Goal: Task Accomplishment & Management: Use online tool/utility

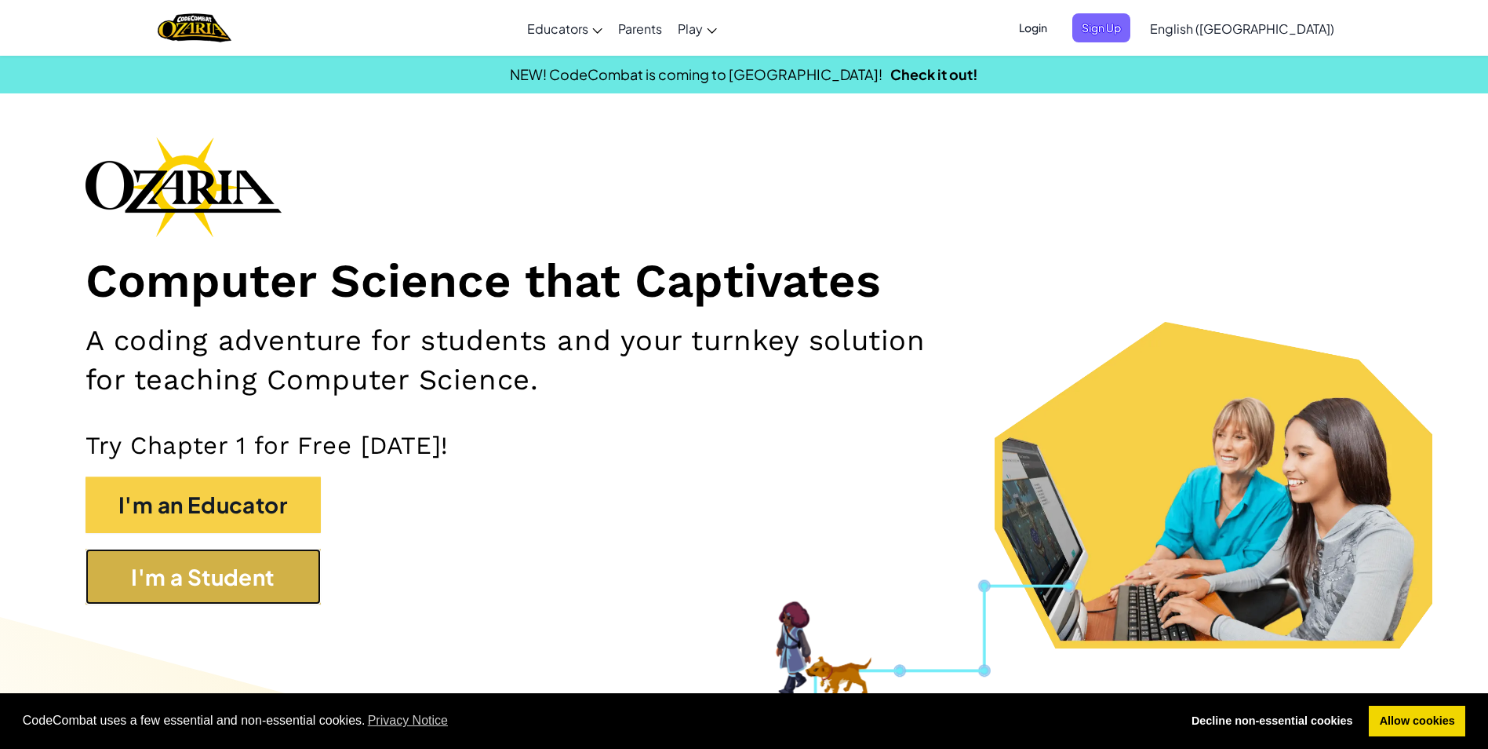
click at [230, 559] on button "I'm a Student" at bounding box center [203, 576] width 235 height 56
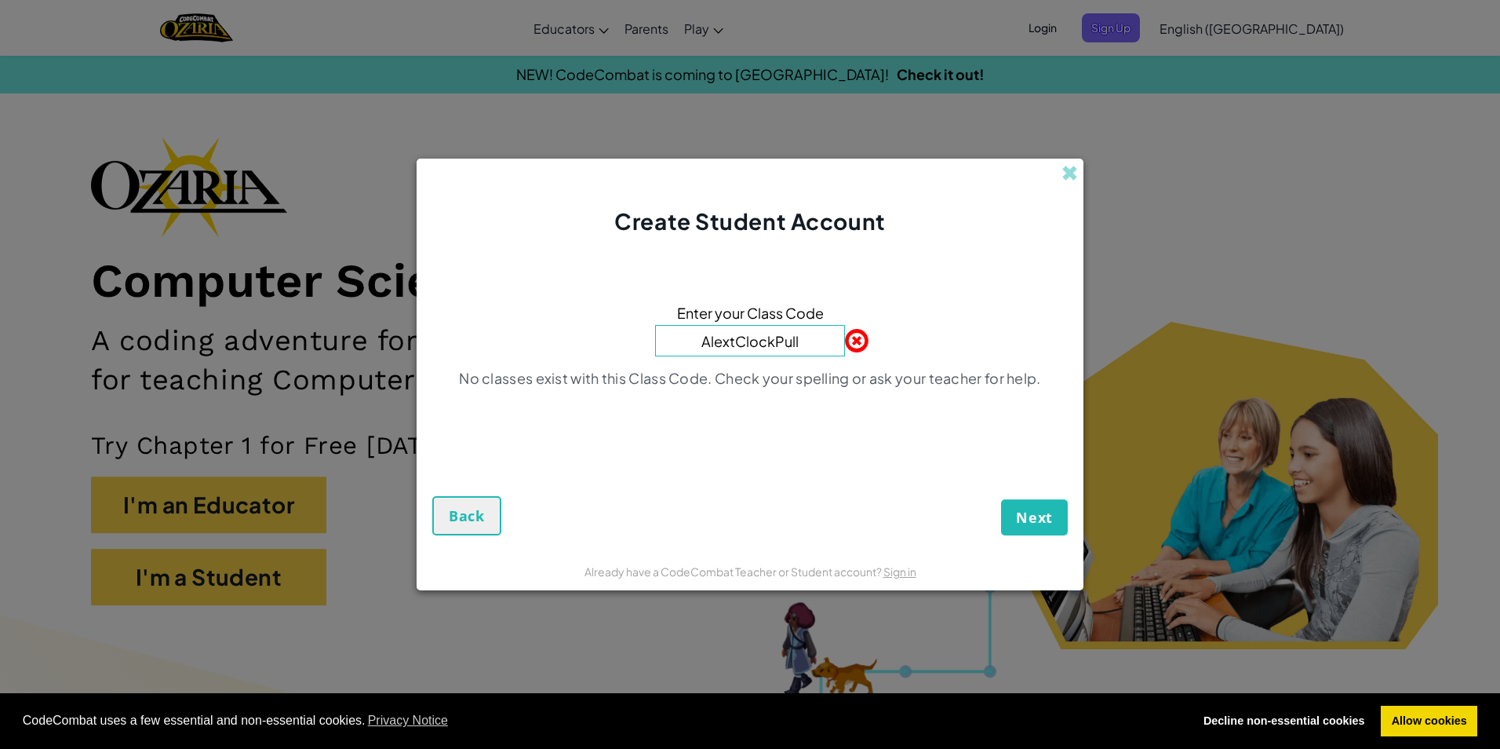
type input "AlextClockPull"
click at [1001, 499] on button "Next" at bounding box center [1034, 517] width 67 height 36
drag, startPoint x: 800, startPoint y: 340, endPoint x: 615, endPoint y: 301, distance: 189.1
click at [615, 301] on div "Enter your Class Code AlextClockPull No classes exist with this Class Code. Che…" at bounding box center [750, 350] width 636 height 195
click at [1001, 499] on button "Next" at bounding box center [1034, 517] width 67 height 36
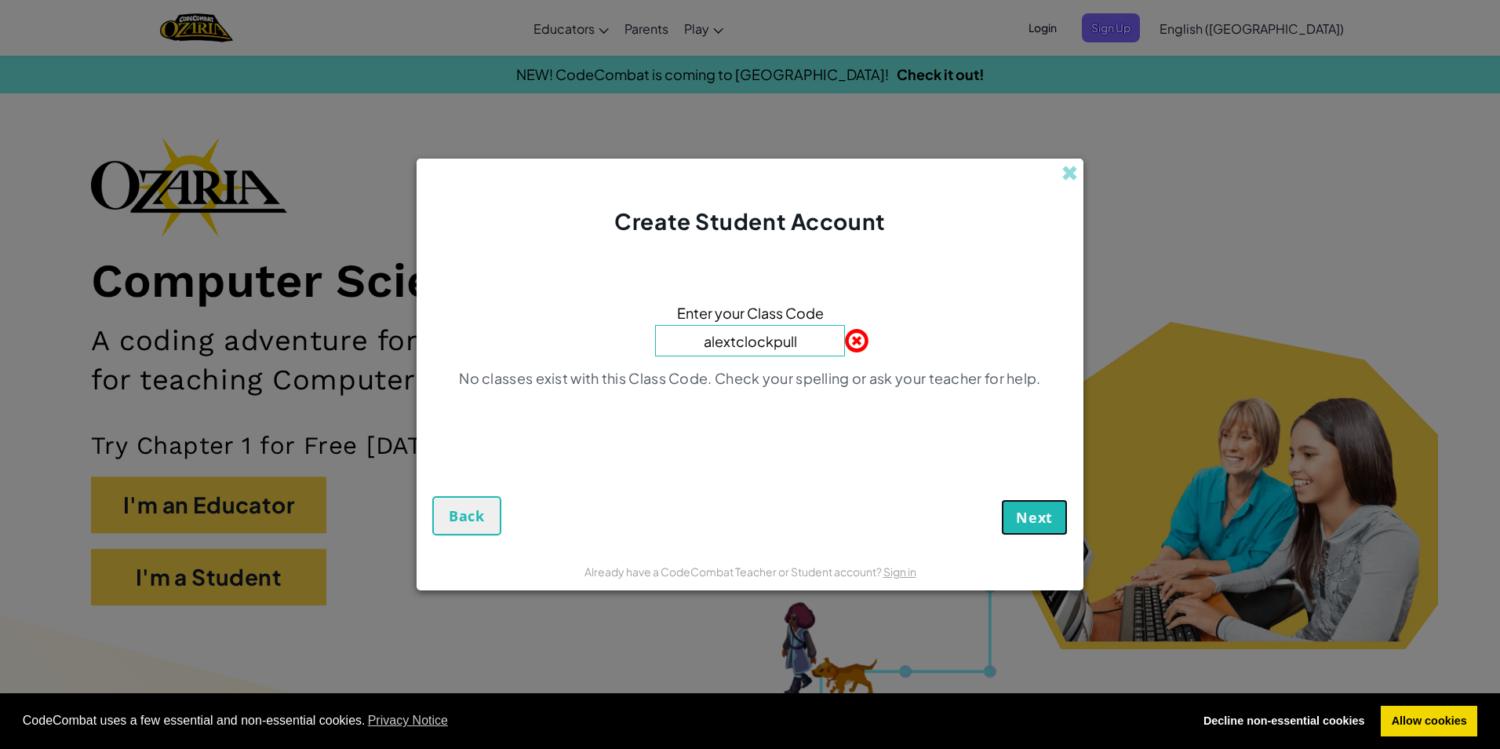
click at [1025, 515] on span "Next" at bounding box center [1034, 517] width 37 height 19
drag, startPoint x: 812, startPoint y: 337, endPoint x: 588, endPoint y: 362, distance: 225.0
click at [588, 362] on div "Enter your Class Code alextclockpull No classes exist with this Class Code. Che…" at bounding box center [750, 350] width 636 height 195
click at [744, 342] on input "next" at bounding box center [750, 340] width 190 height 31
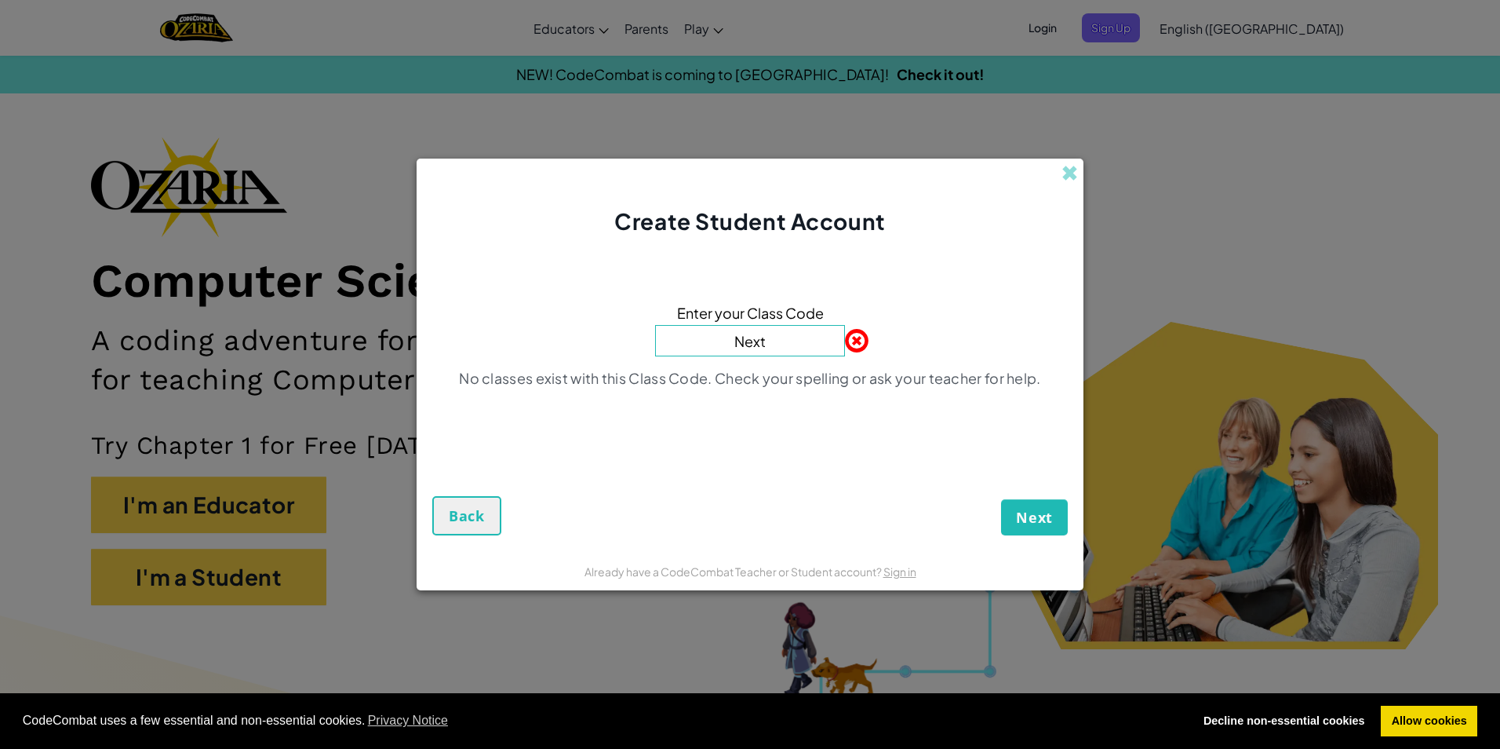
click at [773, 343] on input "Next" at bounding box center [750, 340] width 190 height 31
type input "NextClockPull"
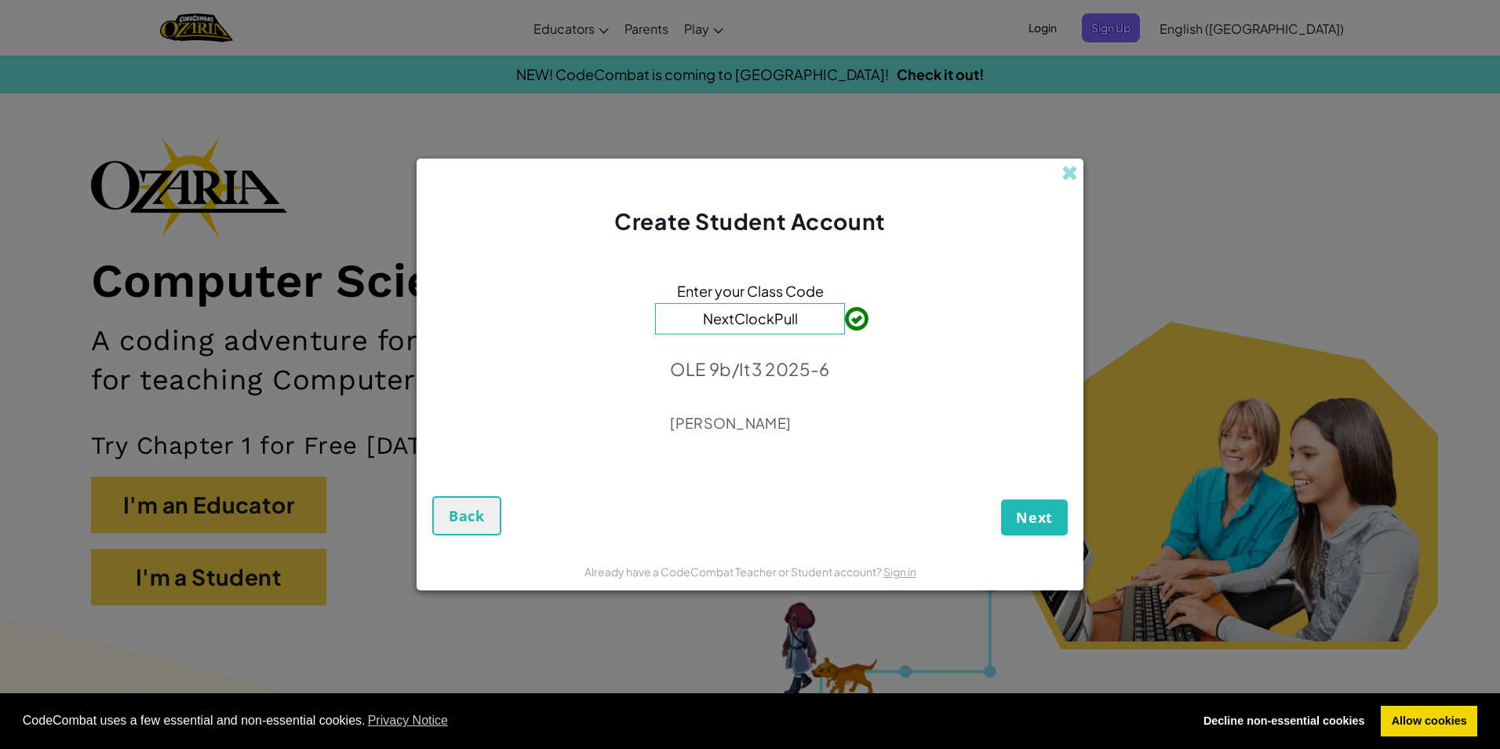
click button "Next" at bounding box center [1034, 517] width 67 height 36
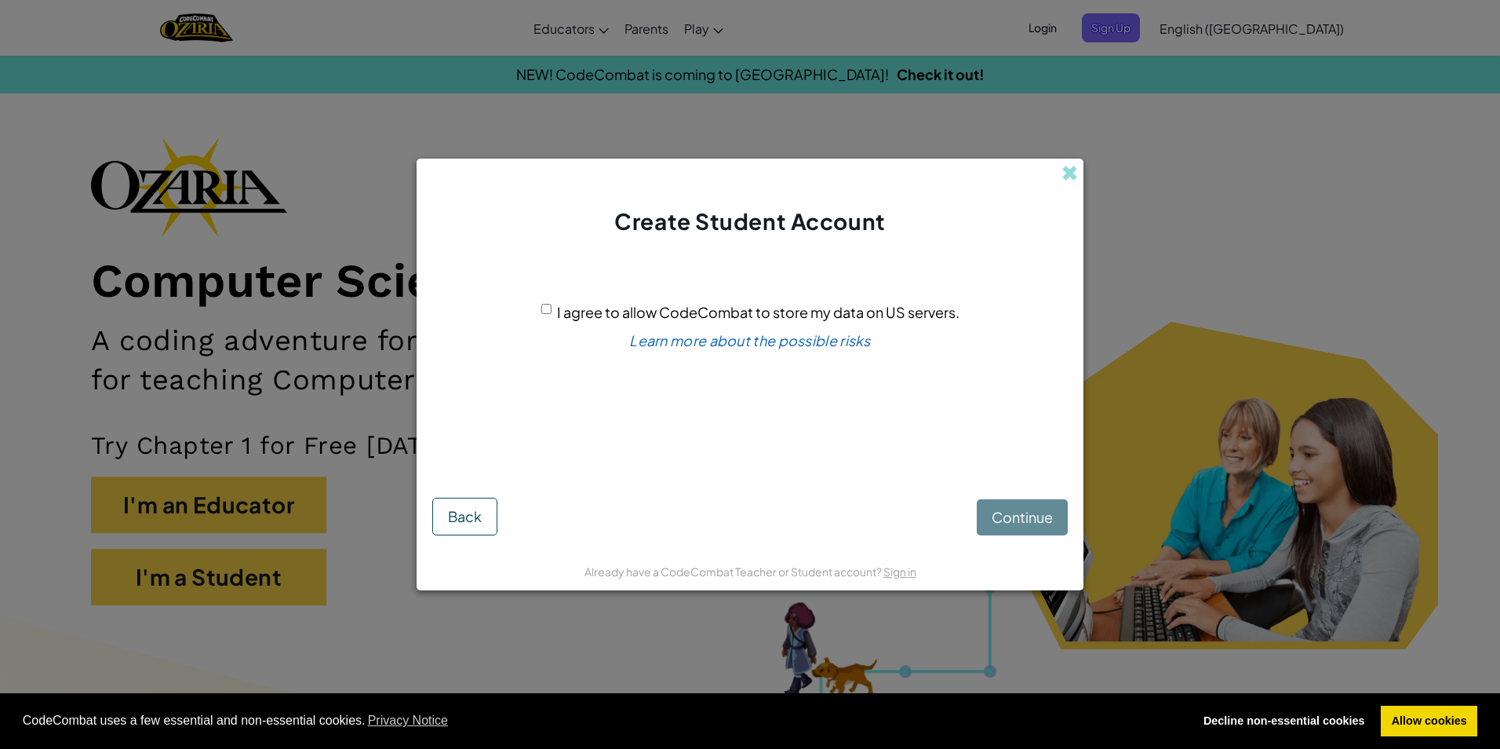
click at [1017, 518] on div "Continue Back" at bounding box center [750, 504] width 636 height 62
click at [1002, 508] on div "Continue Back" at bounding box center [750, 504] width 636 height 62
click at [547, 308] on input "I agree to allow CodeCombat to store my data on US servers." at bounding box center [546, 309] width 10 height 10
checkbox input "true"
click at [990, 505] on button "Continue" at bounding box center [1022, 517] width 91 height 36
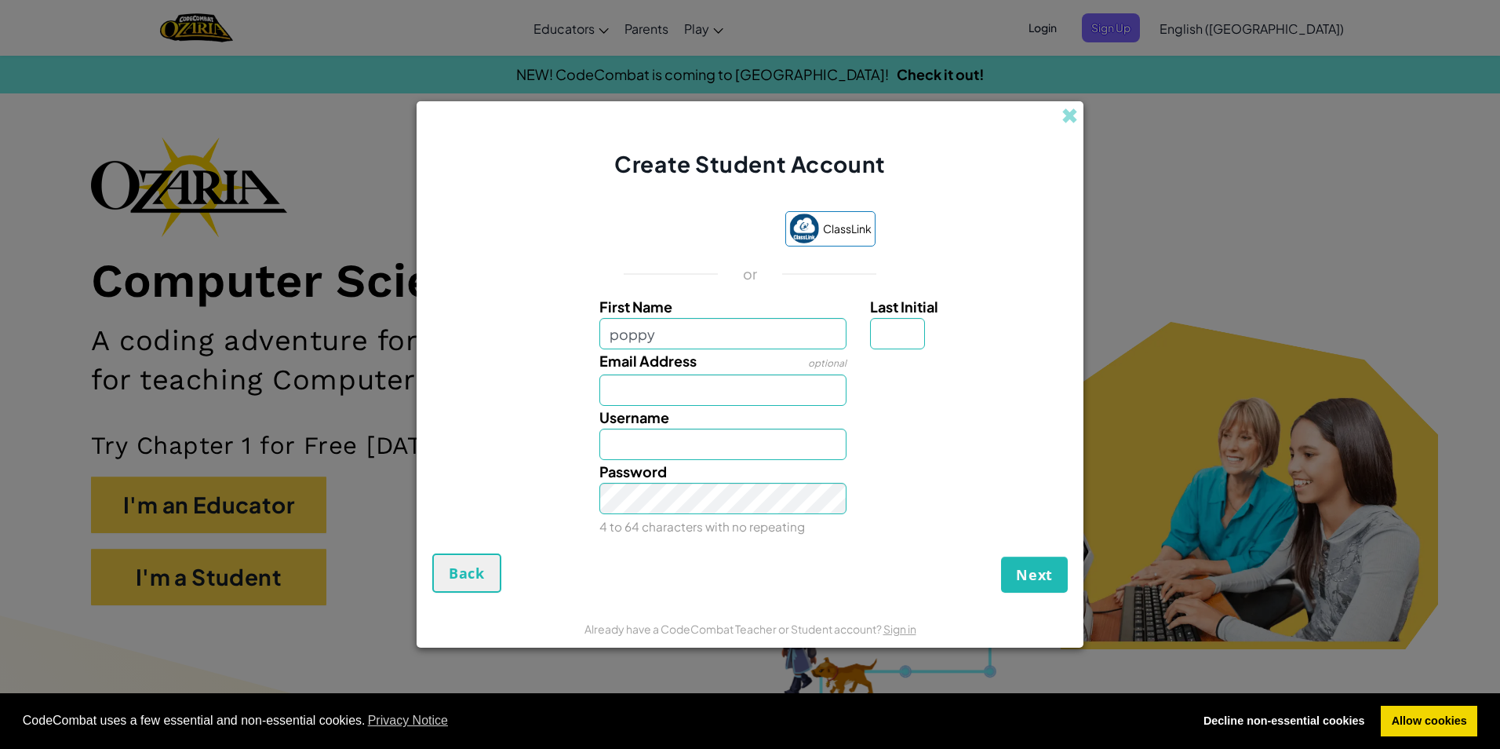
type input "poppy"
type input "Poppy"
click at [631, 397] on input "Email Address" at bounding box center [723, 389] width 248 height 31
type input "c17.pmahon@students.habstrustsouth.org.uk"
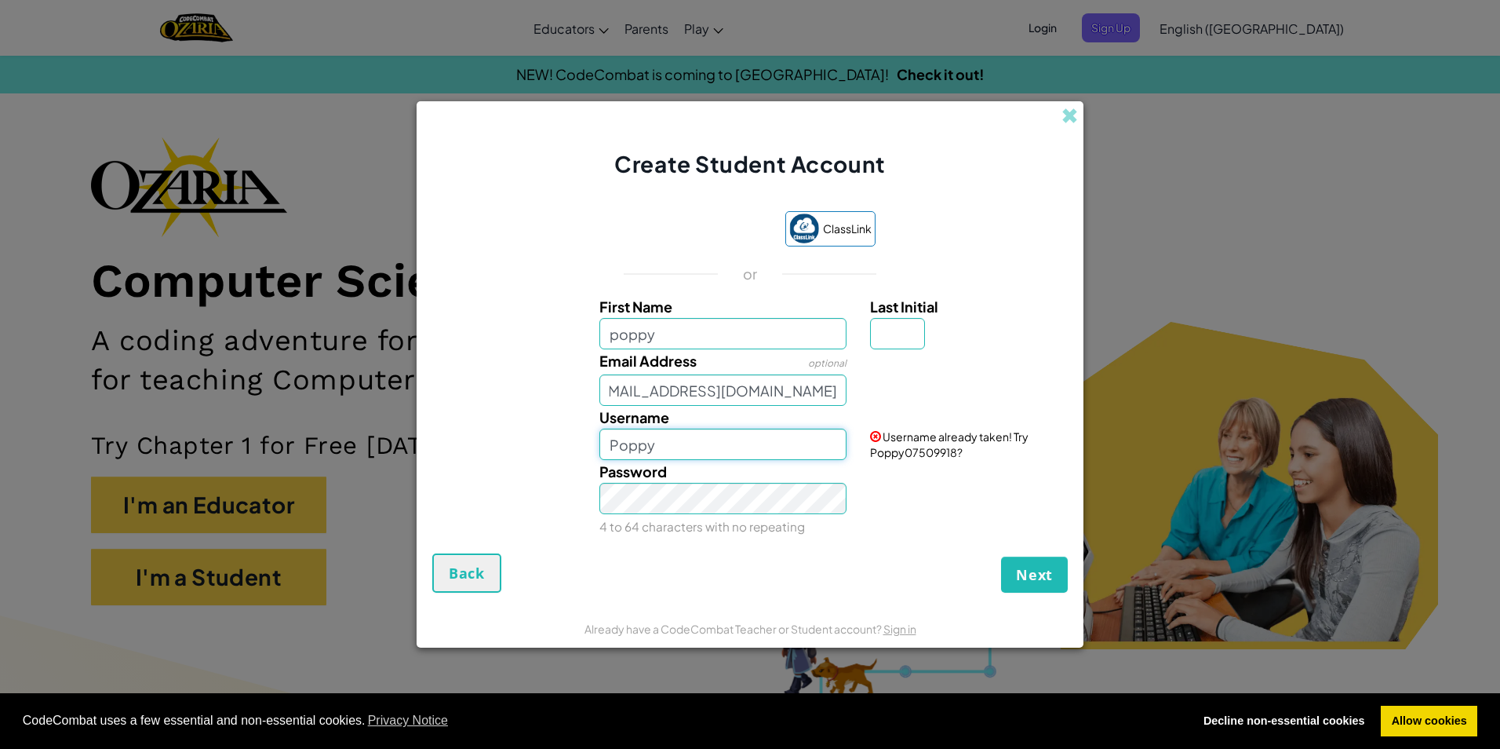
scroll to position [0, 0]
click at [655, 441] on input "Poppy" at bounding box center [723, 443] width 248 height 31
click at [1043, 569] on span "Next" at bounding box center [1034, 574] width 37 height 19
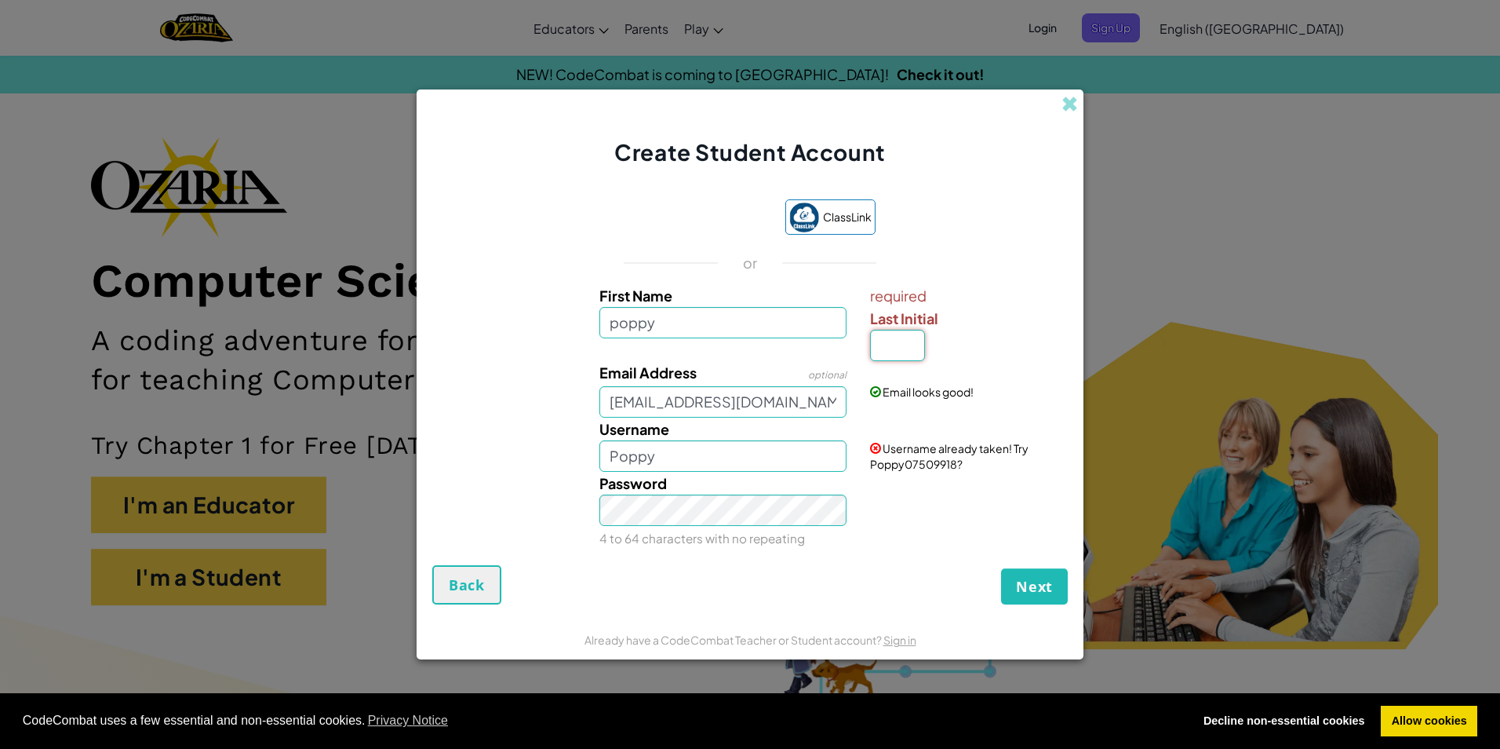
click at [894, 350] on input "Last Initial" at bounding box center [897, 345] width 55 height 31
type input "m"
click at [1035, 591] on span "Next" at bounding box center [1034, 586] width 37 height 19
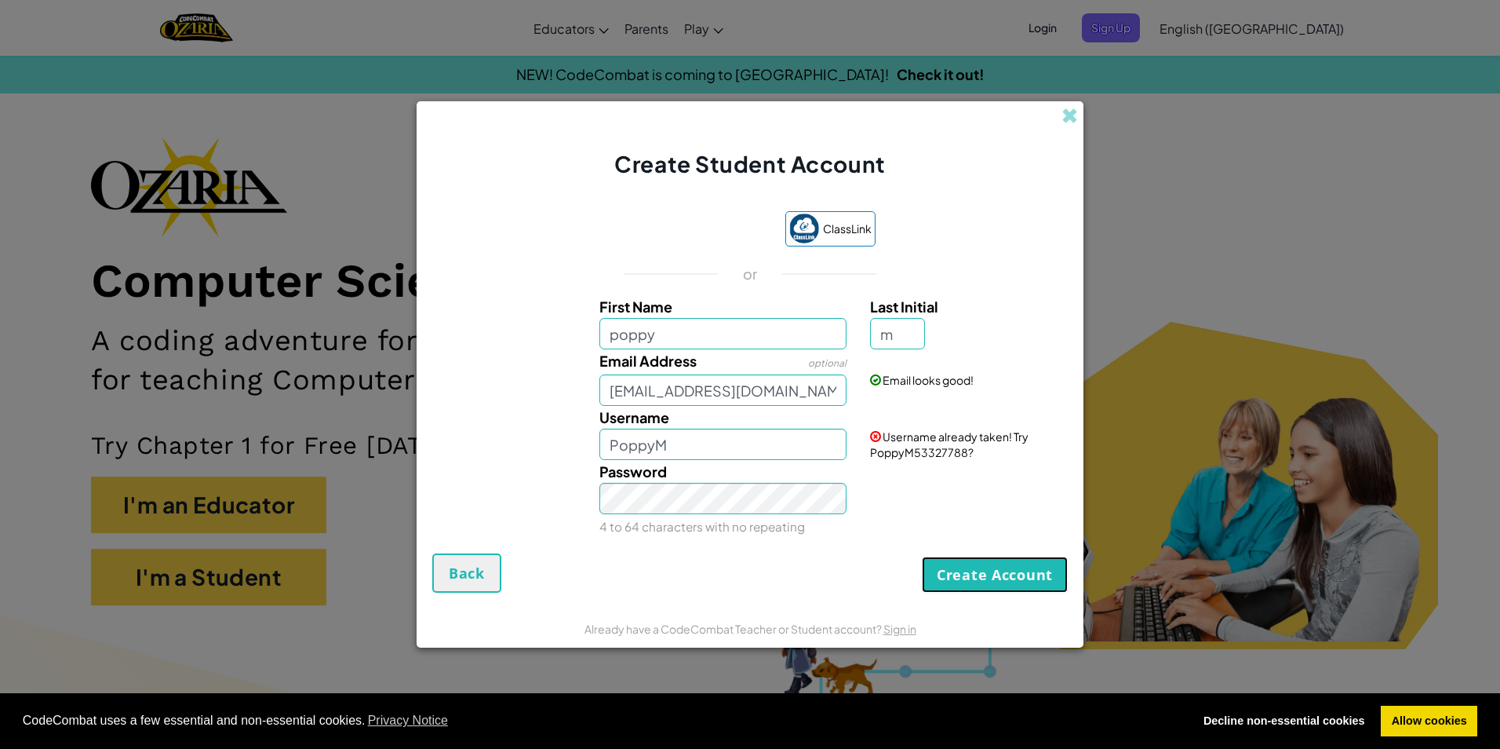
click at [976, 566] on button "Create Account" at bounding box center [995, 574] width 146 height 36
click at [669, 445] on input "PoppyM" at bounding box center [723, 443] width 248 height 31
type input "P"
click at [971, 571] on button "Create Account" at bounding box center [995, 574] width 146 height 36
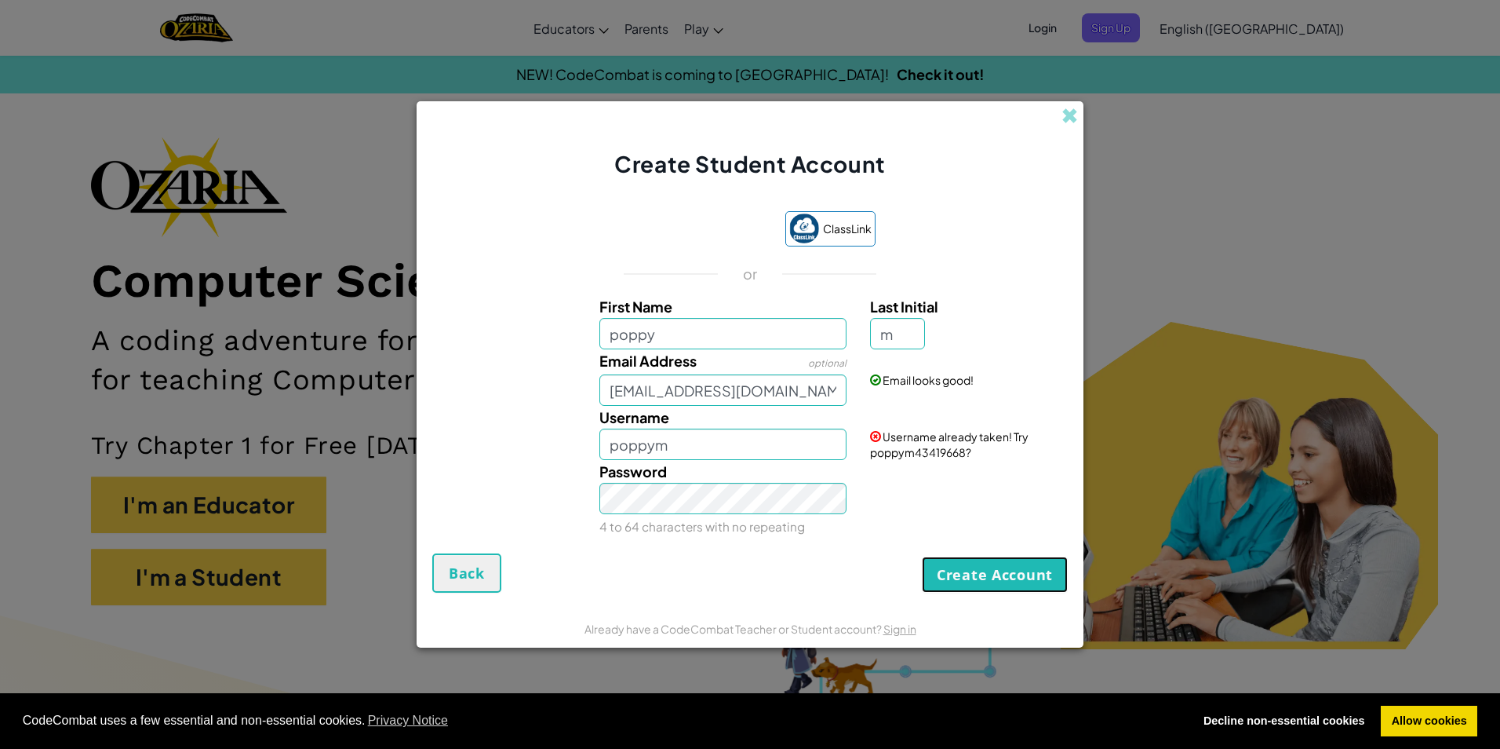
click at [972, 571] on button "Create Account" at bounding box center [995, 574] width 146 height 36
click at [703, 446] on input "poppym" at bounding box center [723, 443] width 248 height 31
type input "poppym222222"
click at [967, 583] on button "Create Account" at bounding box center [995, 574] width 146 height 36
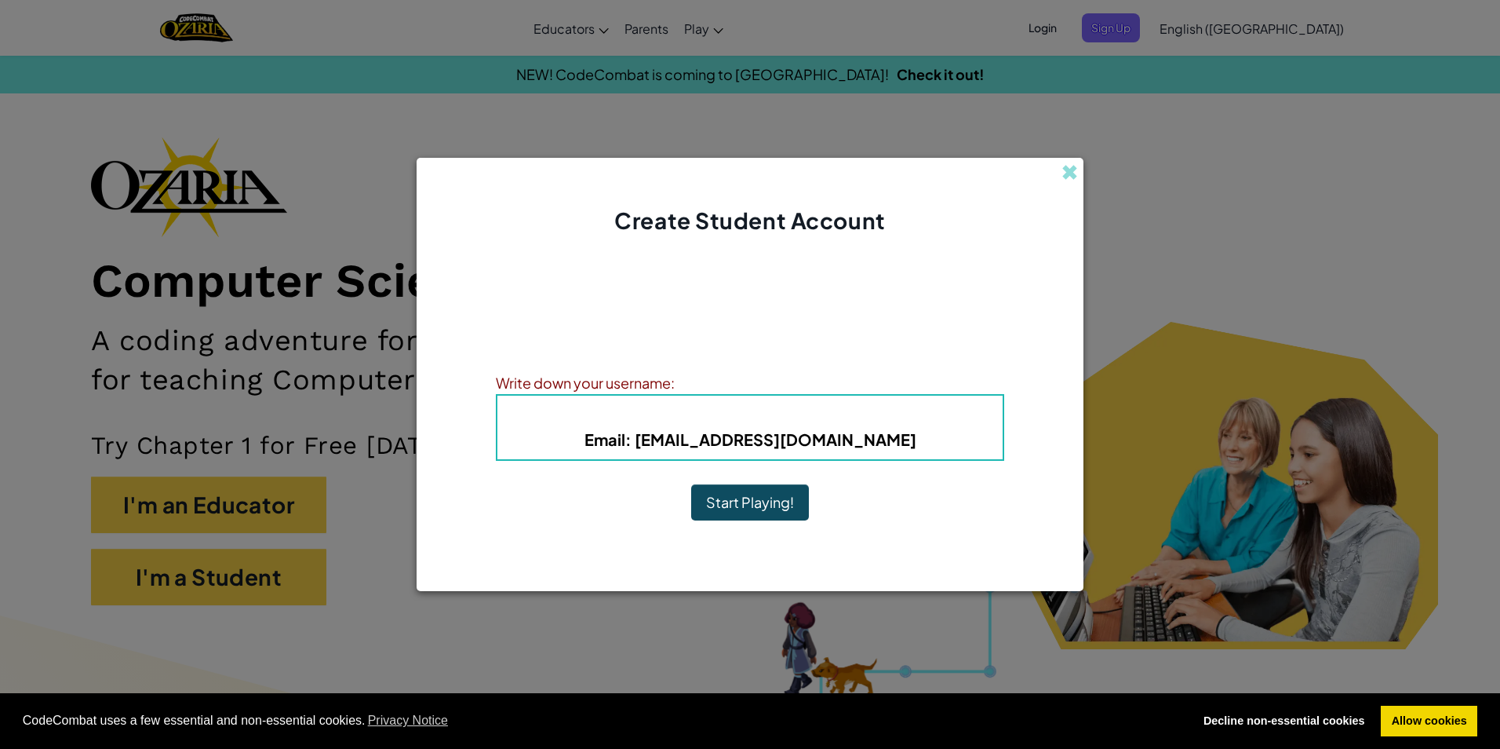
click at [727, 508] on button "Start Playing!" at bounding box center [750, 502] width 118 height 36
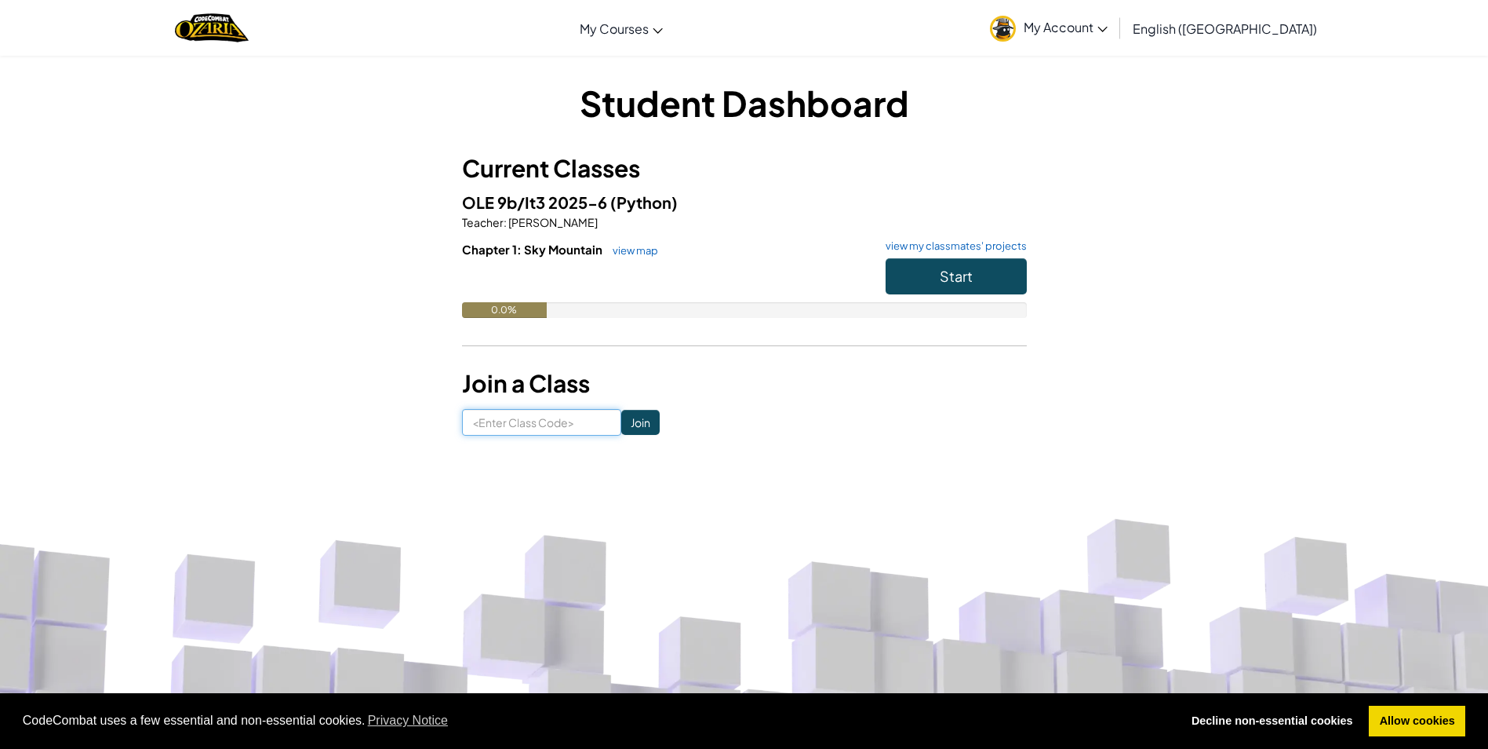
click at [534, 422] on input at bounding box center [541, 422] width 159 height 27
type input "nextclockpull"
click input "Join" at bounding box center [640, 422] width 38 height 25
click at [927, 270] on button "Start" at bounding box center [956, 276] width 141 height 36
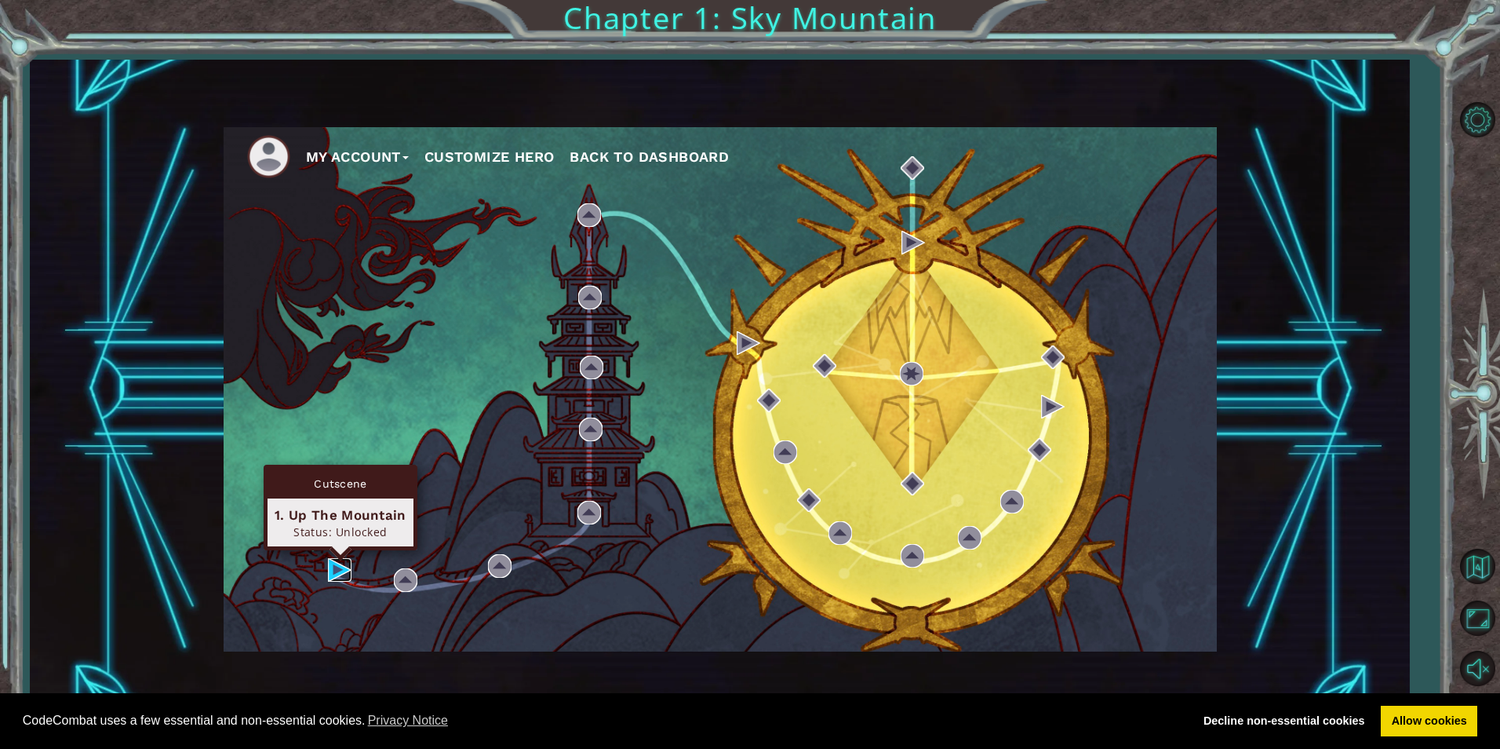
click at [333, 565] on img at bounding box center [340, 570] width 24 height 24
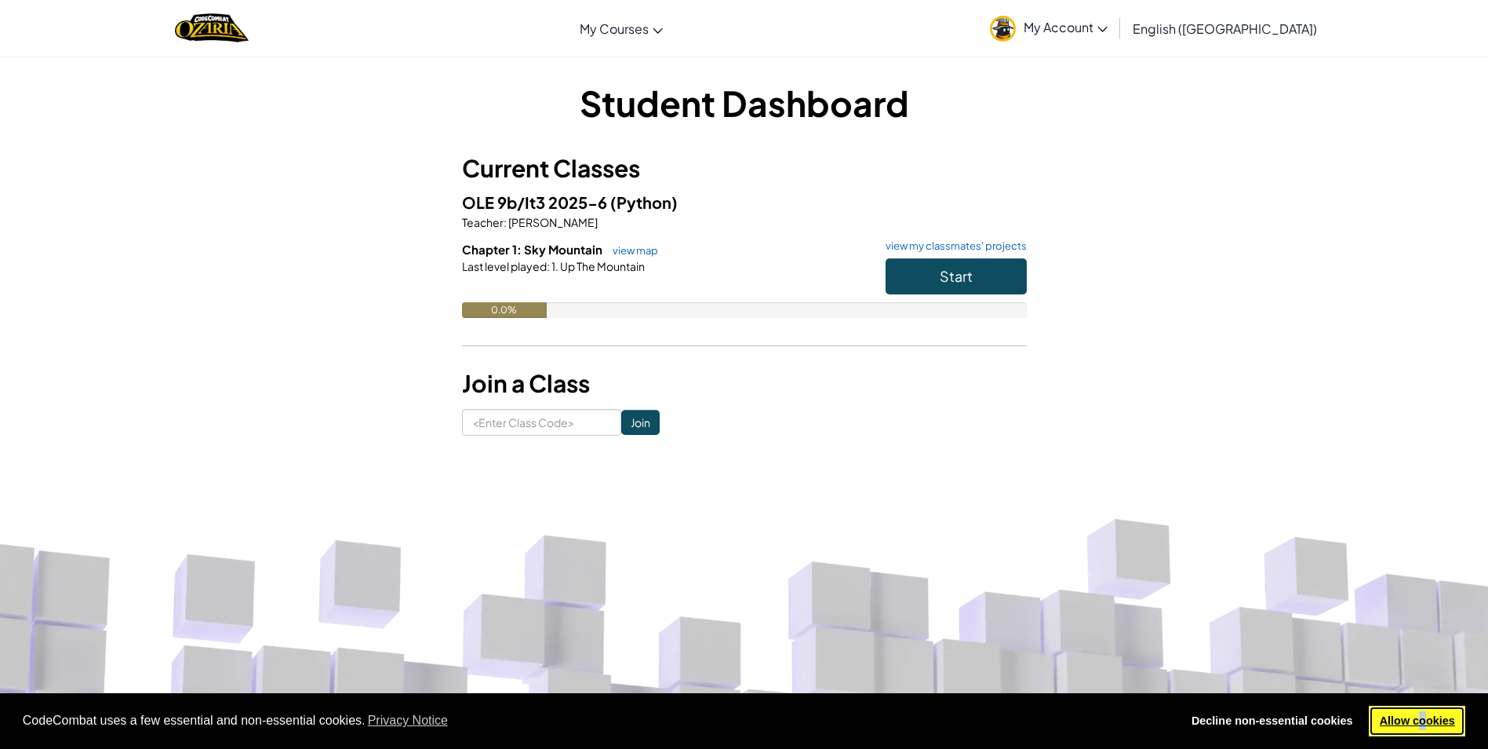
drag, startPoint x: 1426, startPoint y: 707, endPoint x: 1419, endPoint y: 708, distance: 7.9
click at [1419, 708] on link "Allow cookies" at bounding box center [1417, 720] width 97 height 31
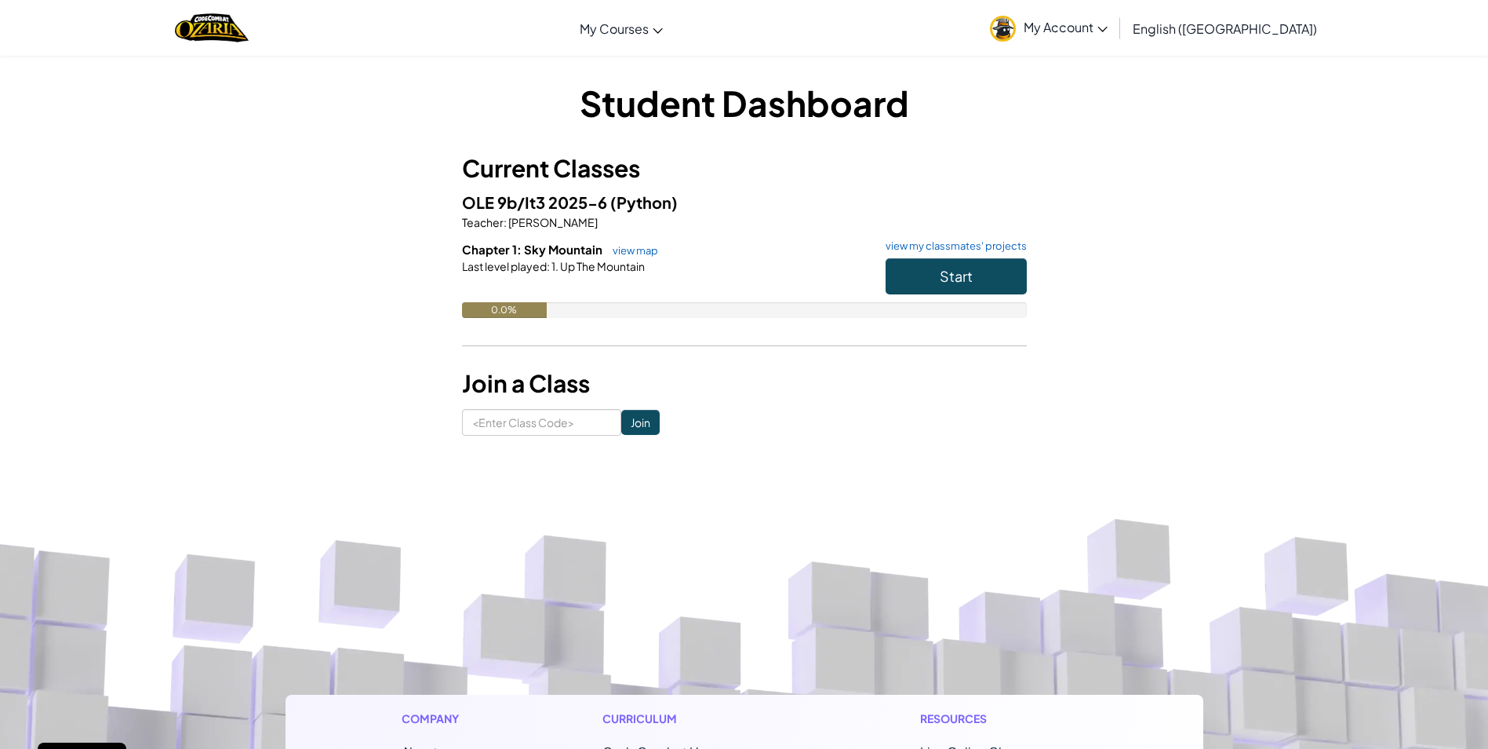
click at [972, 266] on button "Start" at bounding box center [956, 276] width 141 height 36
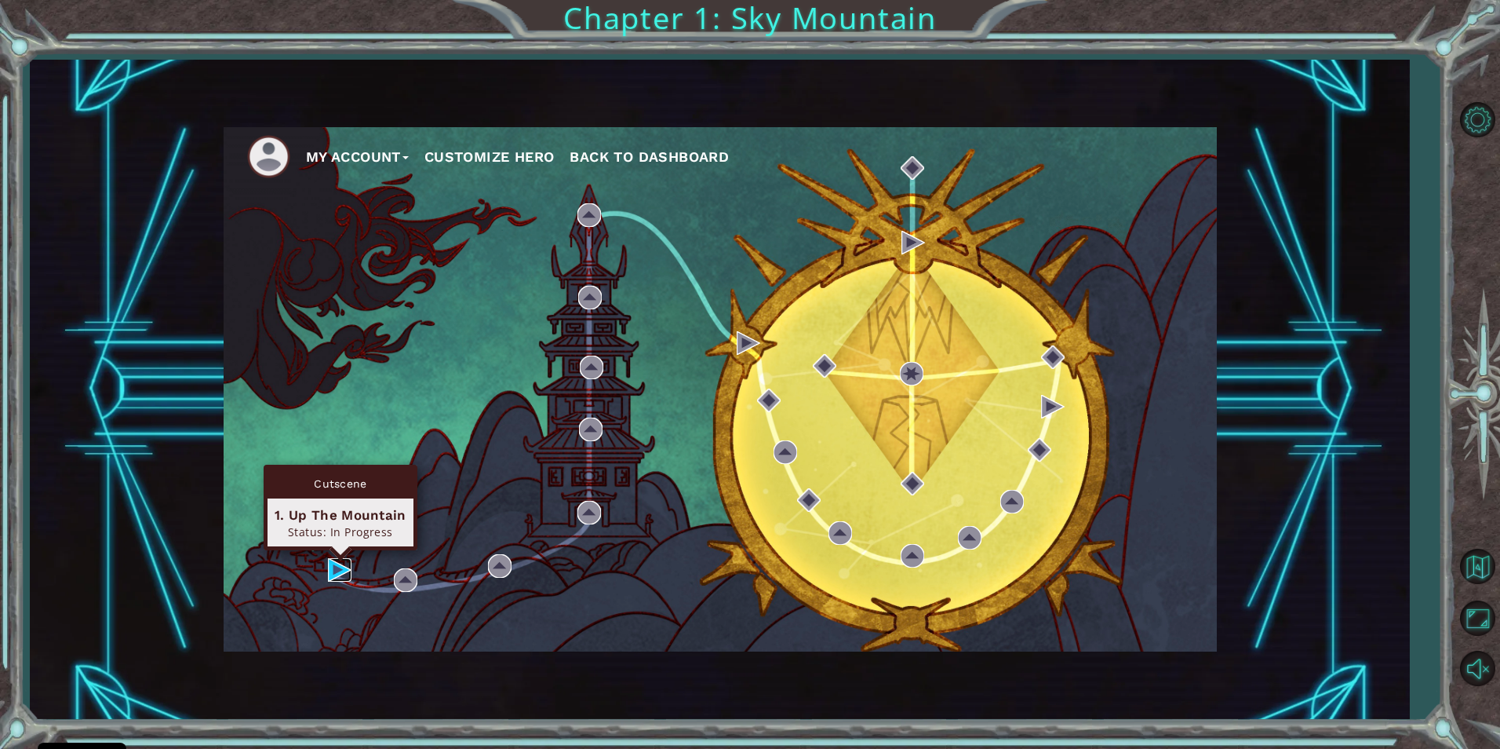
click at [329, 573] on img at bounding box center [340, 570] width 24 height 24
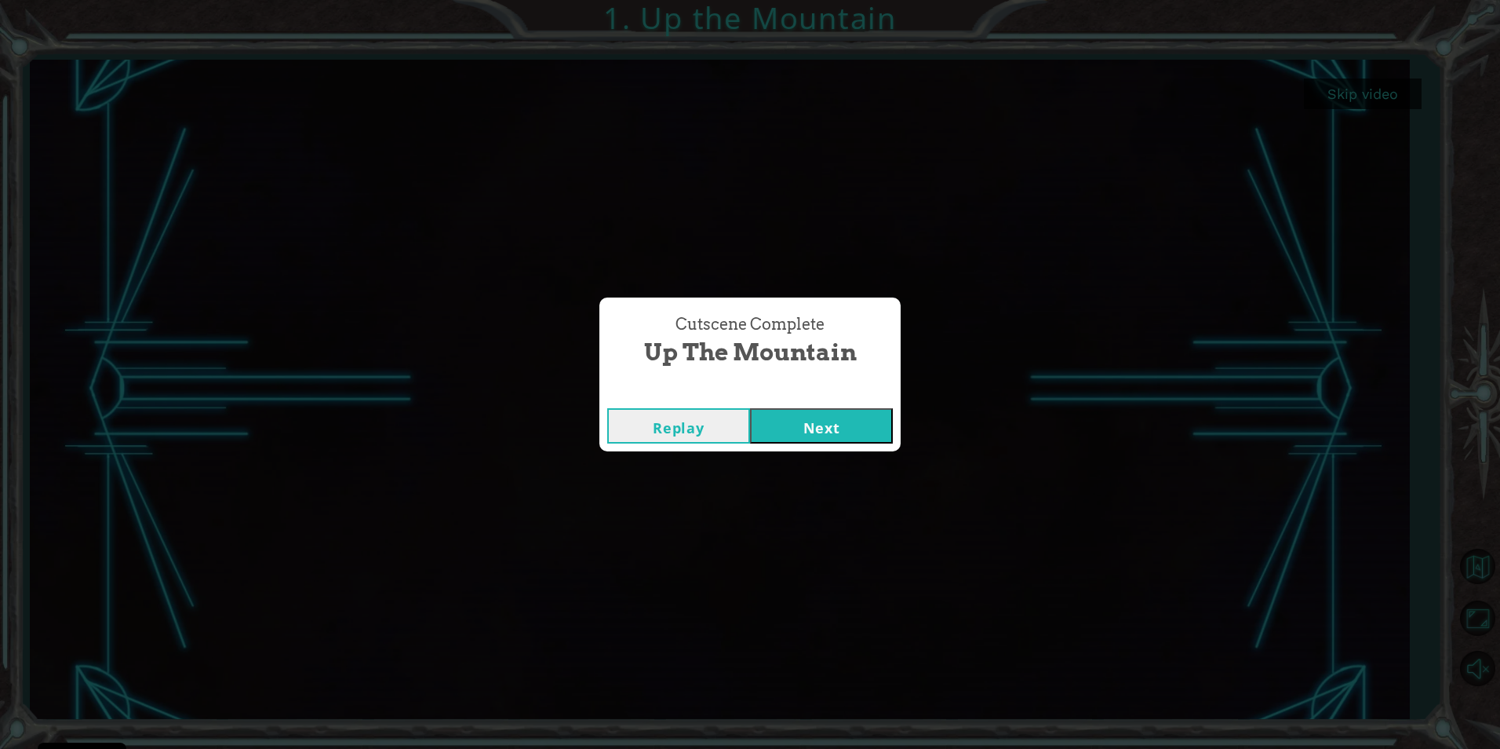
click at [669, 418] on button "Replay" at bounding box center [678, 425] width 143 height 35
click at [857, 429] on button "Next" at bounding box center [821, 425] width 143 height 35
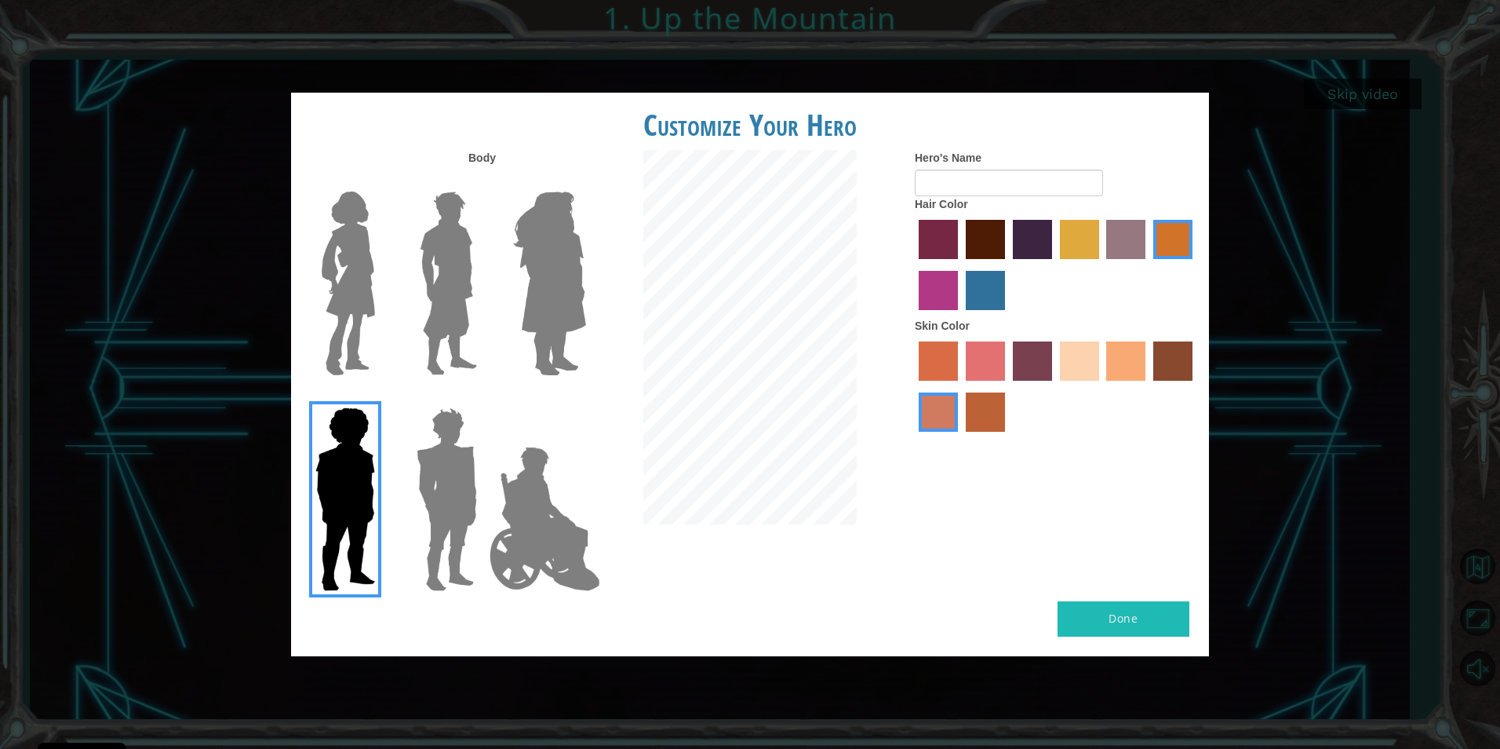
click at [453, 249] on img at bounding box center [448, 283] width 70 height 196
click at [483, 181] on input "Hero Lars" at bounding box center [483, 181] width 0 height 0
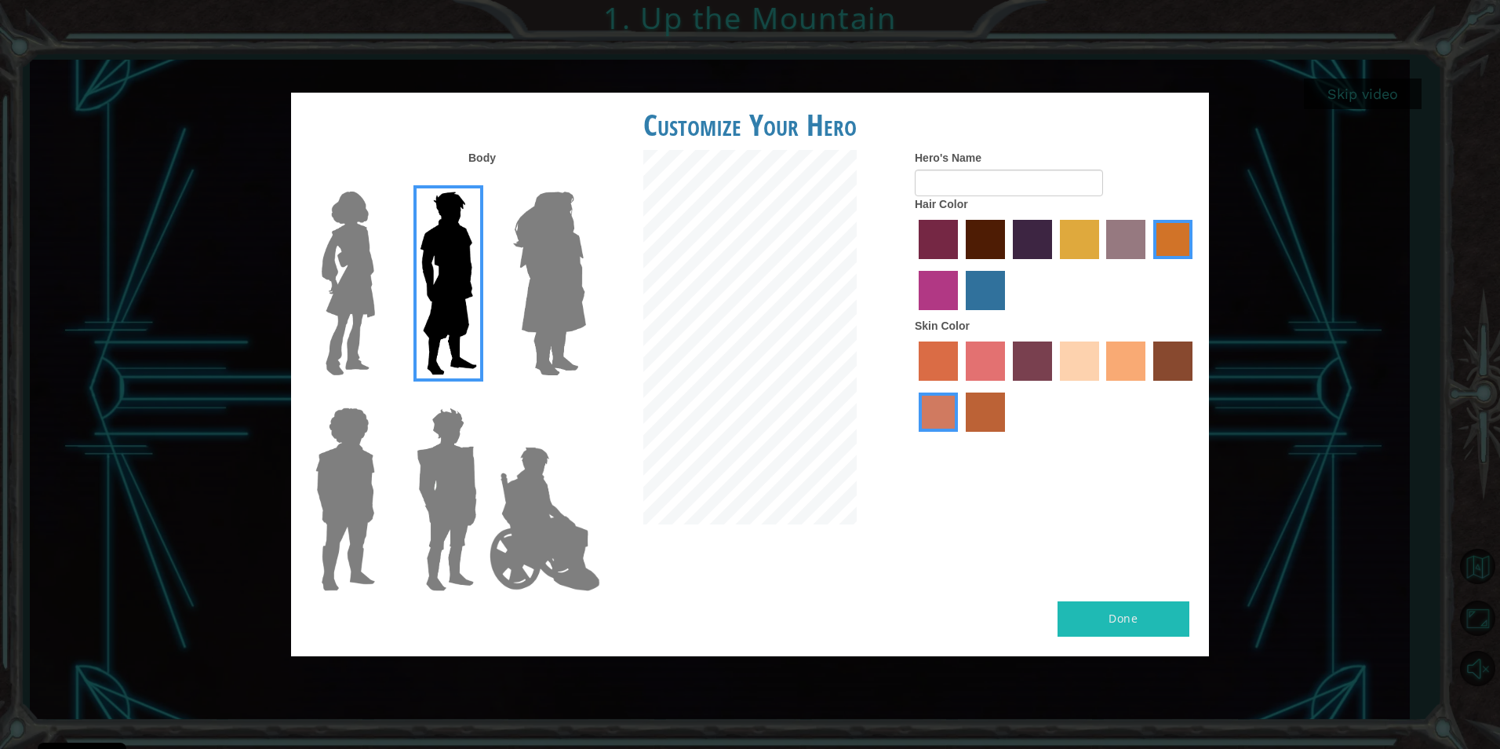
click at [354, 285] on img at bounding box center [348, 283] width 66 height 196
click at [381, 181] on input "Hero Connie" at bounding box center [381, 181] width 0 height 0
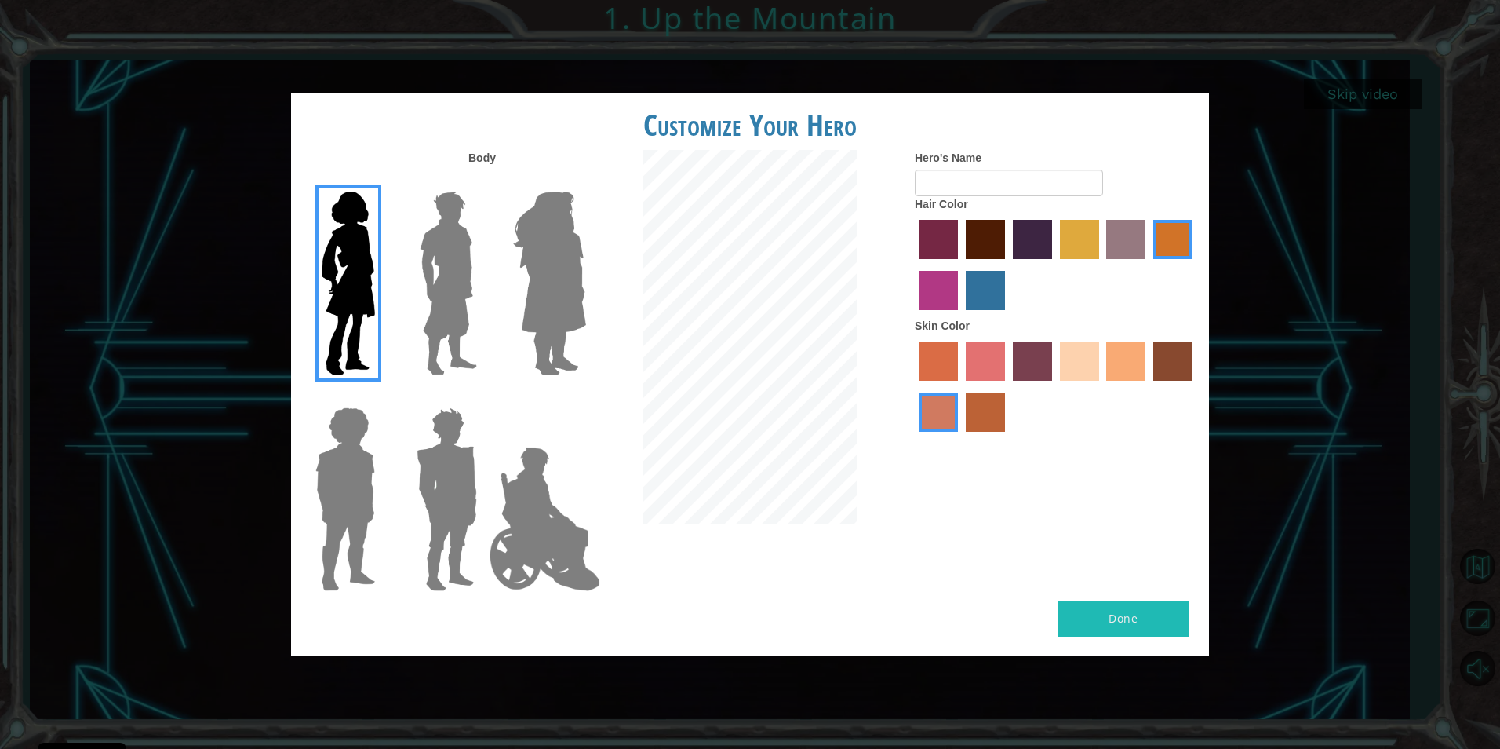
click at [1077, 364] on label "sandy beach skin color" at bounding box center [1079, 360] width 39 height 39
click at [1055, 386] on input "sandy beach skin color" at bounding box center [1055, 386] width 0 height 0
click at [975, 352] on label "froly skin color" at bounding box center [985, 360] width 39 height 39
click at [960, 386] on input "froly skin color" at bounding box center [960, 386] width 0 height 0
click at [1135, 376] on label "tacao skin color" at bounding box center [1125, 360] width 39 height 39
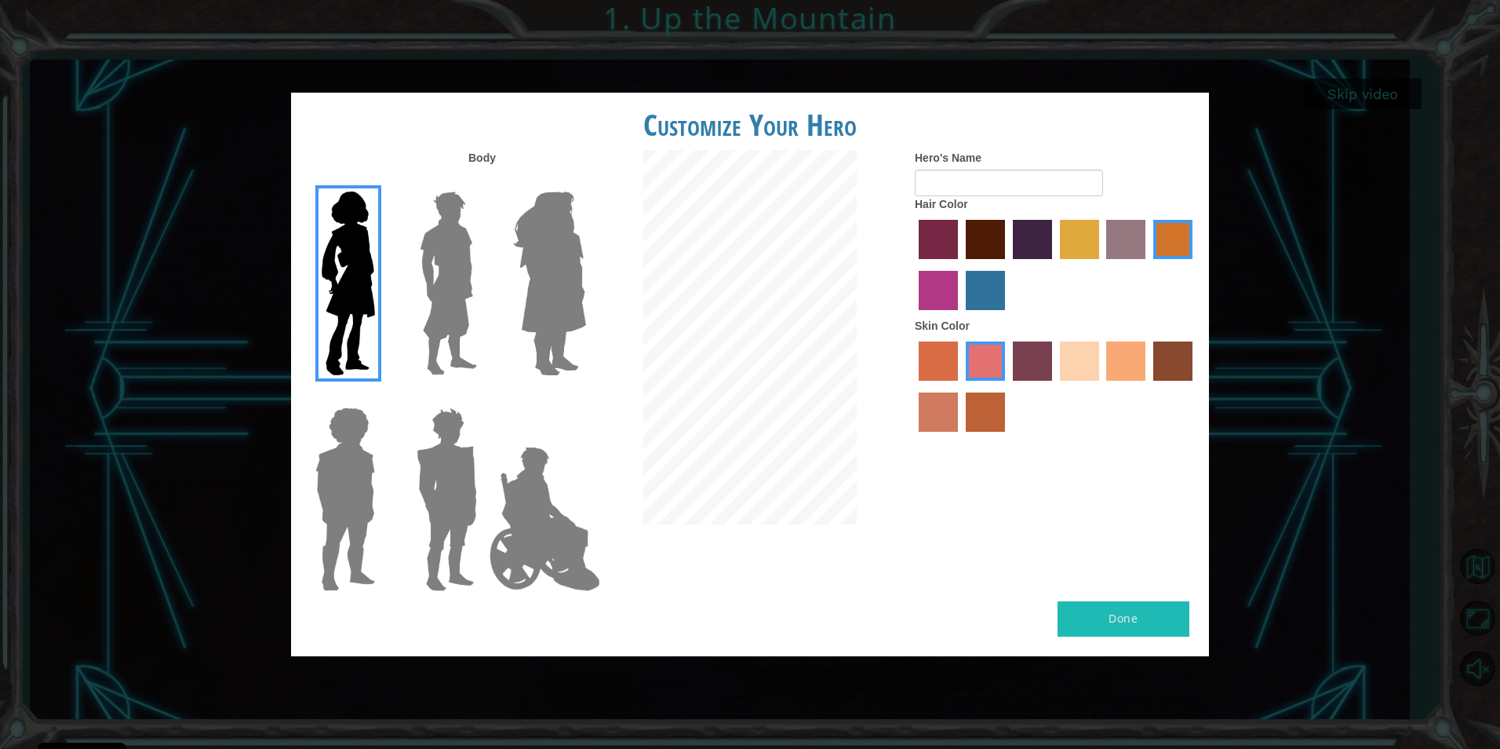
click at [1102, 386] on input "tacao skin color" at bounding box center [1102, 386] width 0 height 0
click at [1068, 368] on label "sandy beach skin color" at bounding box center [1079, 360] width 39 height 39
click at [1055, 386] on input "sandy beach skin color" at bounding box center [1055, 386] width 0 height 0
click at [1073, 236] on label "tulip tree hair color" at bounding box center [1079, 239] width 39 height 39
click at [1055, 264] on input "tulip tree hair color" at bounding box center [1055, 264] width 0 height 0
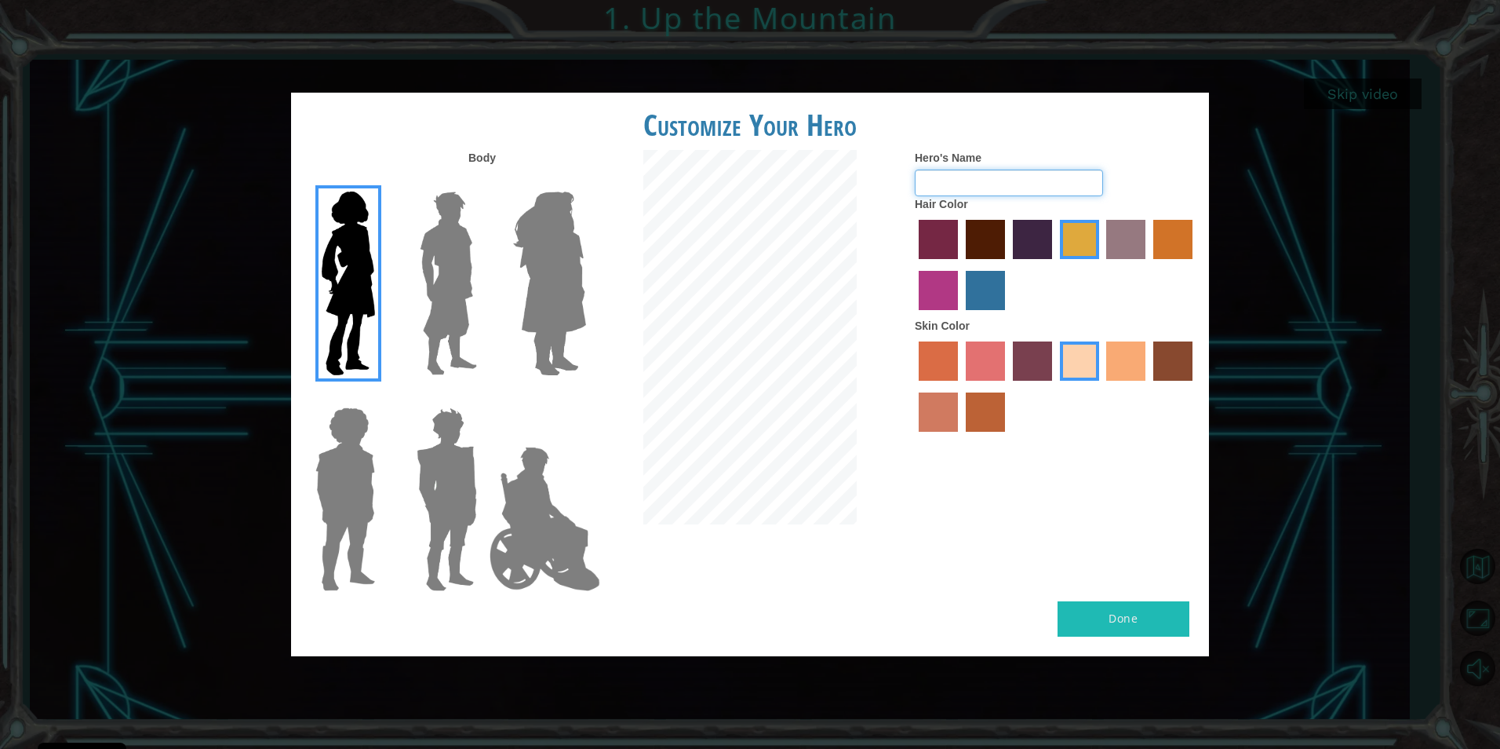
click at [981, 187] on input "Hero's Name" at bounding box center [1009, 182] width 188 height 27
type input "8"
type input "67"
click at [1131, 618] on button "Done" at bounding box center [1124, 618] width 132 height 35
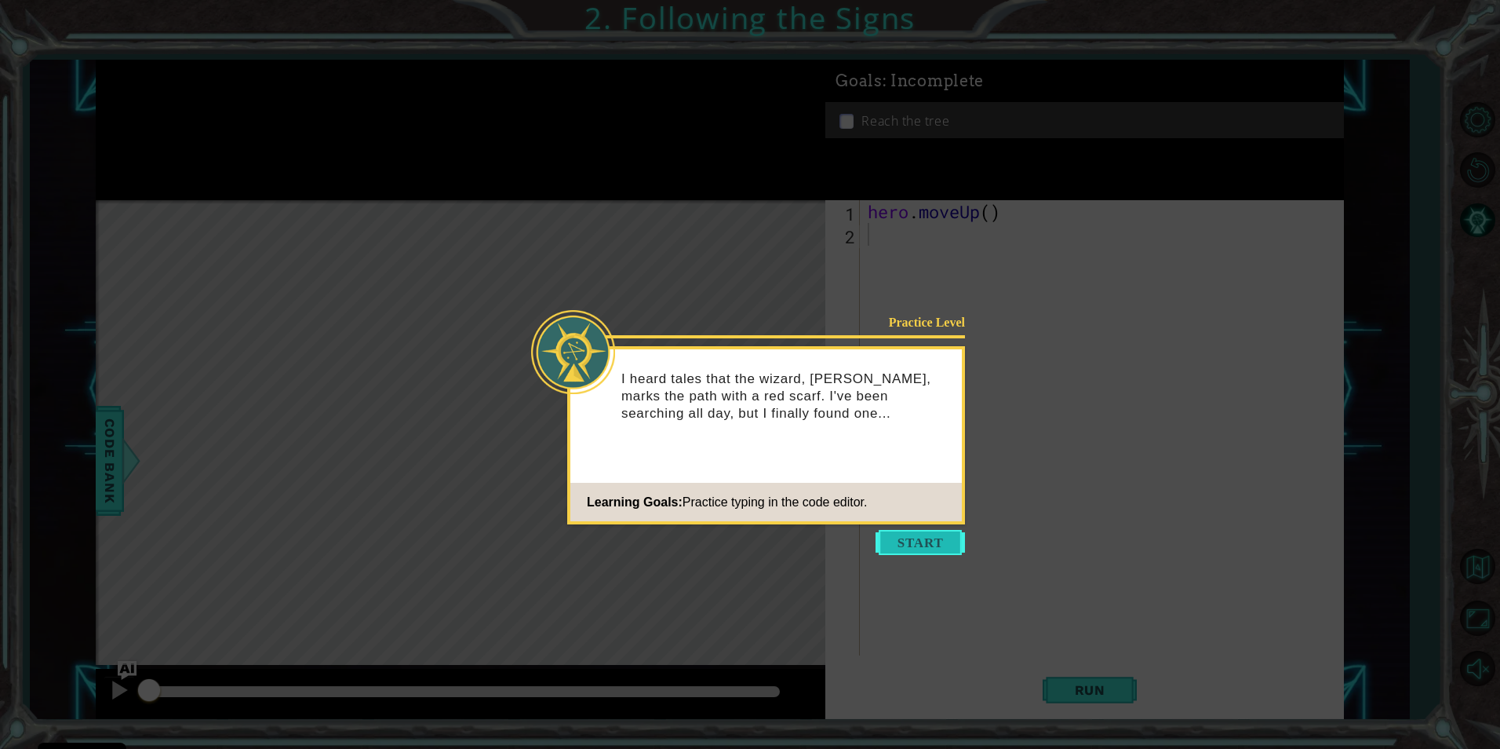
click at [916, 541] on button "Start" at bounding box center [920, 542] width 89 height 25
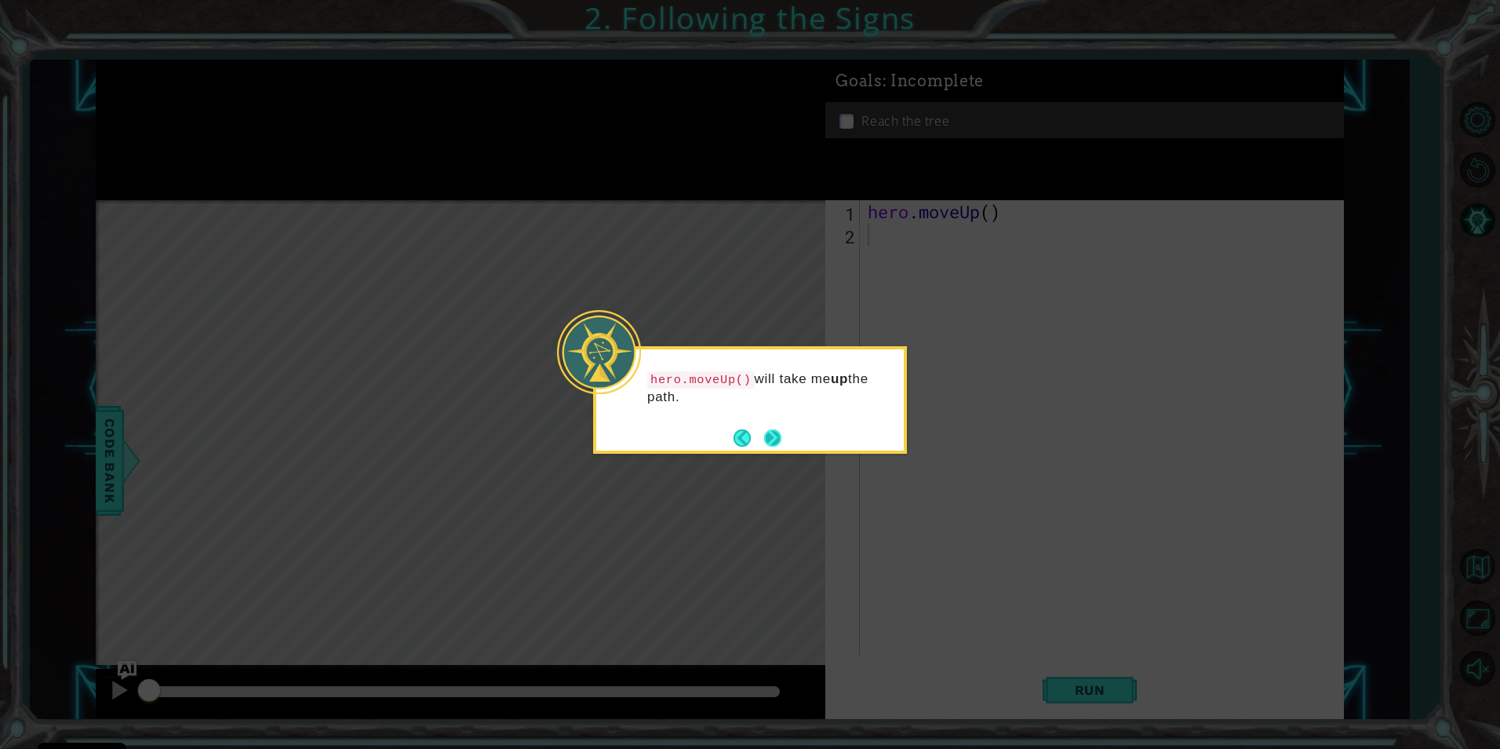
click at [776, 435] on button "Next" at bounding box center [773, 438] width 22 height 22
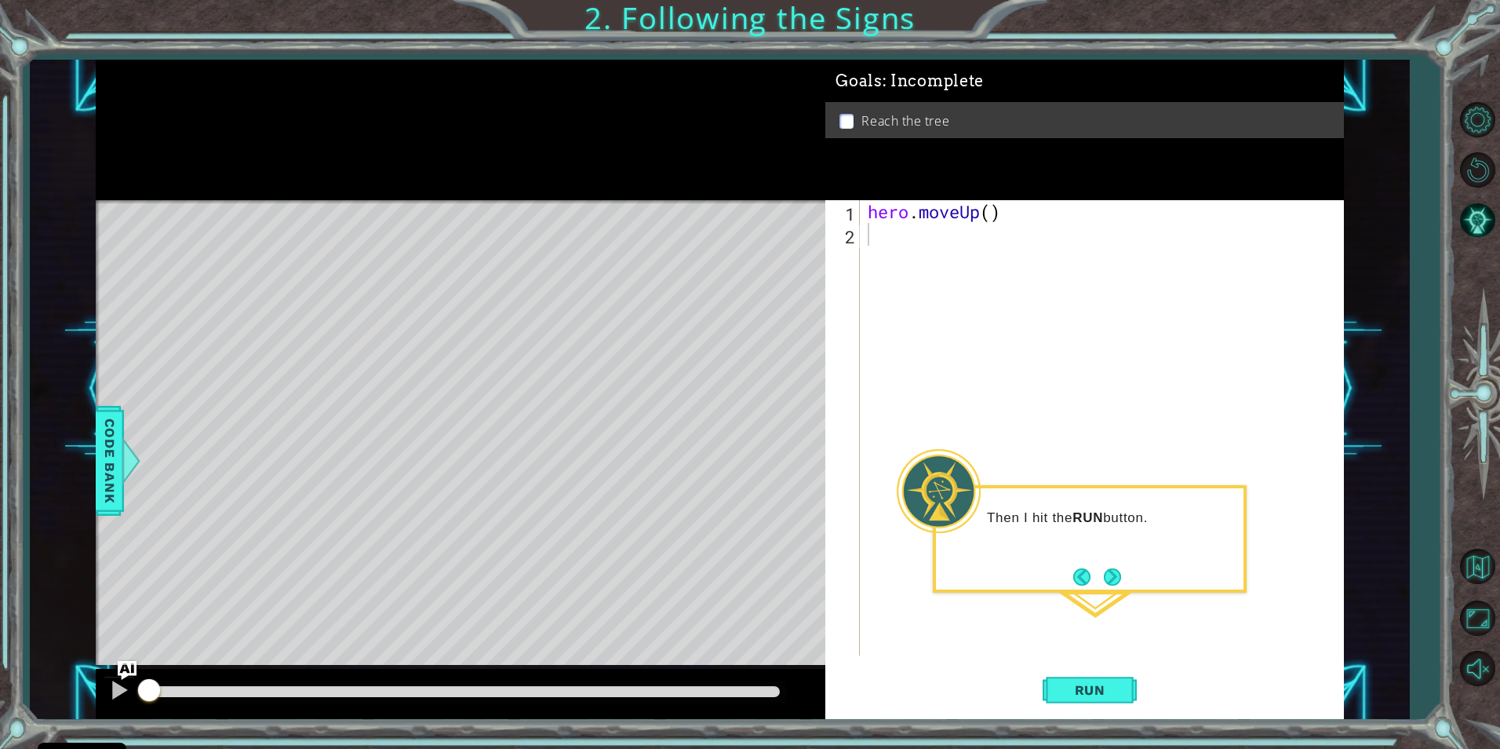
drag, startPoint x: 466, startPoint y: 446, endPoint x: 448, endPoint y: 263, distance: 183.7
click at [449, 264] on div "Level Map" at bounding box center [458, 431] width 725 height 462
click at [1084, 684] on span "Run" at bounding box center [1090, 690] width 62 height 16
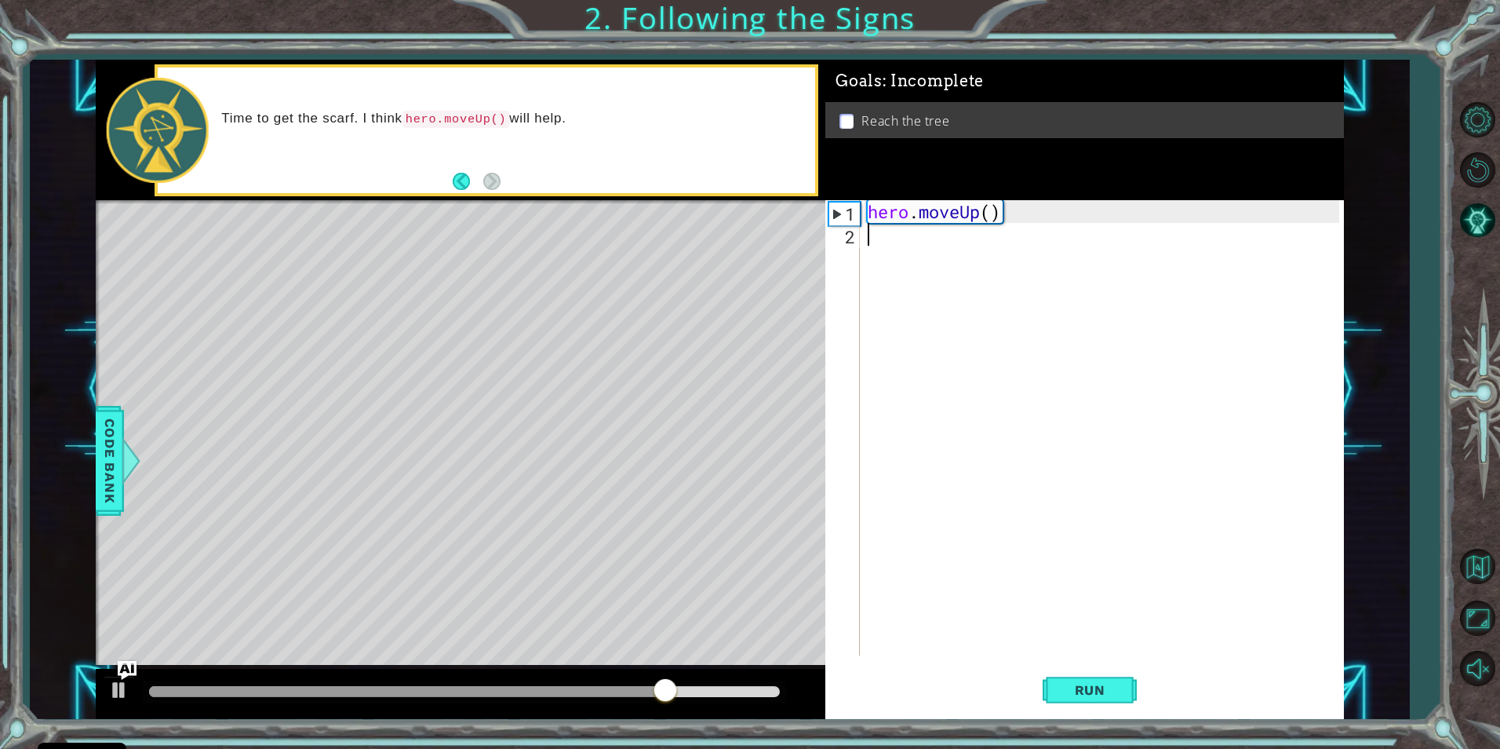
type textarea "hero.moveUp()"
click at [1106, 686] on span "Run" at bounding box center [1090, 690] width 62 height 16
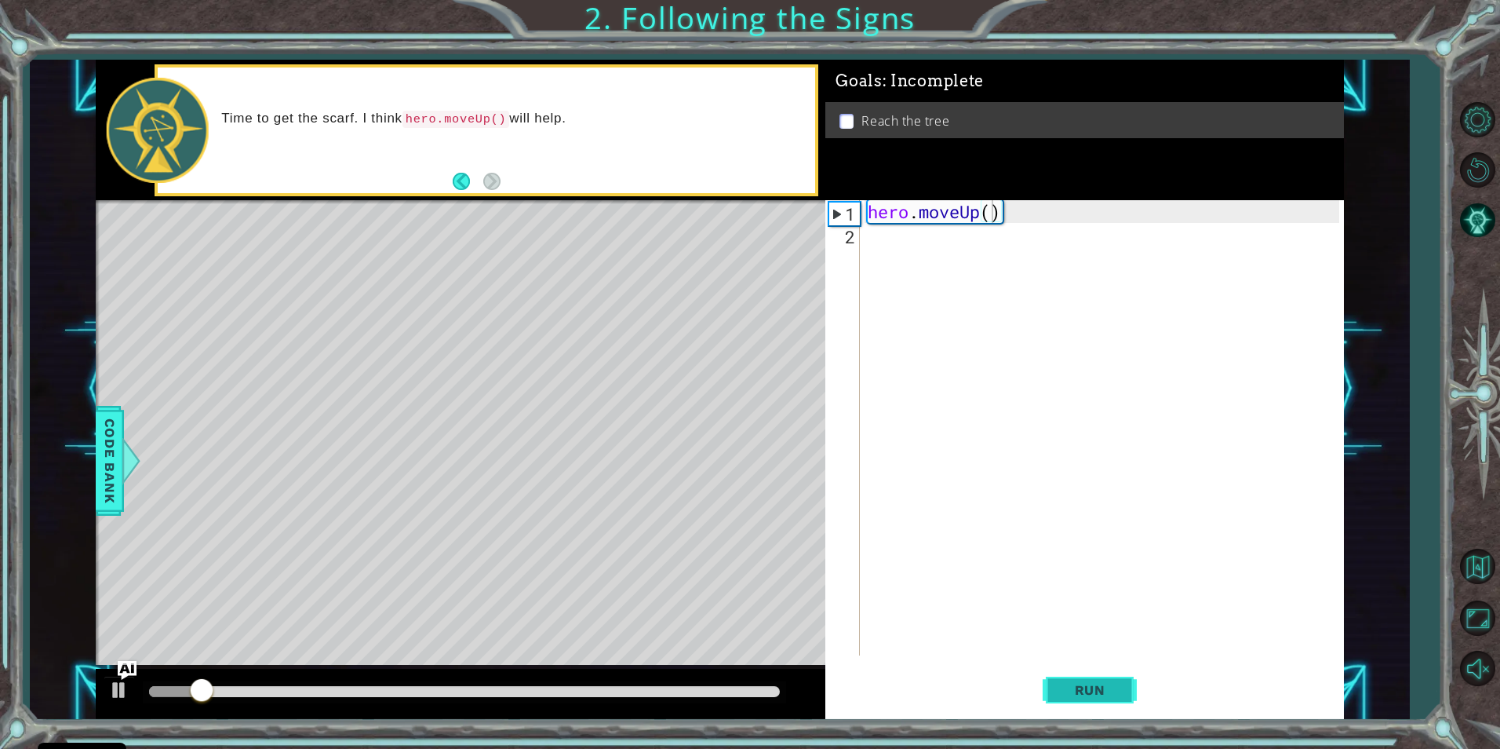
click at [1098, 690] on span "Run" at bounding box center [1090, 690] width 62 height 16
click at [1079, 677] on button "Run" at bounding box center [1090, 690] width 94 height 52
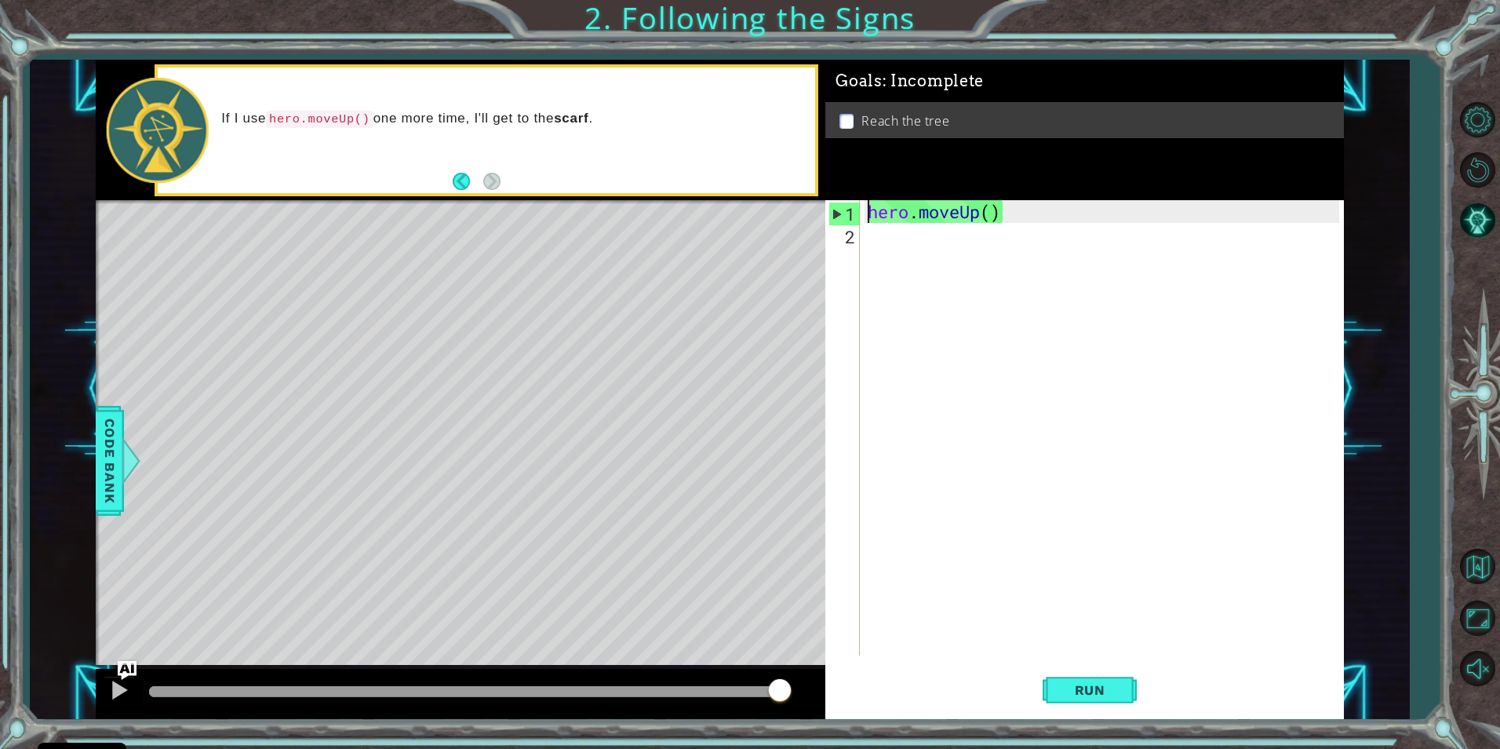
click at [865, 231] on div "hero . moveUp ( )" at bounding box center [1106, 450] width 482 height 501
type textarea "hero.moveUp()"
drag, startPoint x: 893, startPoint y: 242, endPoint x: 904, endPoint y: 249, distance: 13.1
click at [904, 249] on div "hero . moveUp ( )" at bounding box center [1106, 450] width 482 height 501
drag, startPoint x: 1078, startPoint y: 676, endPoint x: 1047, endPoint y: 654, distance: 37.2
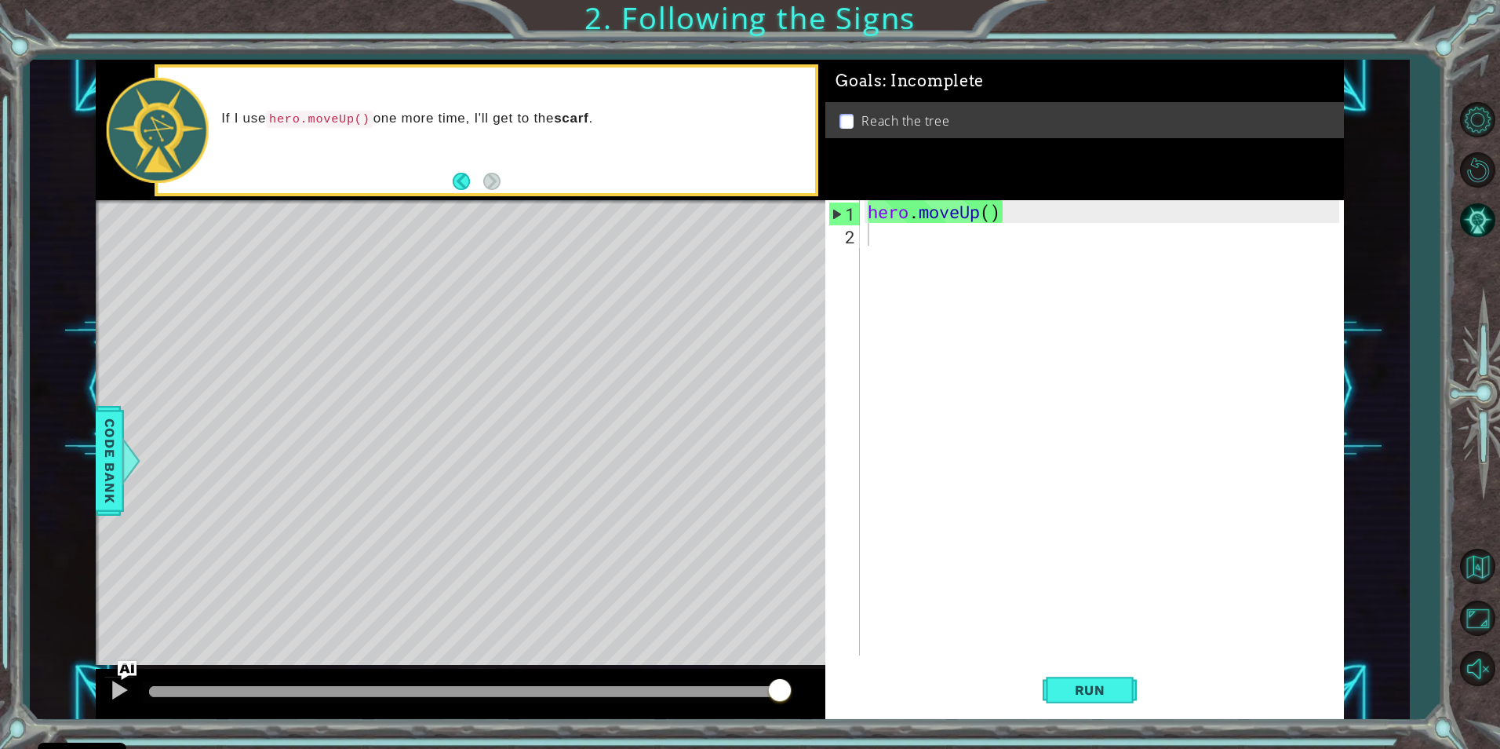
click at [1080, 676] on button "Run" at bounding box center [1090, 690] width 94 height 52
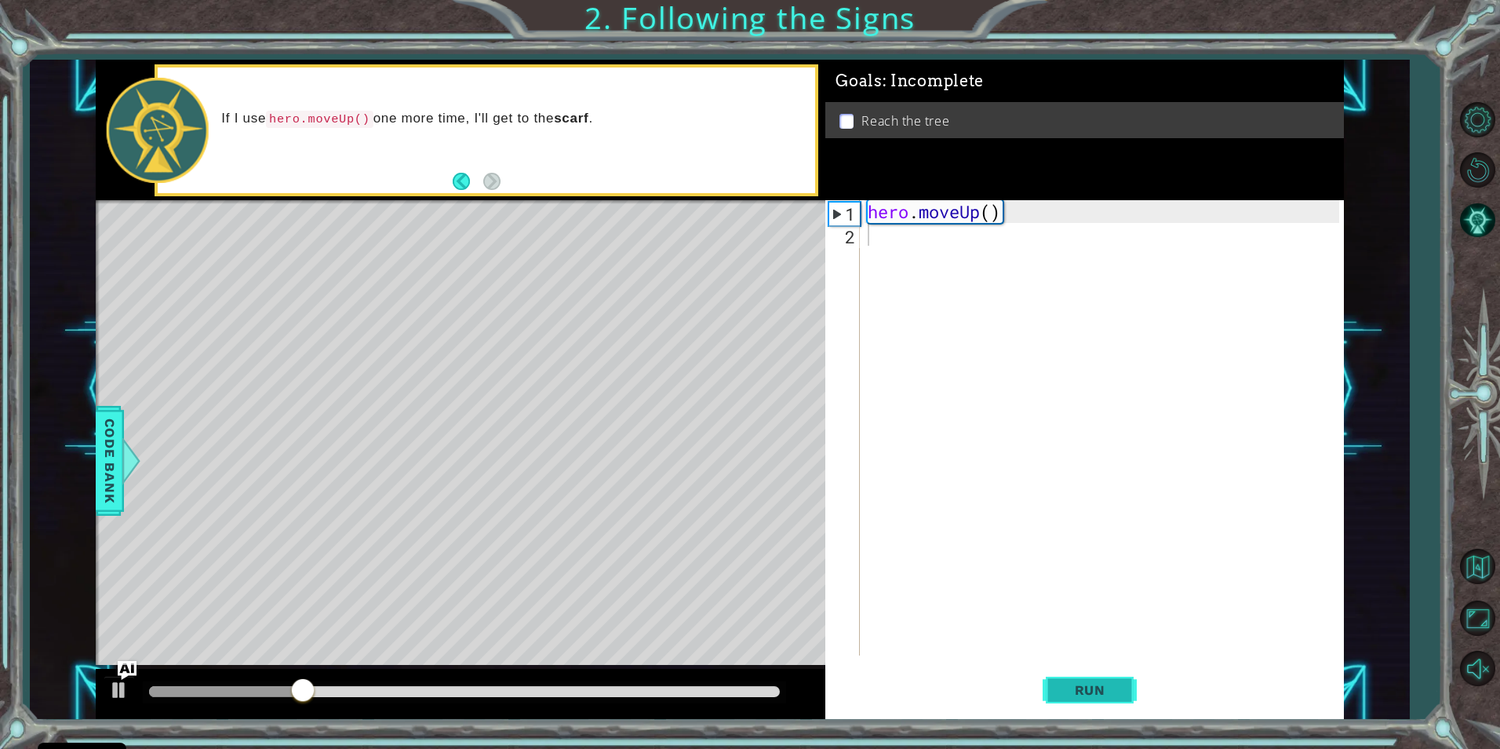
click at [1105, 683] on span "Run" at bounding box center [1090, 690] width 62 height 16
click at [847, 114] on p at bounding box center [847, 121] width 14 height 15
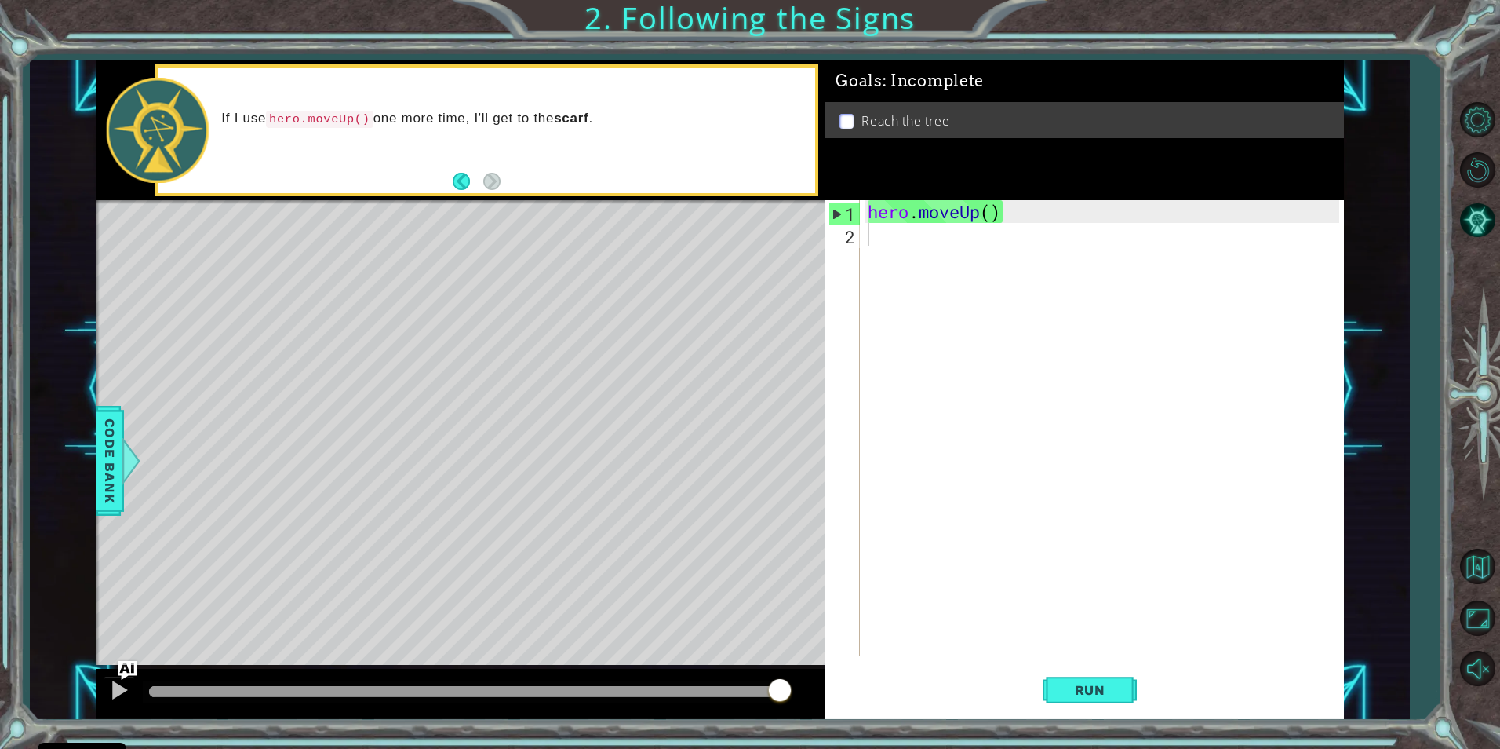
type textarea "hero.moveUp()"
click at [988, 216] on div "hero . moveUp ( )" at bounding box center [1106, 450] width 482 height 501
click at [1058, 693] on button "Run" at bounding box center [1090, 690] width 94 height 52
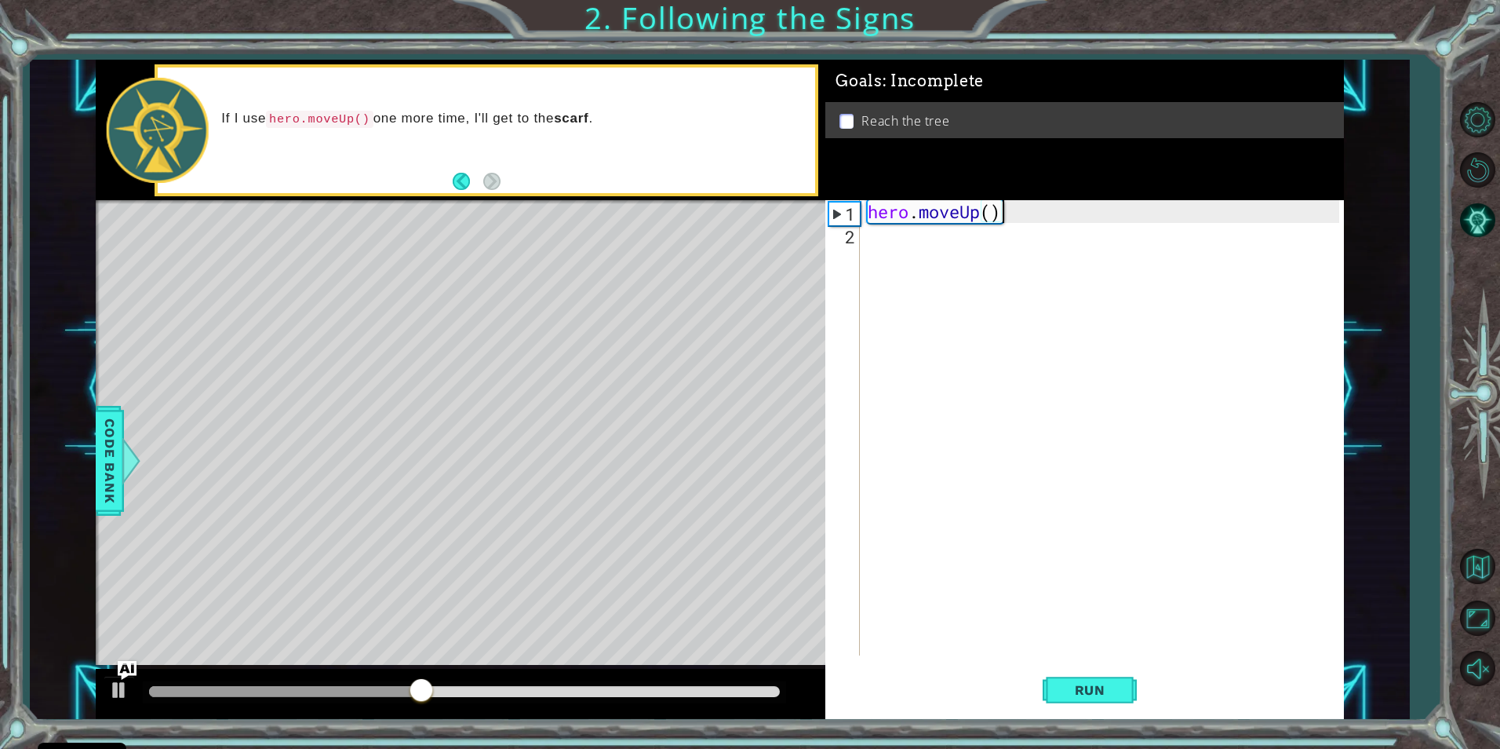
click at [1006, 215] on div "hero . moveUp ( )" at bounding box center [1106, 450] width 482 height 501
type textarea "hero.moveUp()"
drag, startPoint x: 913, startPoint y: 236, endPoint x: 904, endPoint y: 235, distance: 8.8
click at [907, 236] on div "hero . moveUp ( )" at bounding box center [1106, 450] width 482 height 501
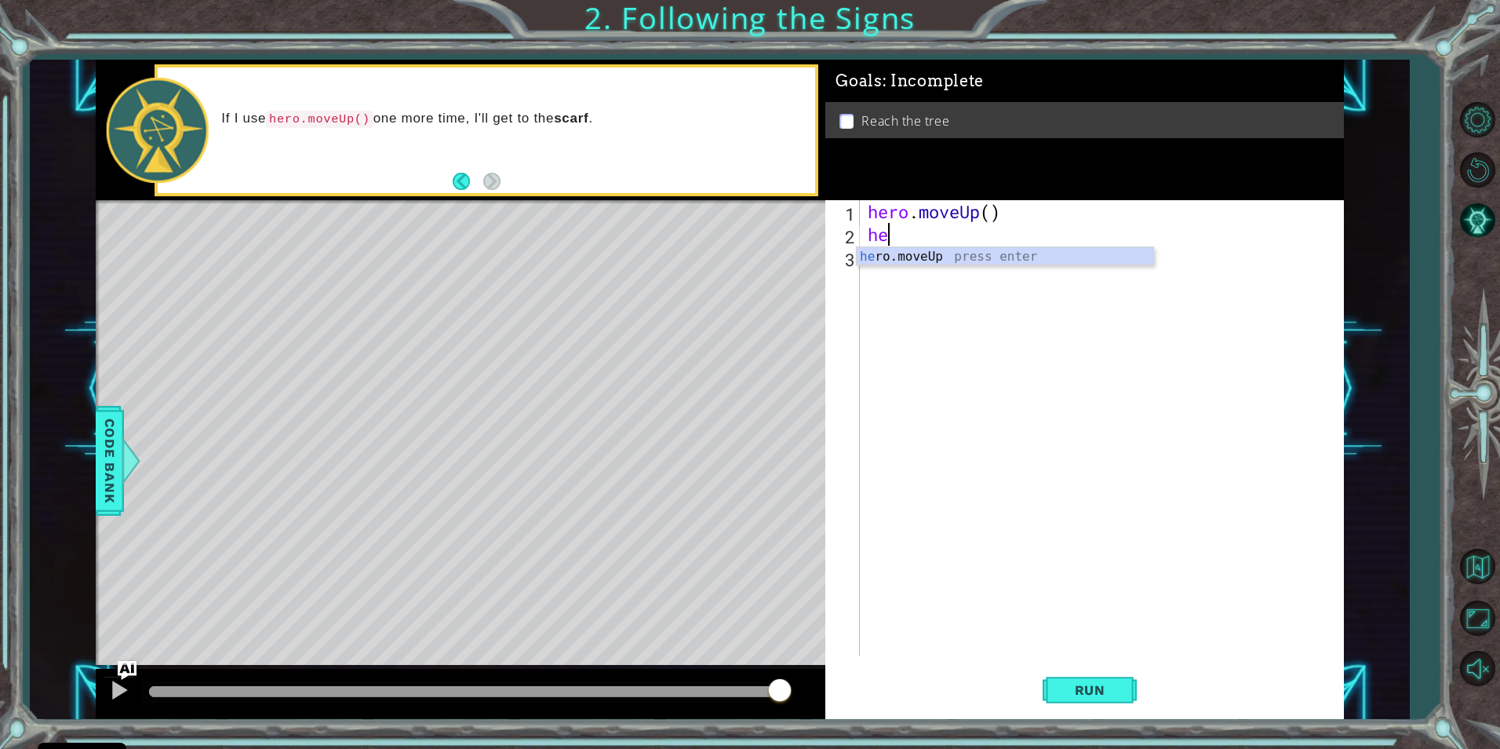
scroll to position [0, 1]
type textarea "hero.moveup"
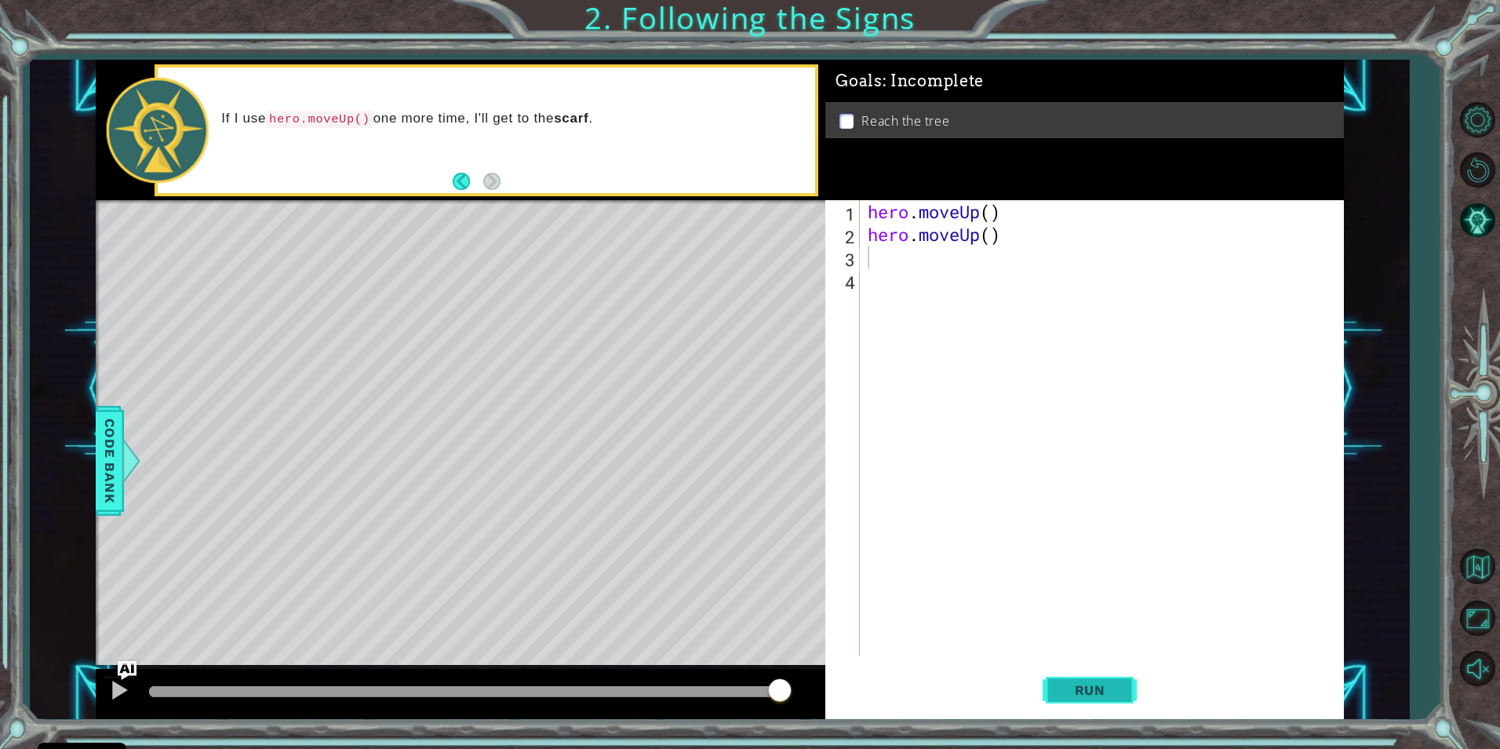
click at [1058, 690] on button "Run" at bounding box center [1090, 690] width 94 height 52
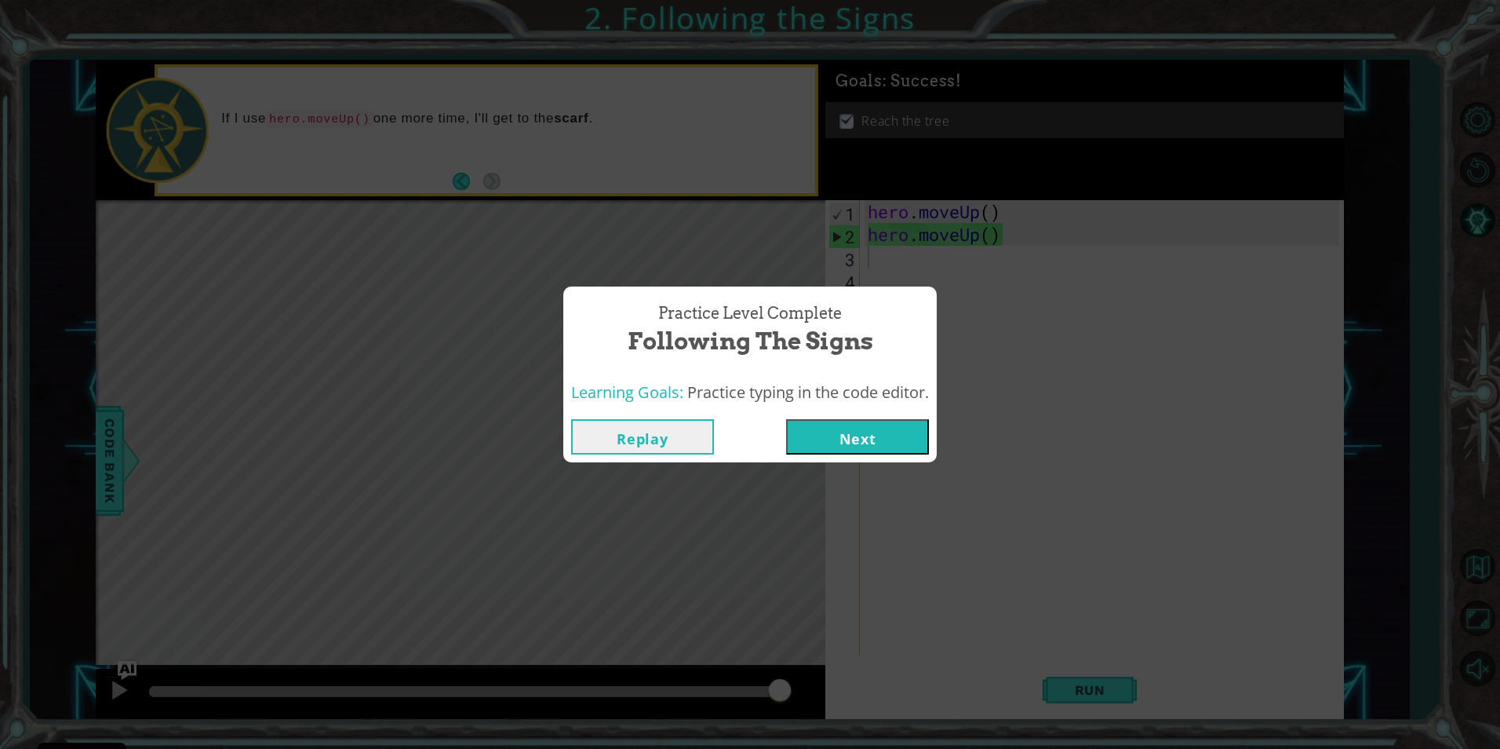
click at [866, 437] on button "Next" at bounding box center [857, 436] width 143 height 35
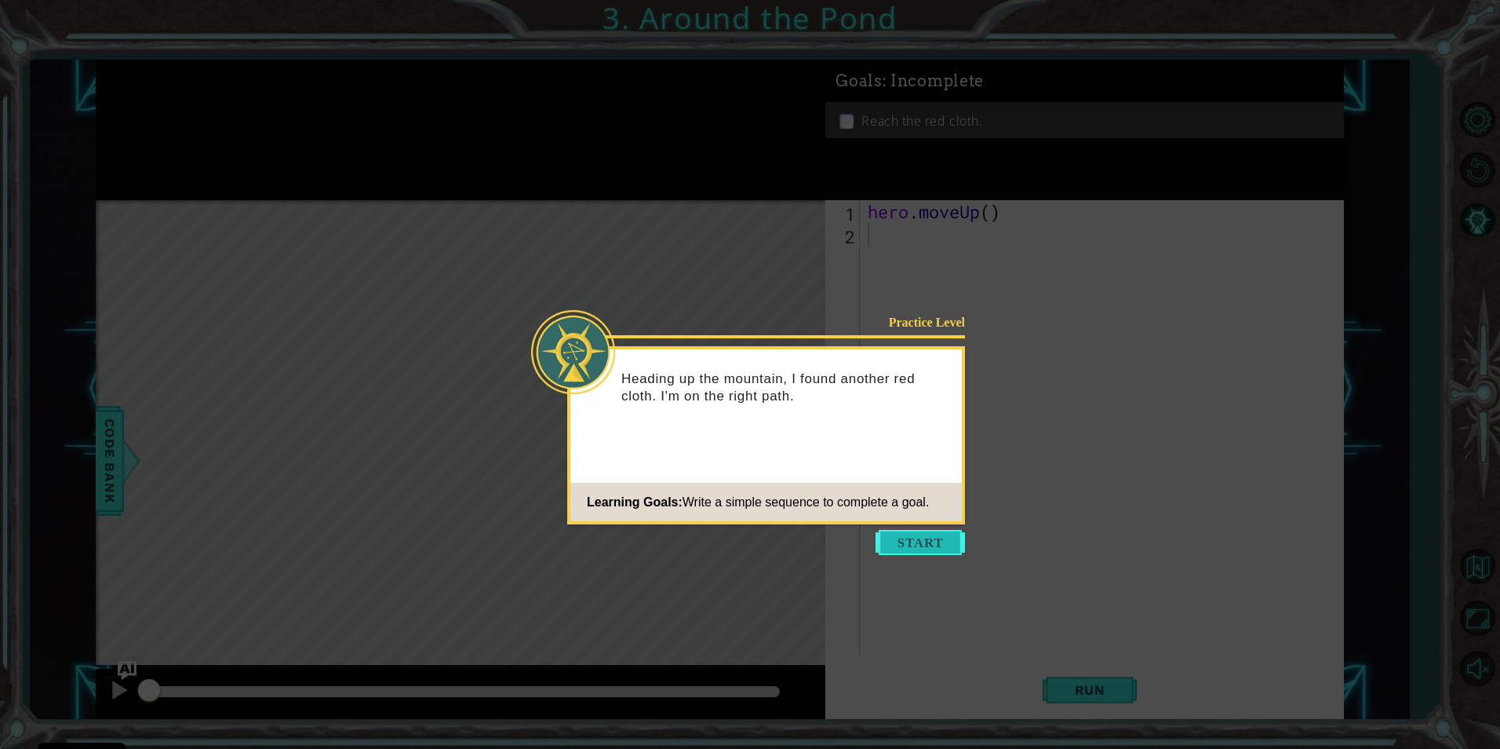
click at [931, 535] on button "Start" at bounding box center [920, 542] width 89 height 25
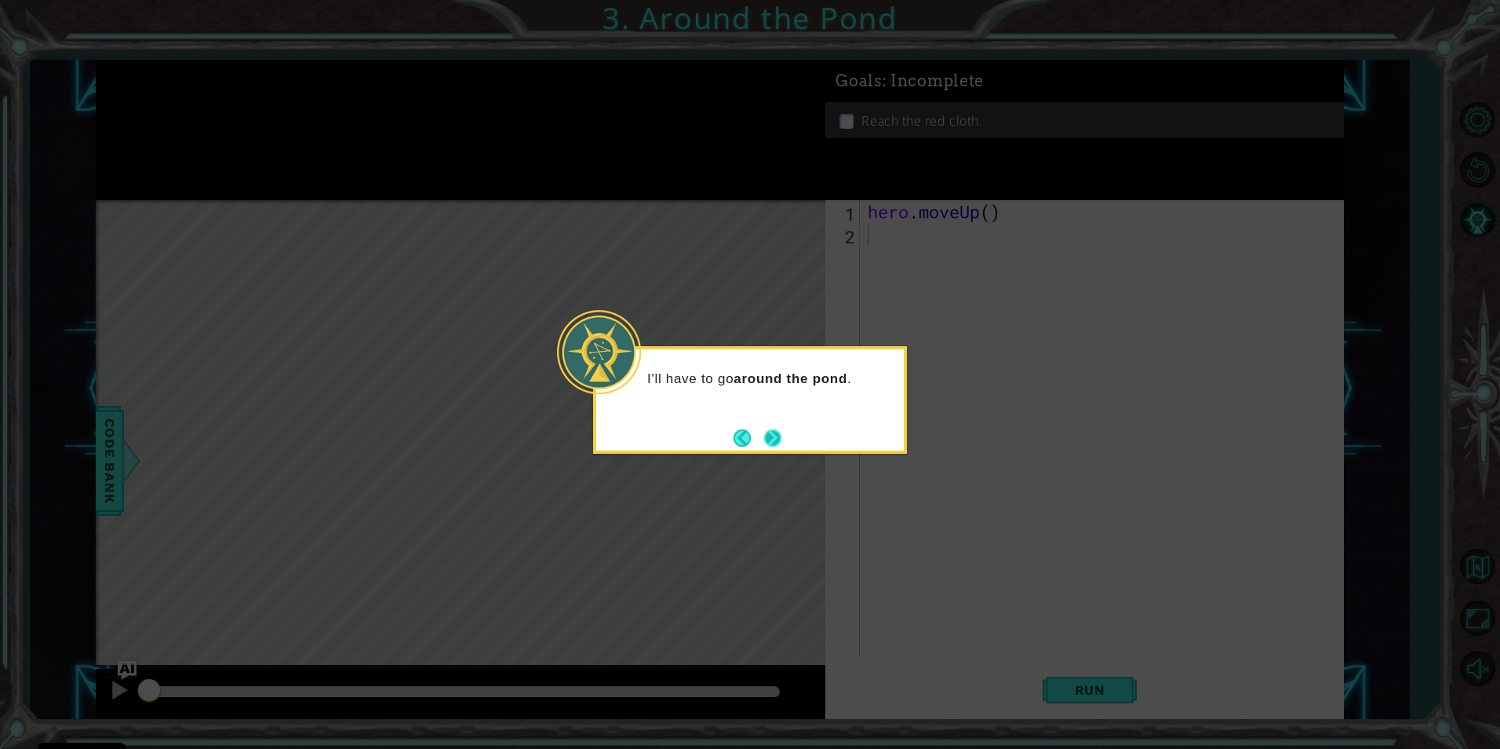
click at [765, 434] on button "Next" at bounding box center [772, 437] width 27 height 27
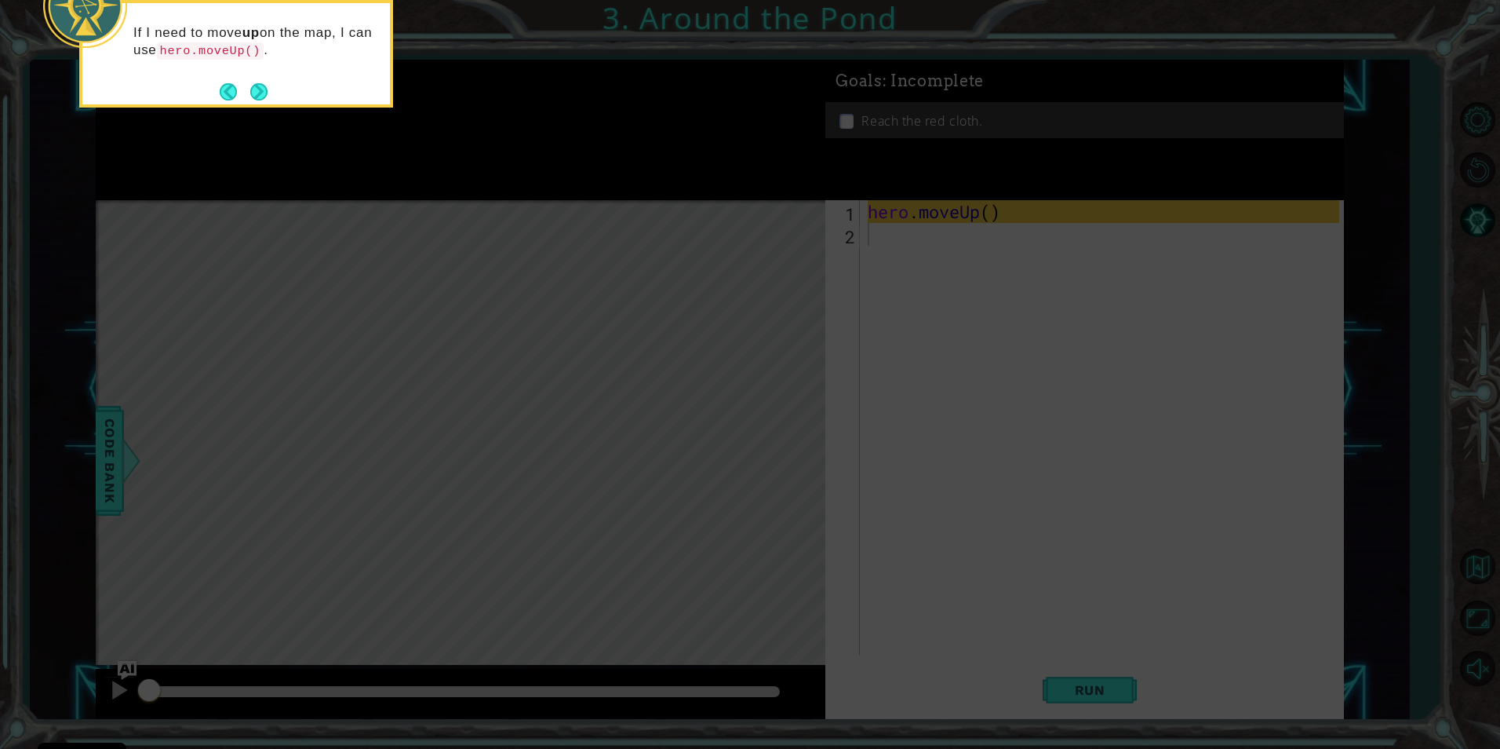
click at [260, 124] on icon at bounding box center [750, 112] width 1500 height 1273
click at [924, 297] on icon at bounding box center [750, 112] width 1500 height 1273
click at [267, 89] on button "Next" at bounding box center [259, 91] width 26 height 26
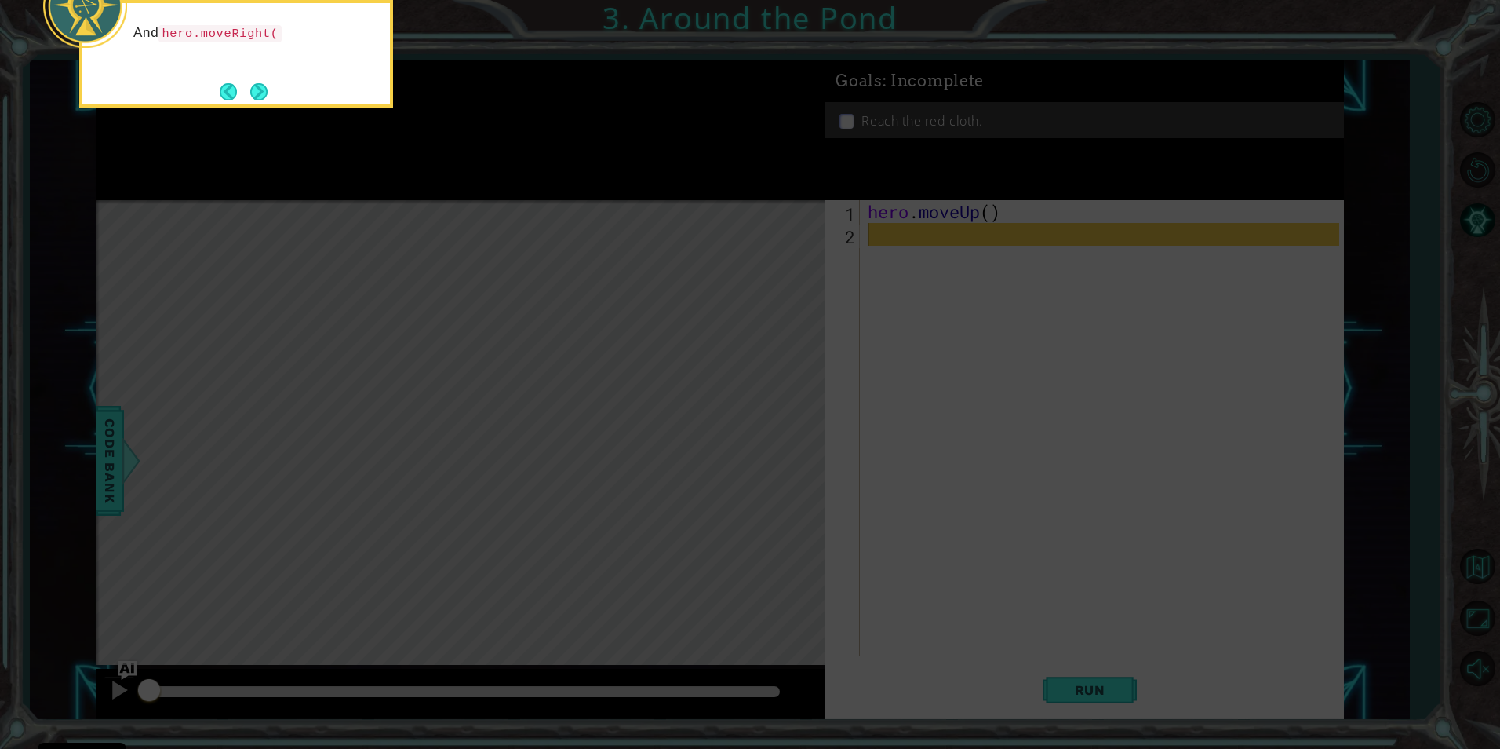
click at [286, 85] on div "And hero.moveRight(" at bounding box center [236, 53] width 314 height 107
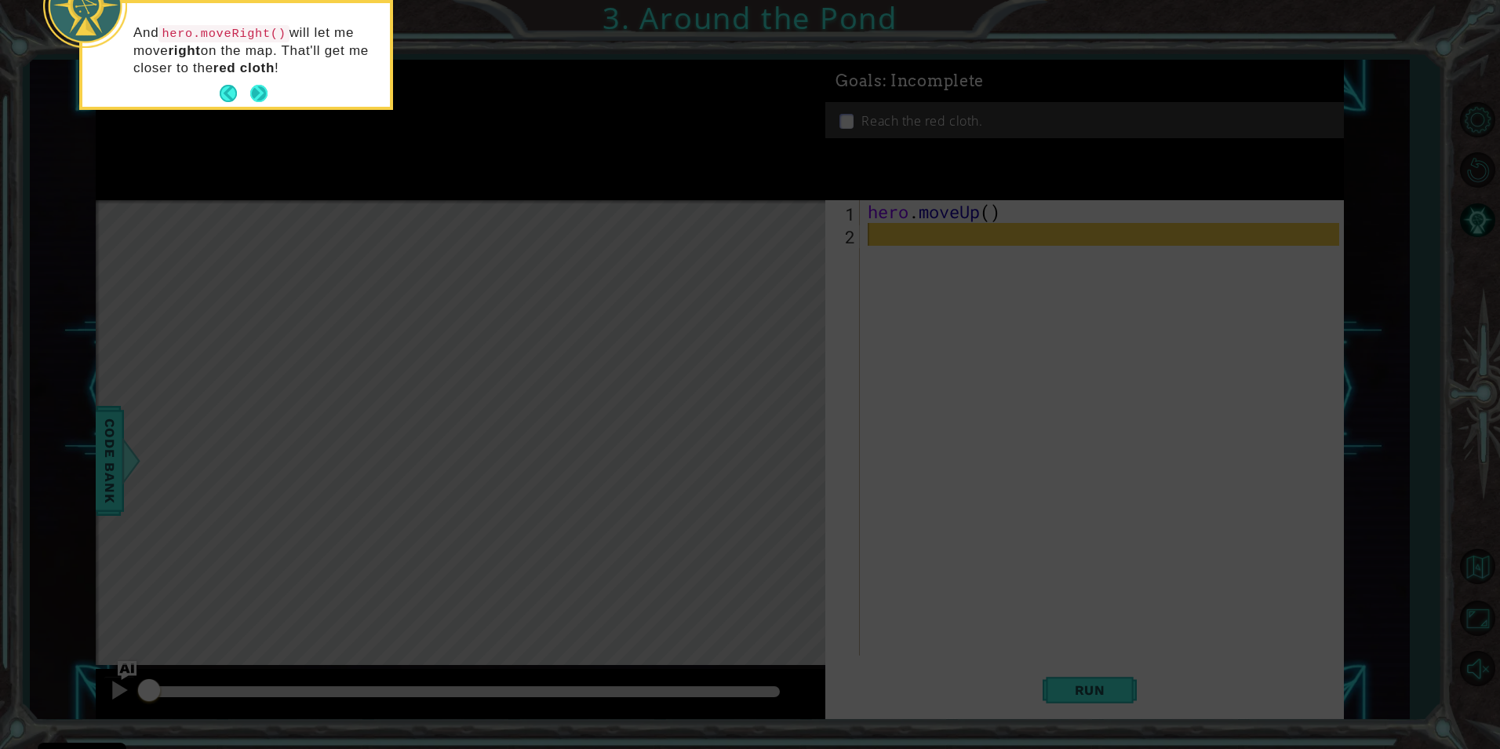
click at [264, 93] on button "Next" at bounding box center [259, 94] width 27 height 27
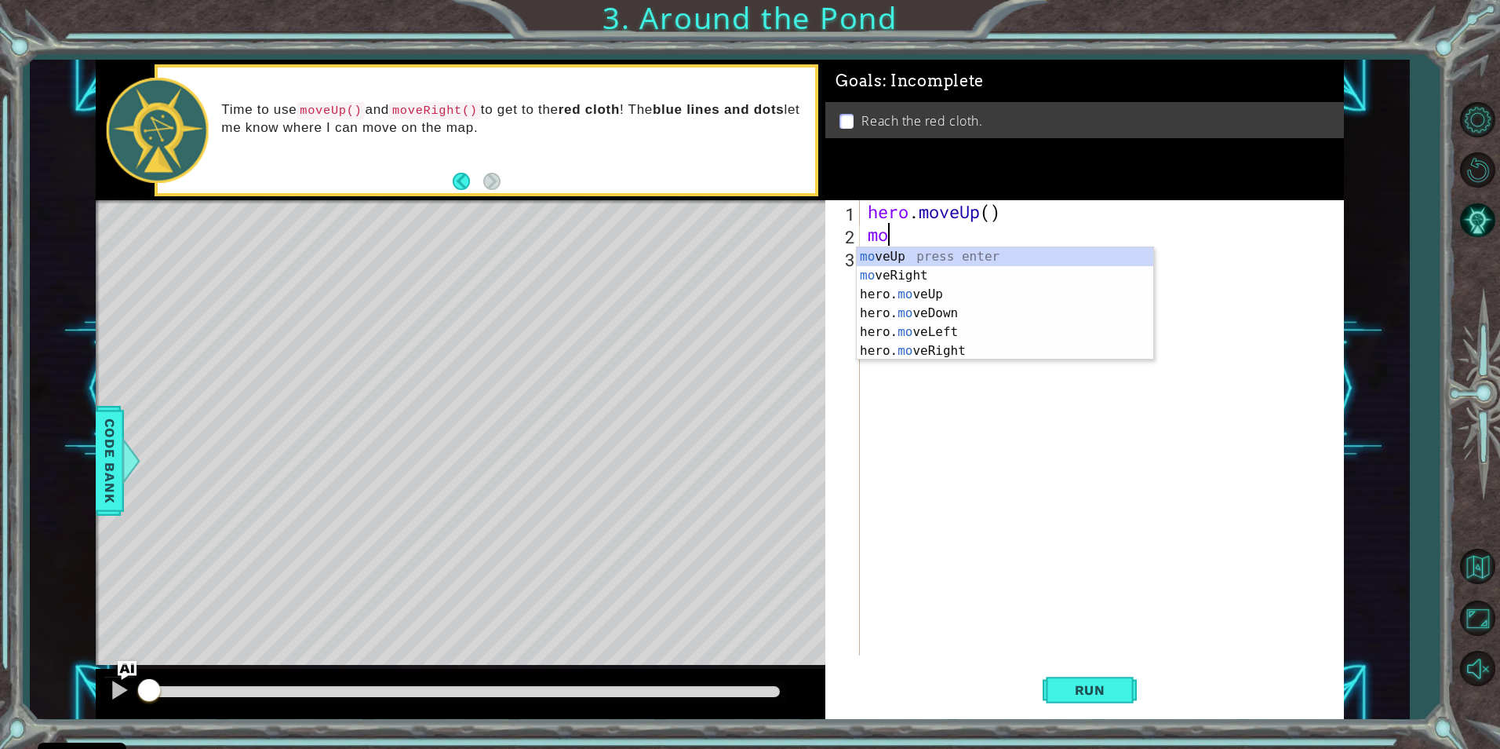
scroll to position [0, 1]
type textarea "moveup"
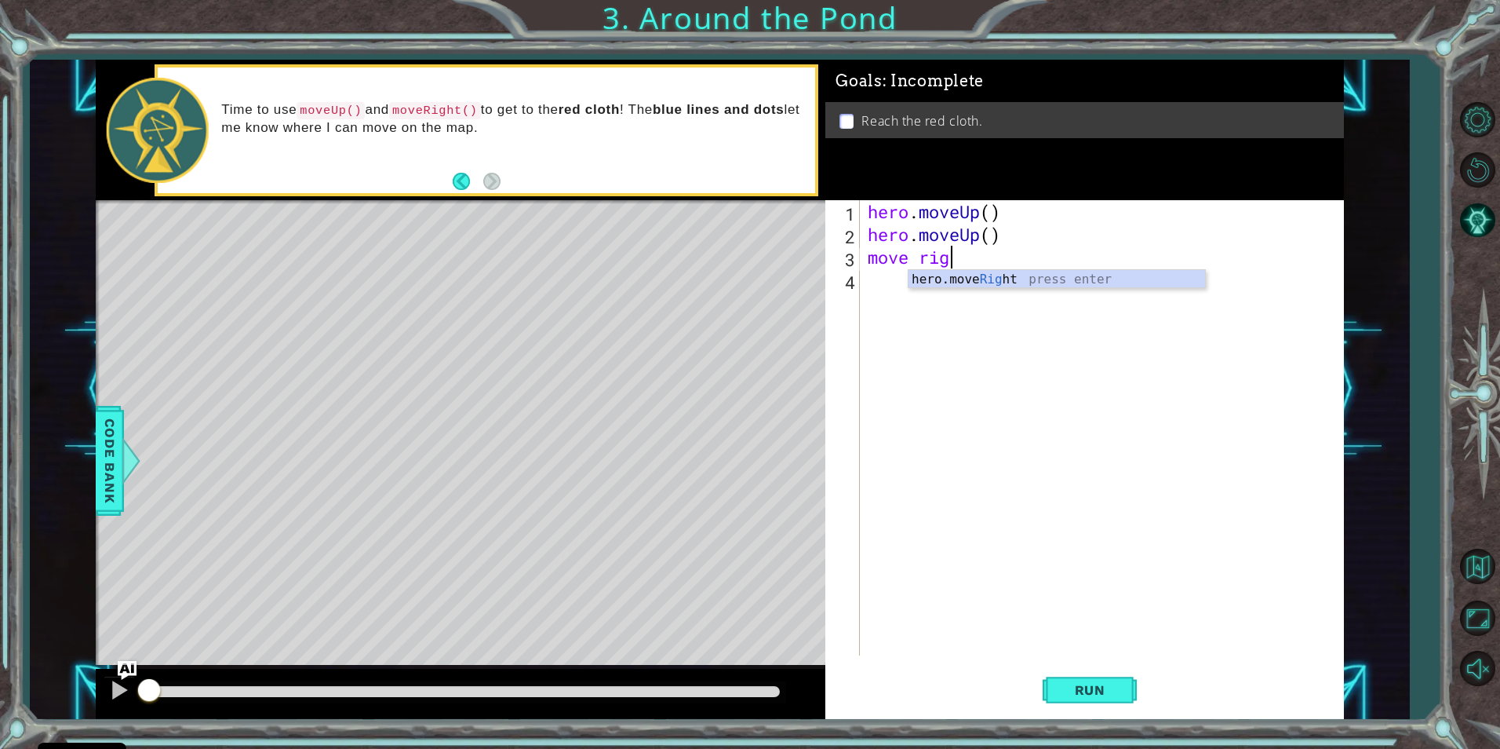
type textarea "move right"
click at [958, 257] on div "hero . moveUp ( ) hero . moveUp ( ) move hero . moveRight ( )" at bounding box center [1106, 450] width 482 height 501
type textarea "move hero.moveRight()"
click at [1093, 689] on span "Run" at bounding box center [1090, 690] width 62 height 16
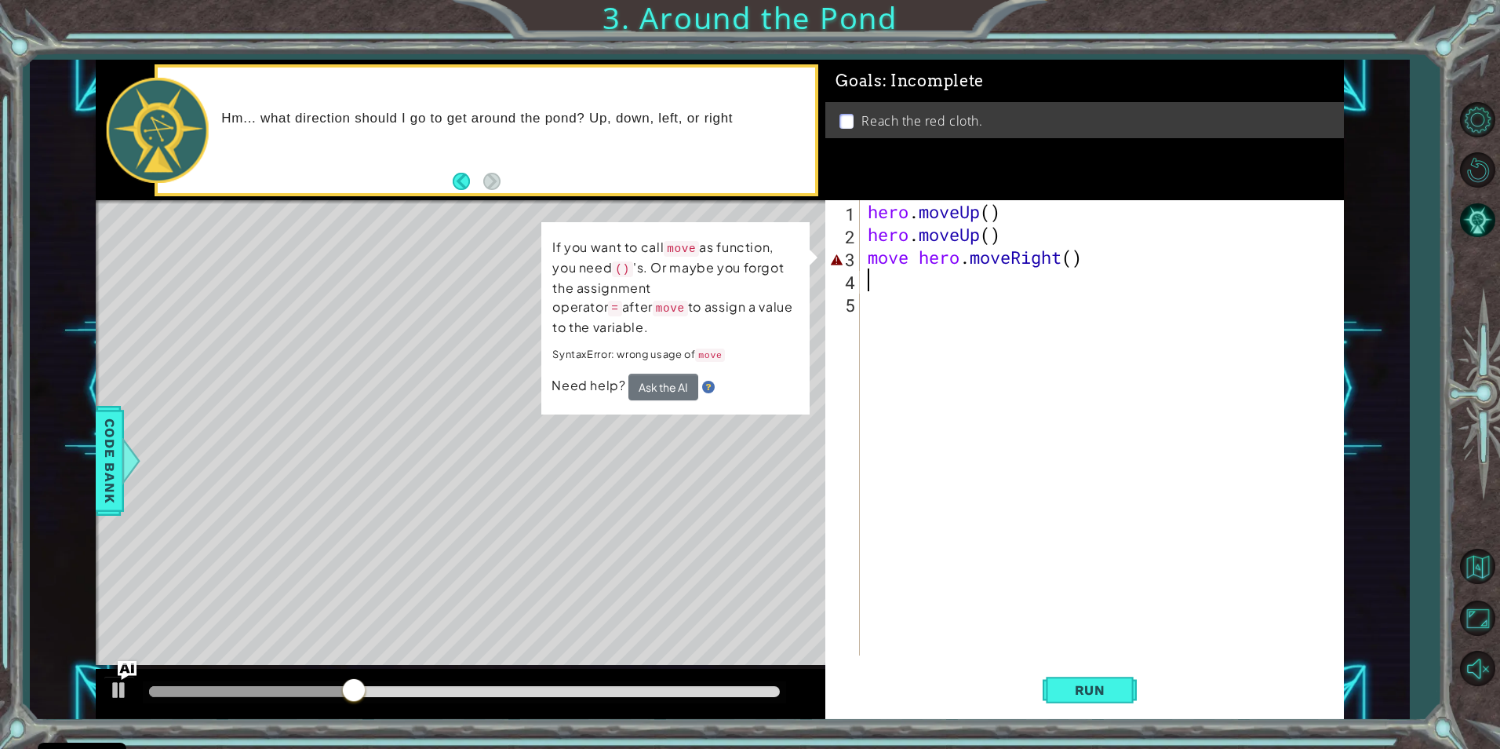
click at [896, 275] on div "hero . moveUp ( ) hero . moveUp ( ) move hero . moveRight ( )" at bounding box center [1106, 450] width 482 height 501
click at [921, 260] on div "hero . moveUp ( ) hero . moveUp ( ) move hero . moveRight ( )" at bounding box center [1106, 450] width 482 height 501
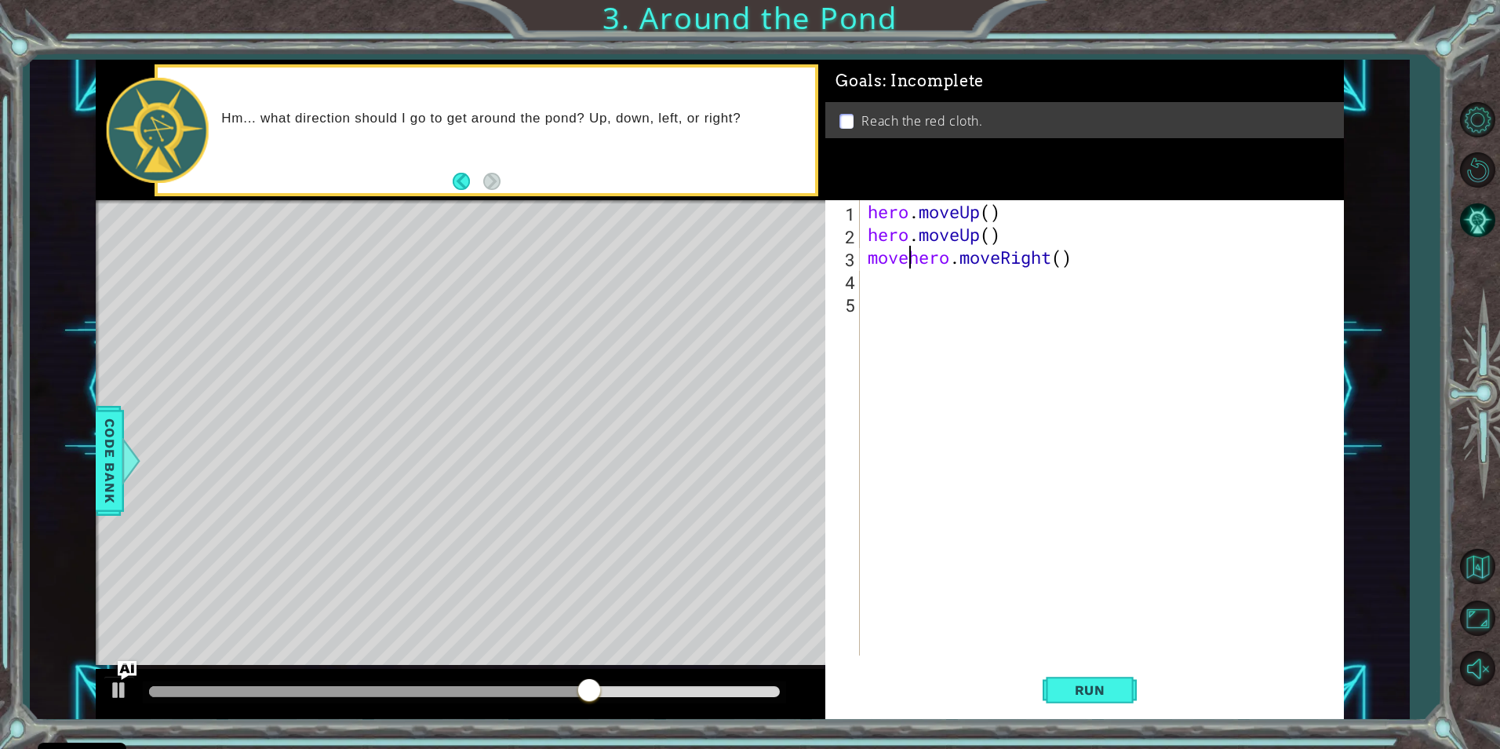
click at [910, 262] on div "hero . moveUp ( ) hero . moveUp ( ) movehero . moveRight ( )" at bounding box center [1106, 450] width 482 height 501
click at [925, 257] on div "hero . moveUp ( ) hero . moveUp ( ) movehero . moveRight ( )" at bounding box center [1106, 450] width 482 height 501
click at [908, 261] on div "hero . moveUp ( ) hero . moveUp ( ) movehero . moveRight ( )" at bounding box center [1106, 450] width 482 height 501
click at [949, 263] on div "hero . moveUp ( ) hero . moveUp ( ) movehero . moveRight ( )" at bounding box center [1106, 450] width 482 height 501
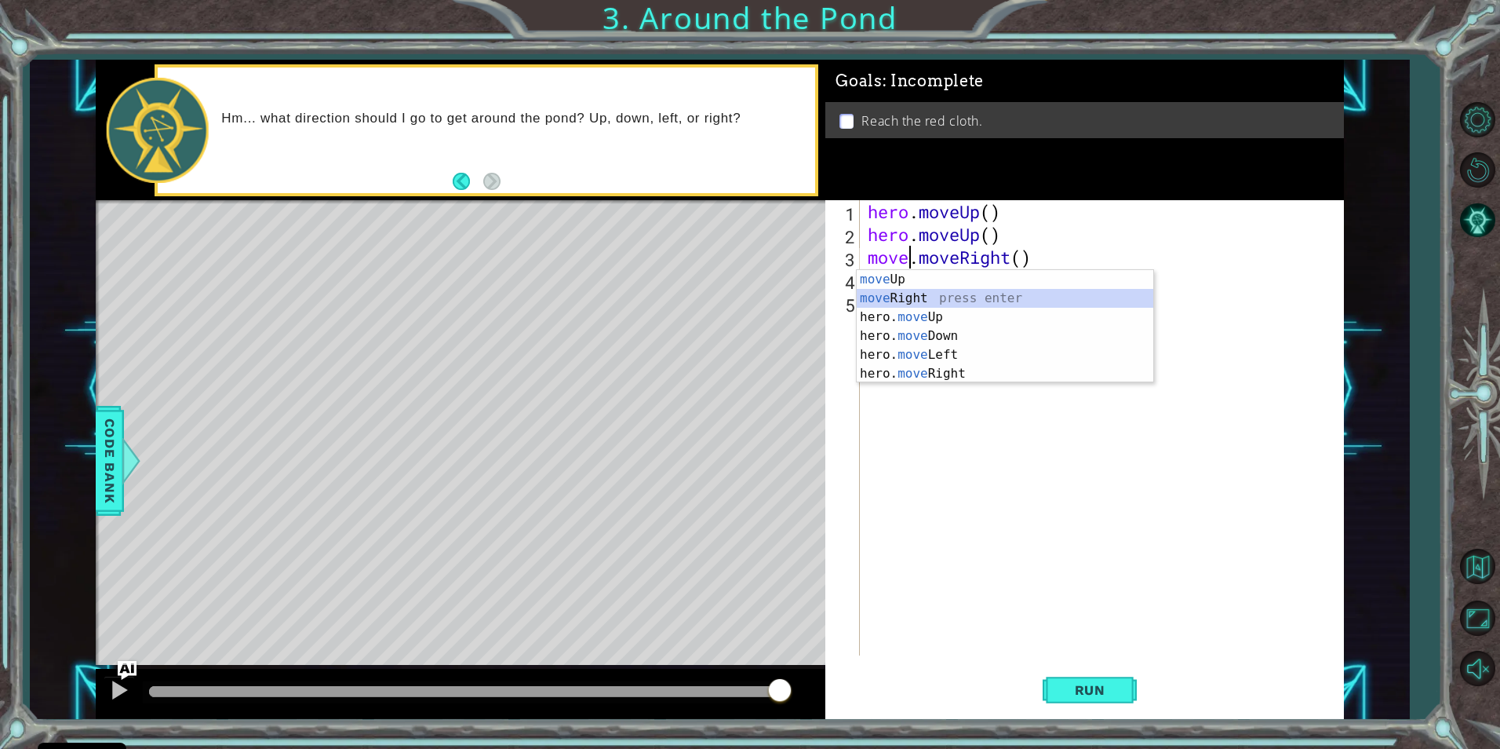
click at [898, 295] on div "move Up press enter move Right press enter hero. move Up press enter hero. move…" at bounding box center [1005, 345] width 297 height 151
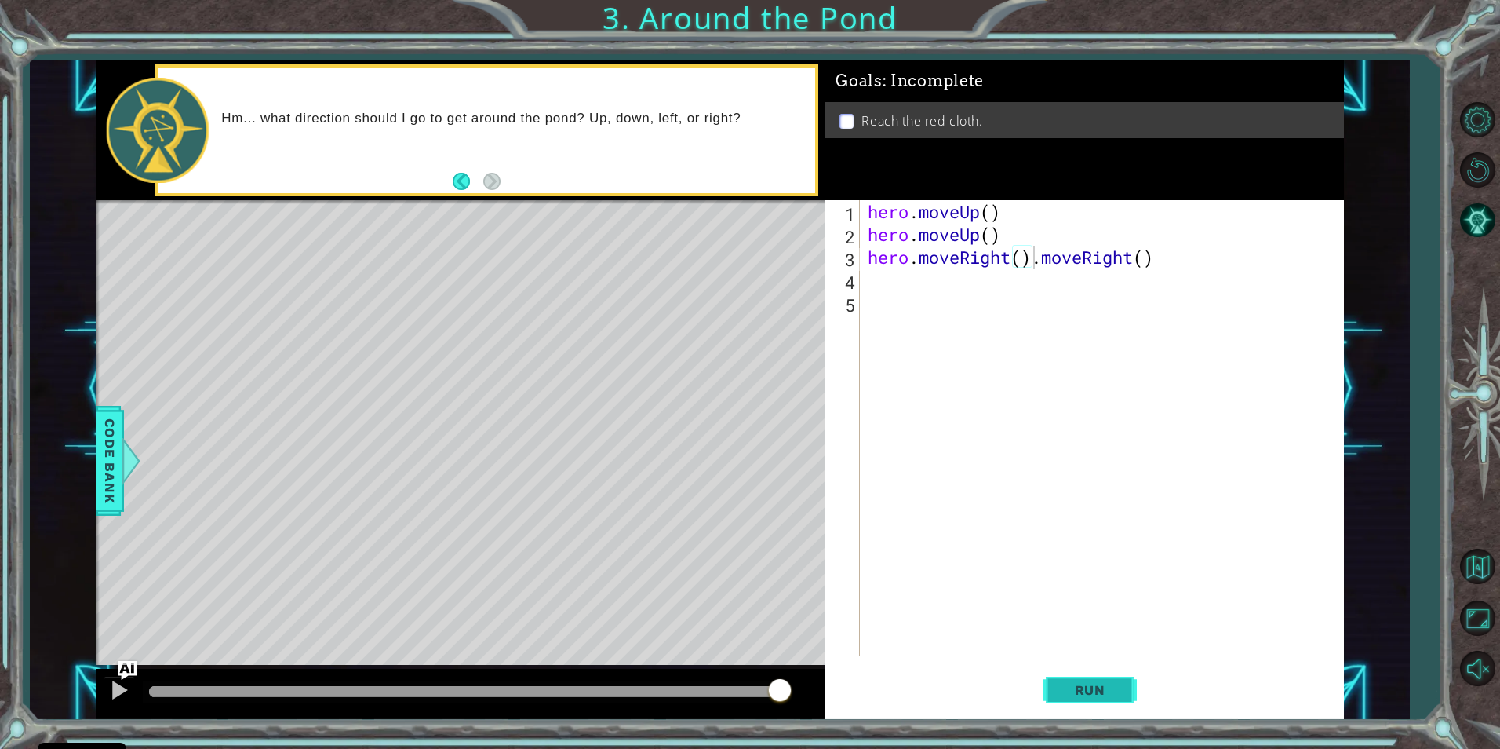
click at [1109, 683] on span "Run" at bounding box center [1090, 690] width 62 height 16
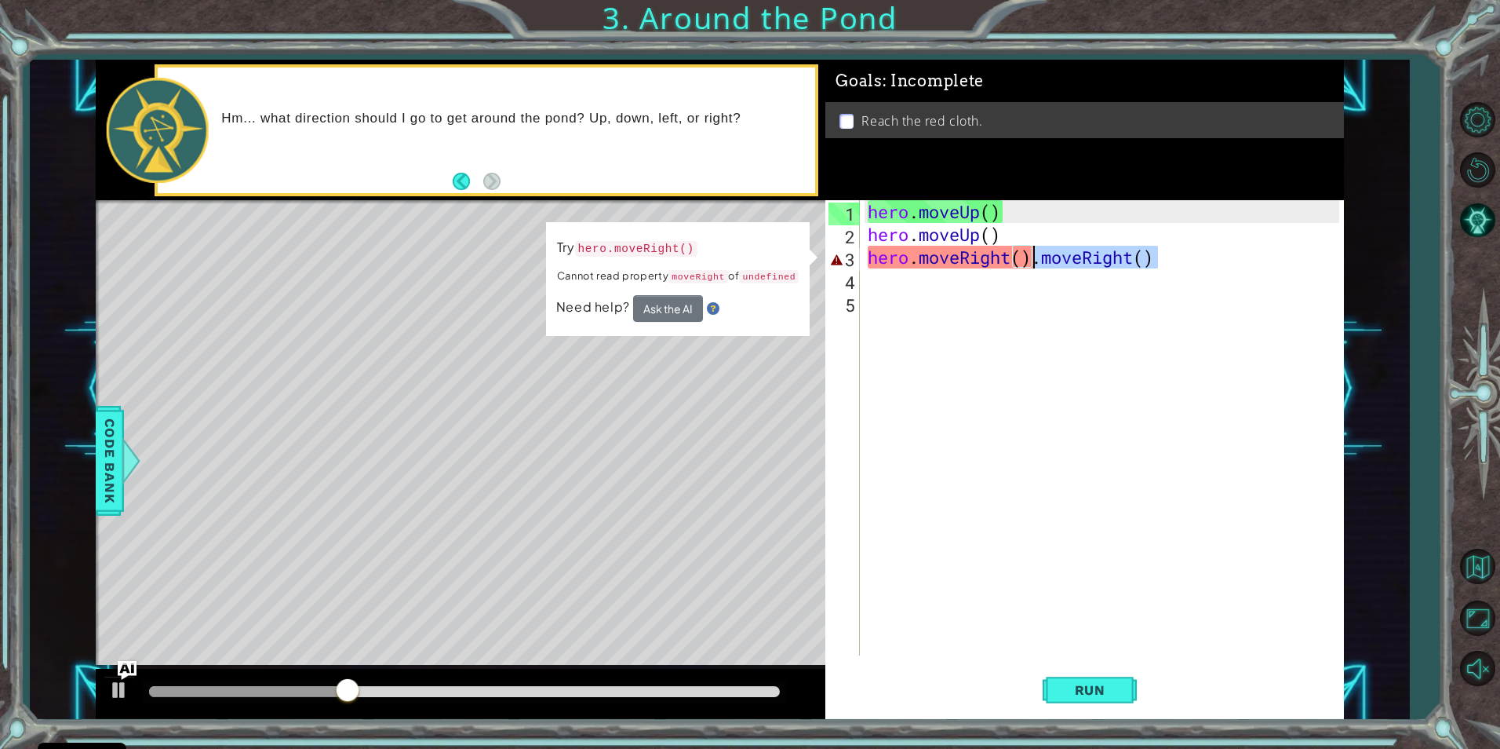
drag, startPoint x: 1158, startPoint y: 253, endPoint x: 1089, endPoint y: 309, distance: 88.7
click at [1044, 270] on div "hero . moveUp ( ) hero . moveUp ( ) hero . moveRight ( ) . moveRight ( )" at bounding box center [1106, 450] width 482 height 501
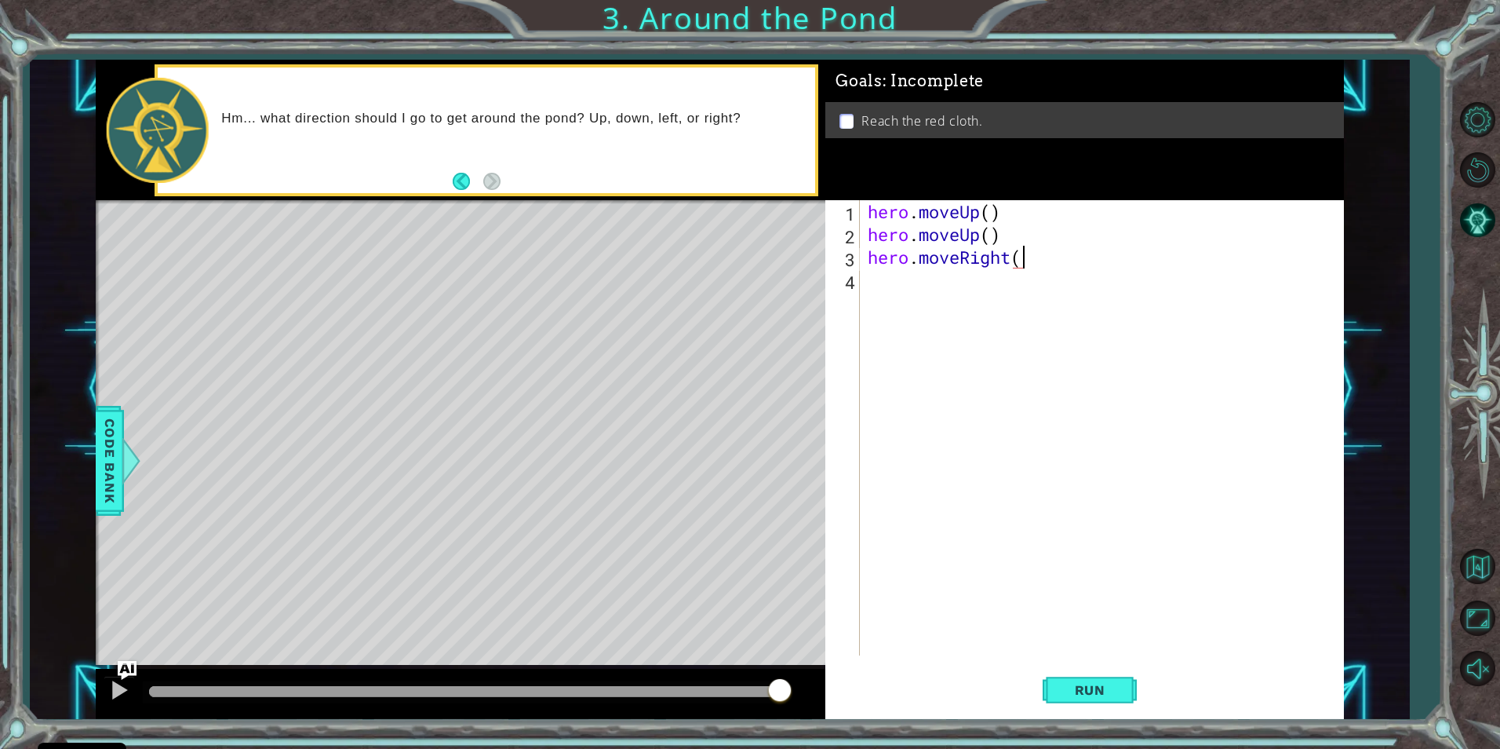
scroll to position [0, 7]
type textarea "hero.moveRight()"
click at [1069, 675] on button "Run" at bounding box center [1090, 690] width 94 height 52
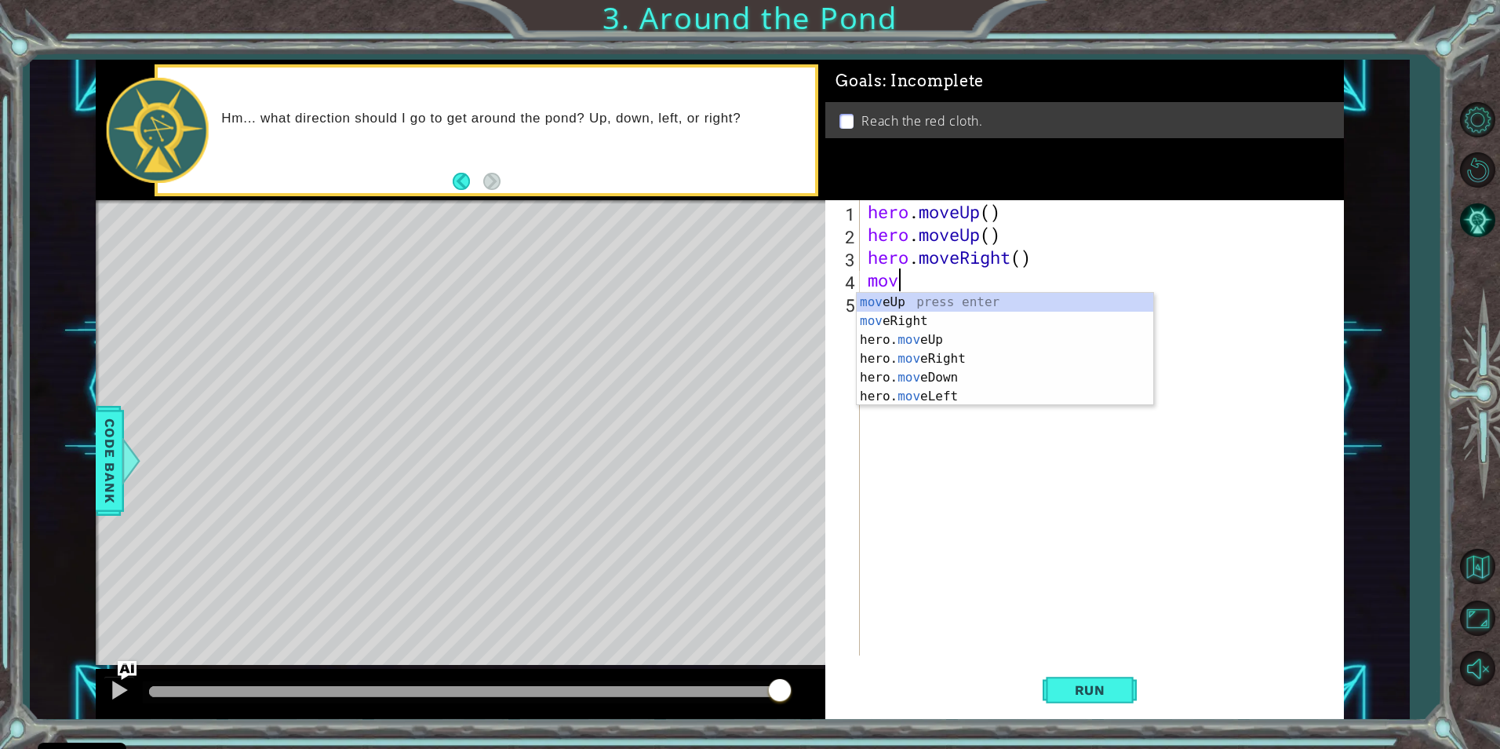
scroll to position [0, 1]
type textarea "moveup"
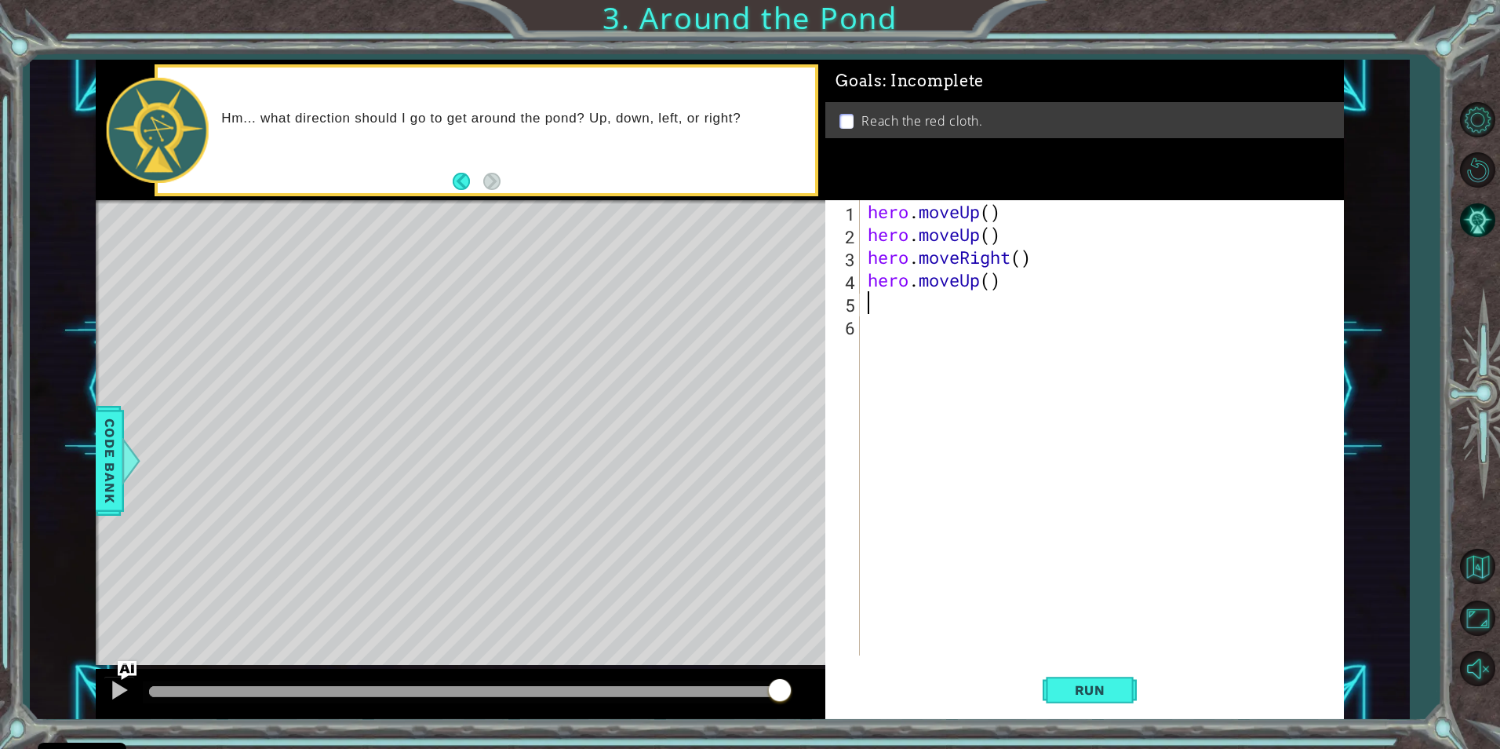
scroll to position [0, 0]
click at [1084, 694] on span "Run" at bounding box center [1090, 690] width 62 height 16
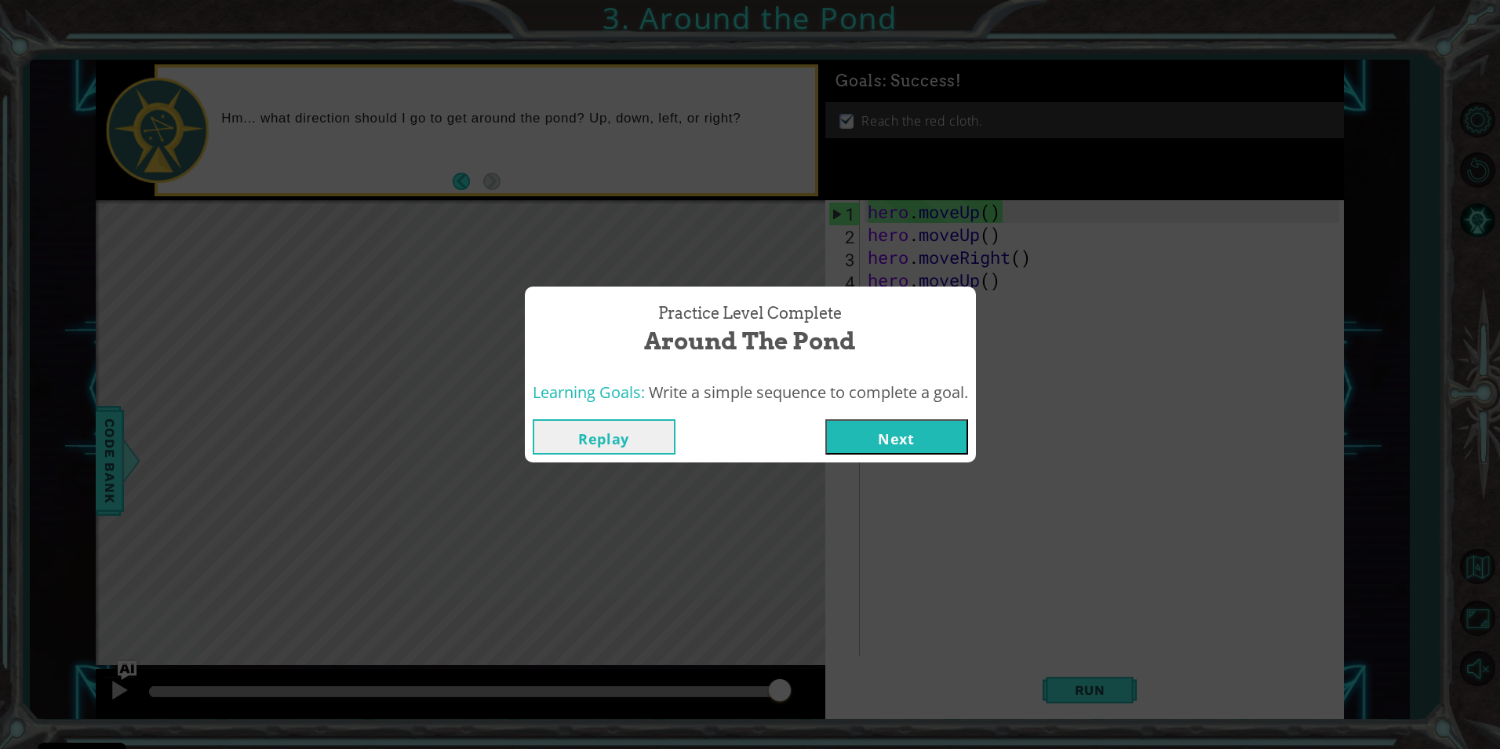
click at [876, 435] on button "Next" at bounding box center [896, 436] width 143 height 35
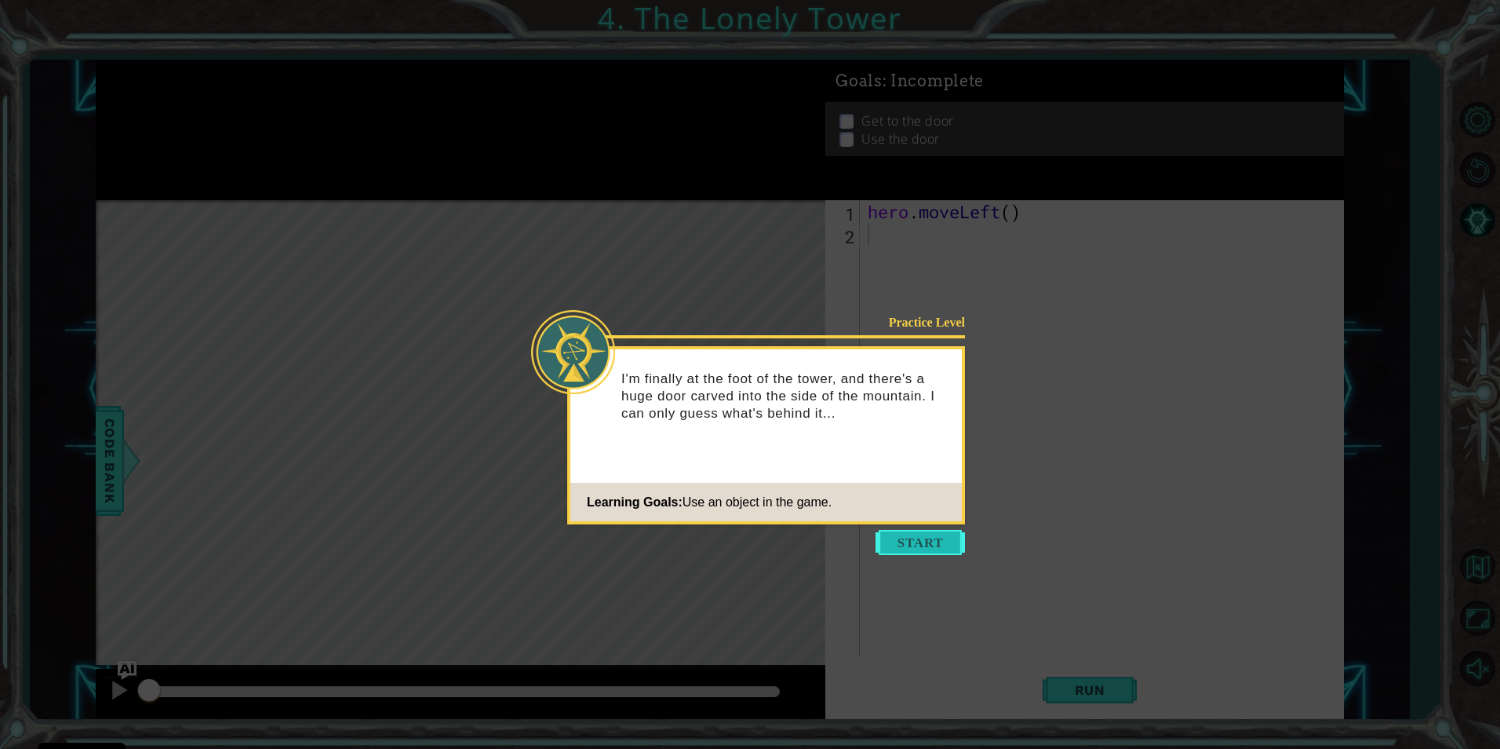
click at [917, 540] on button "Start" at bounding box center [920, 542] width 89 height 25
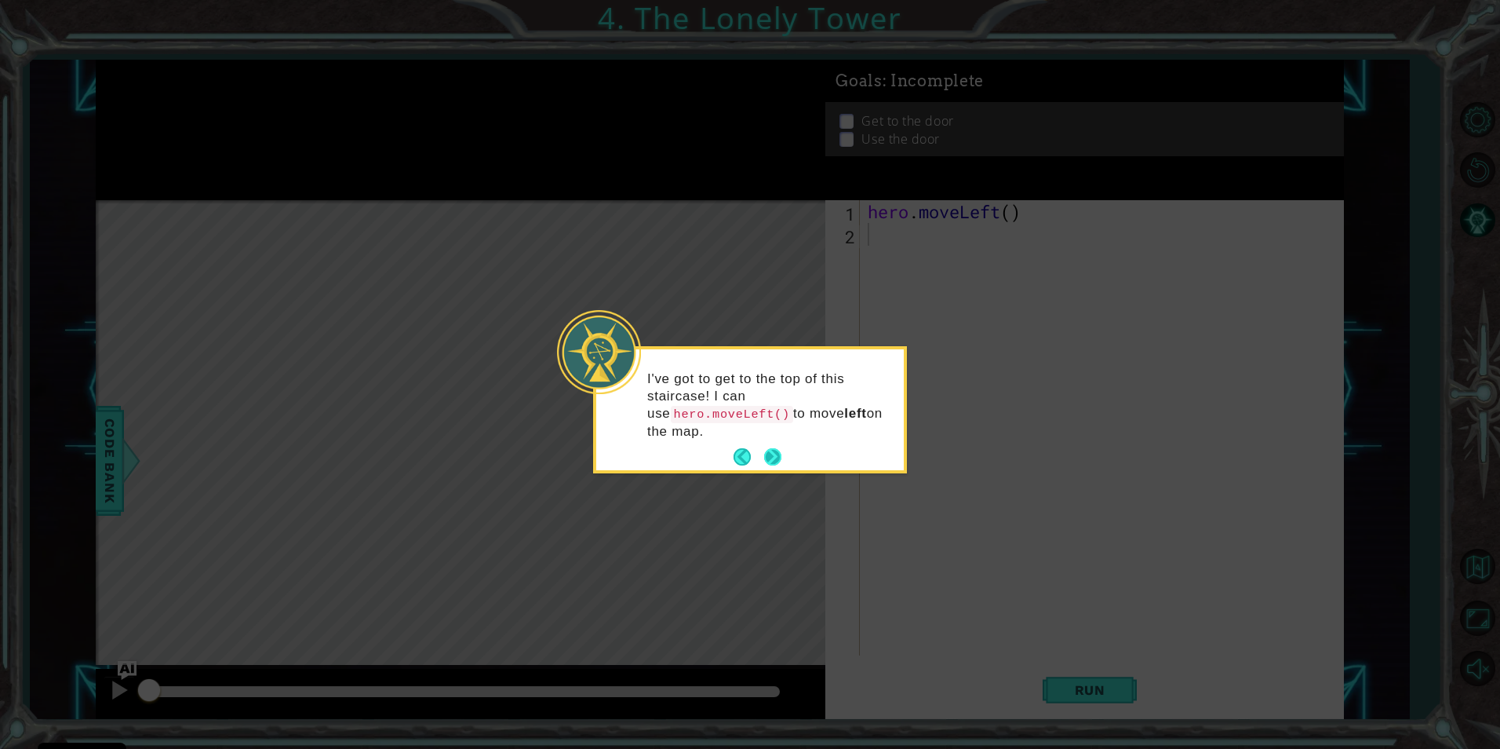
click at [771, 443] on button "Next" at bounding box center [773, 457] width 29 height 29
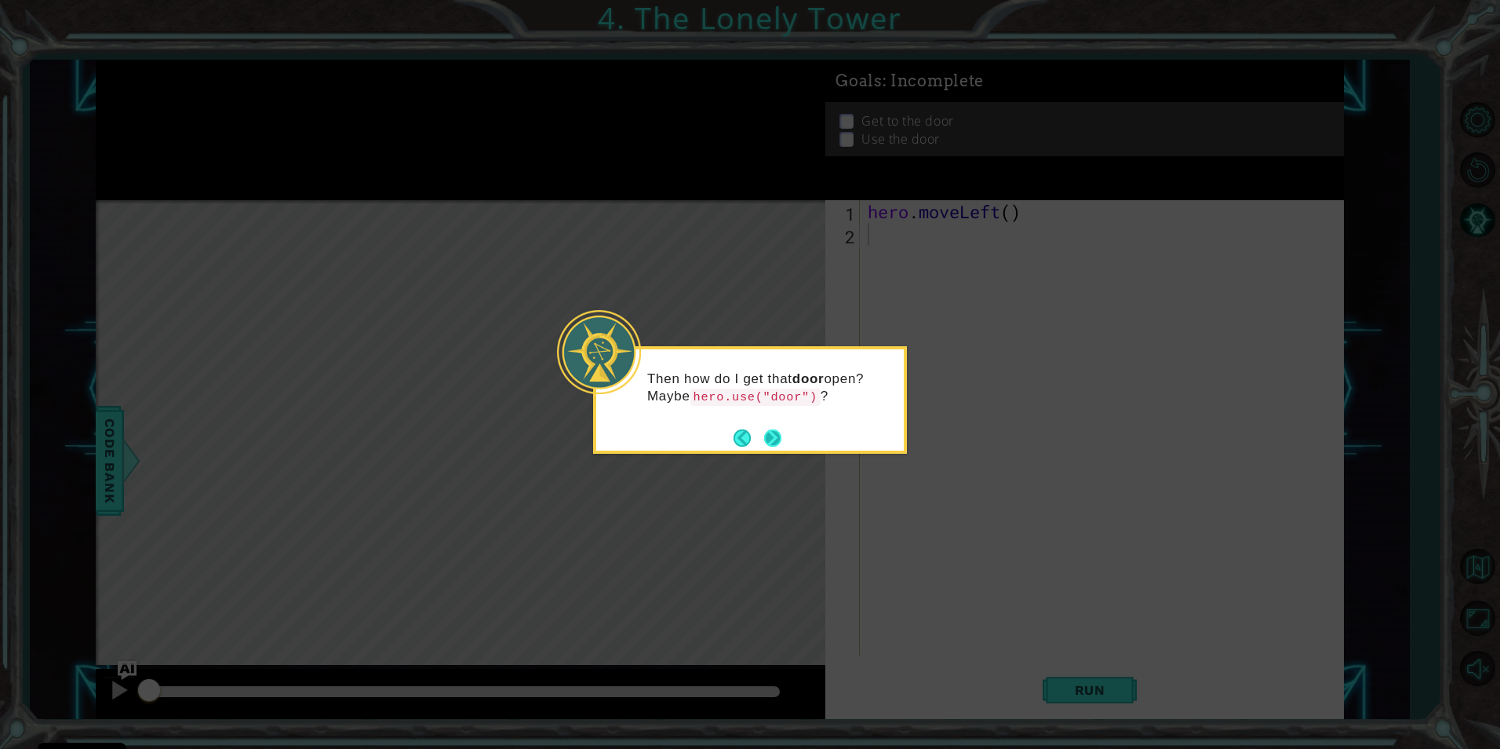
click at [778, 435] on button "Next" at bounding box center [772, 437] width 18 height 18
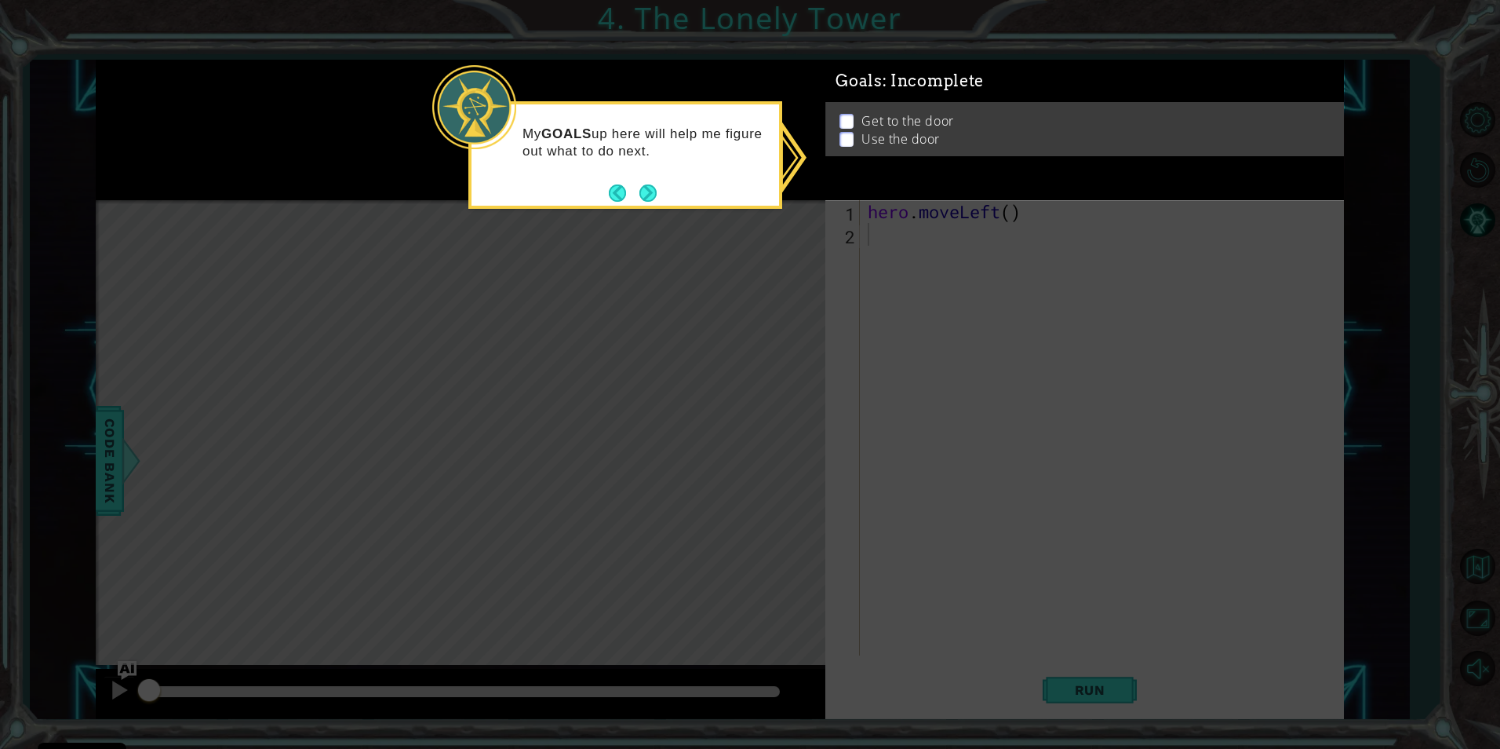
click at [762, 215] on icon at bounding box center [750, 374] width 1500 height 749
click at [867, 230] on icon at bounding box center [750, 374] width 1500 height 749
click at [639, 191] on button "Next" at bounding box center [647, 192] width 17 height 17
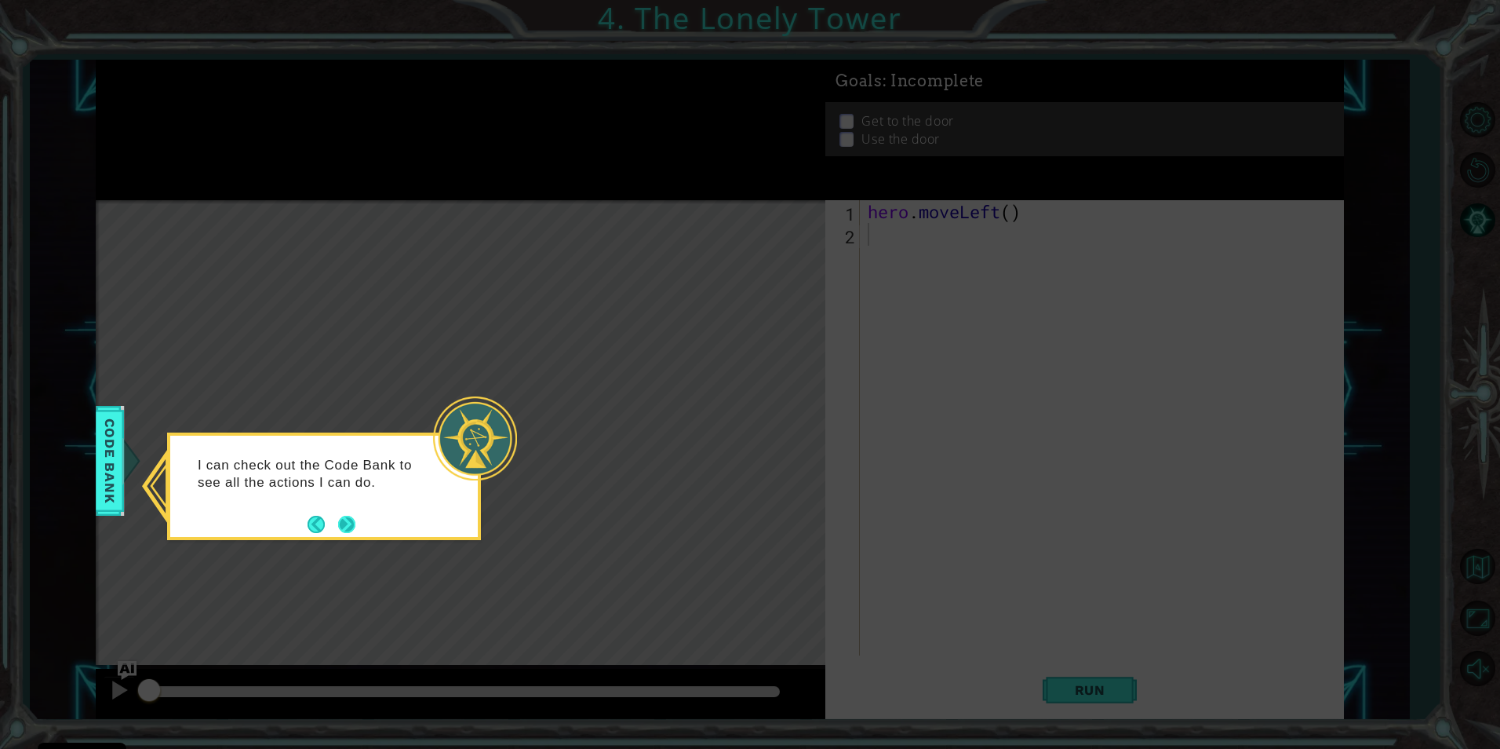
click at [349, 519] on button "Next" at bounding box center [346, 524] width 18 height 18
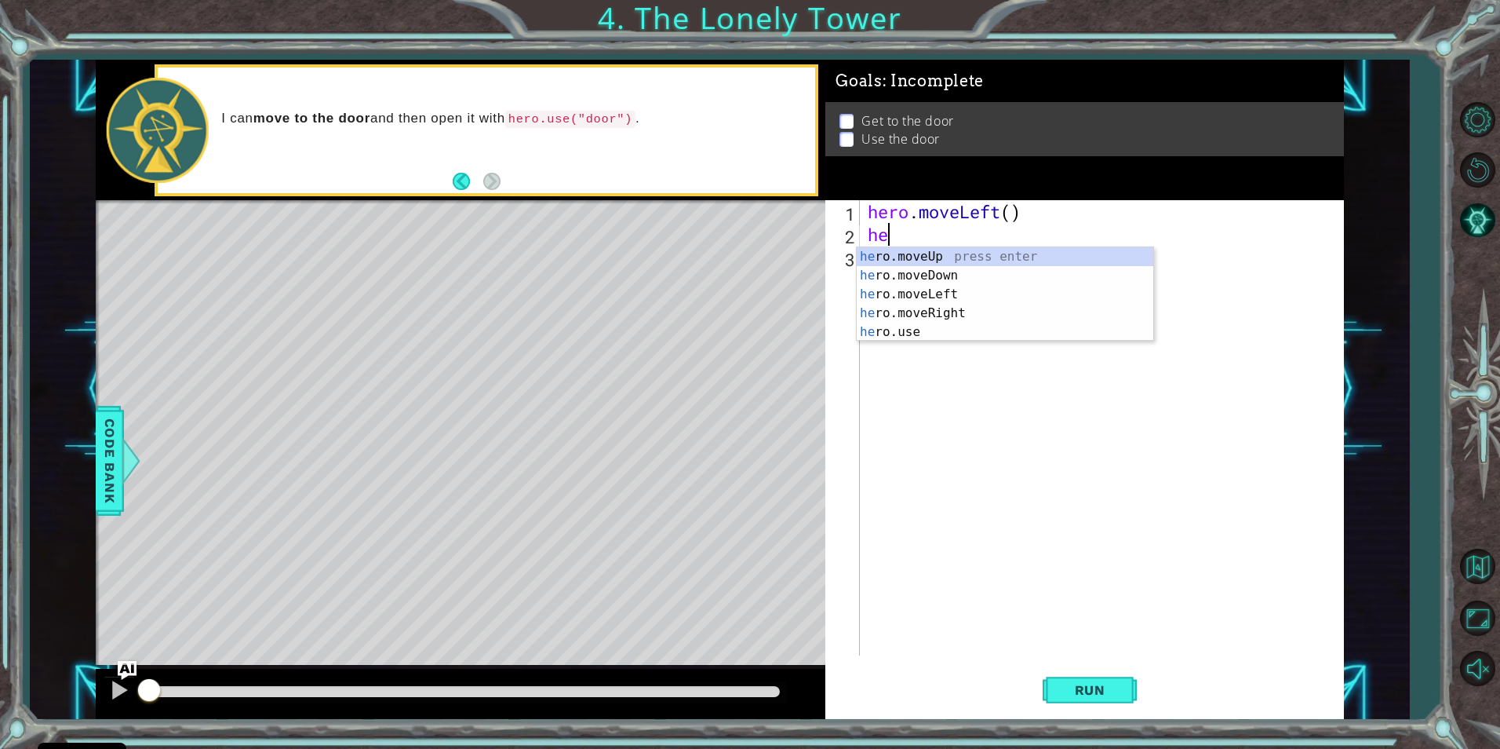
scroll to position [0, 1]
type textarea "here"
click at [971, 260] on div "her o.mov e Up press enter her o.mov e Down press enter her o.mov e Left press …" at bounding box center [1005, 313] width 297 height 132
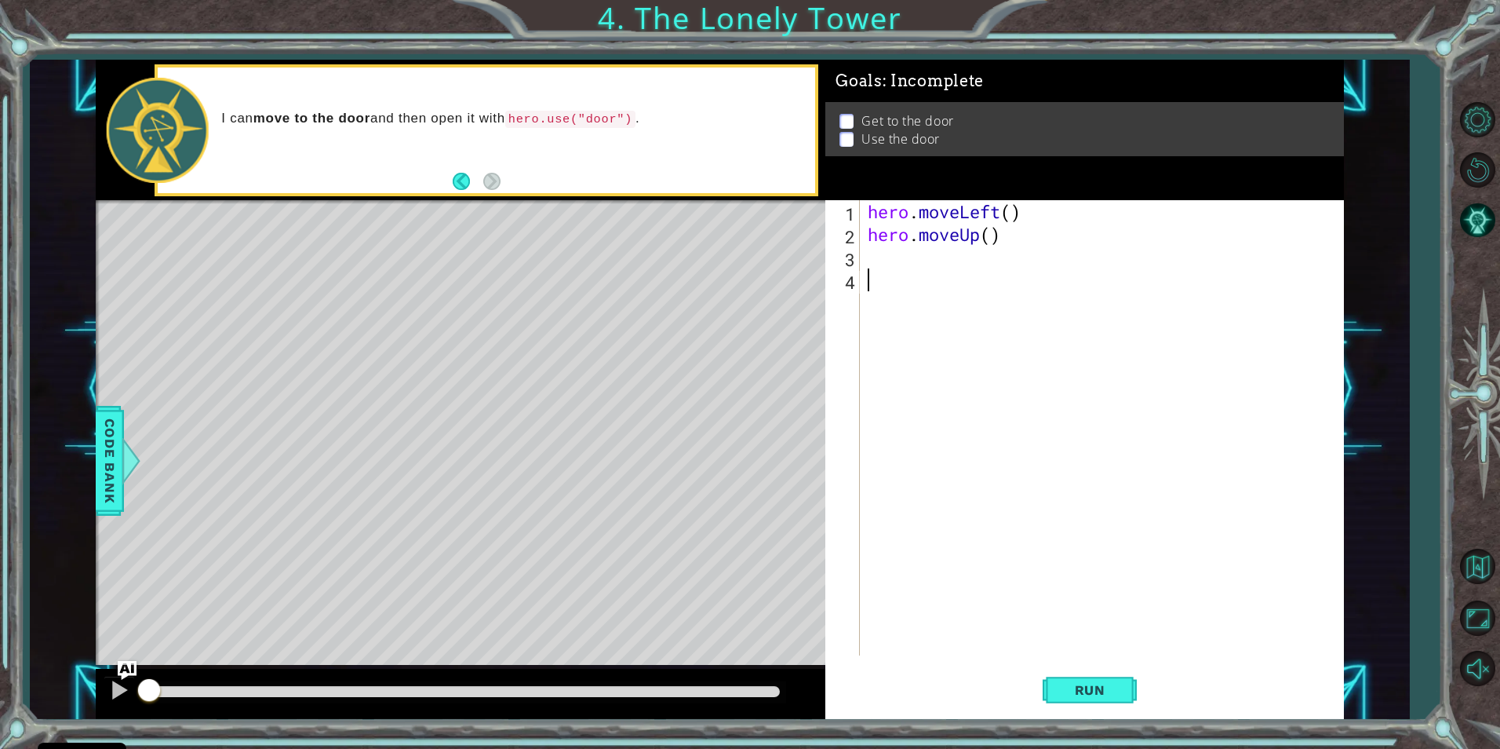
click at [876, 283] on div "hero . moveLeft ( ) hero . moveUp ( )" at bounding box center [1106, 450] width 482 height 501
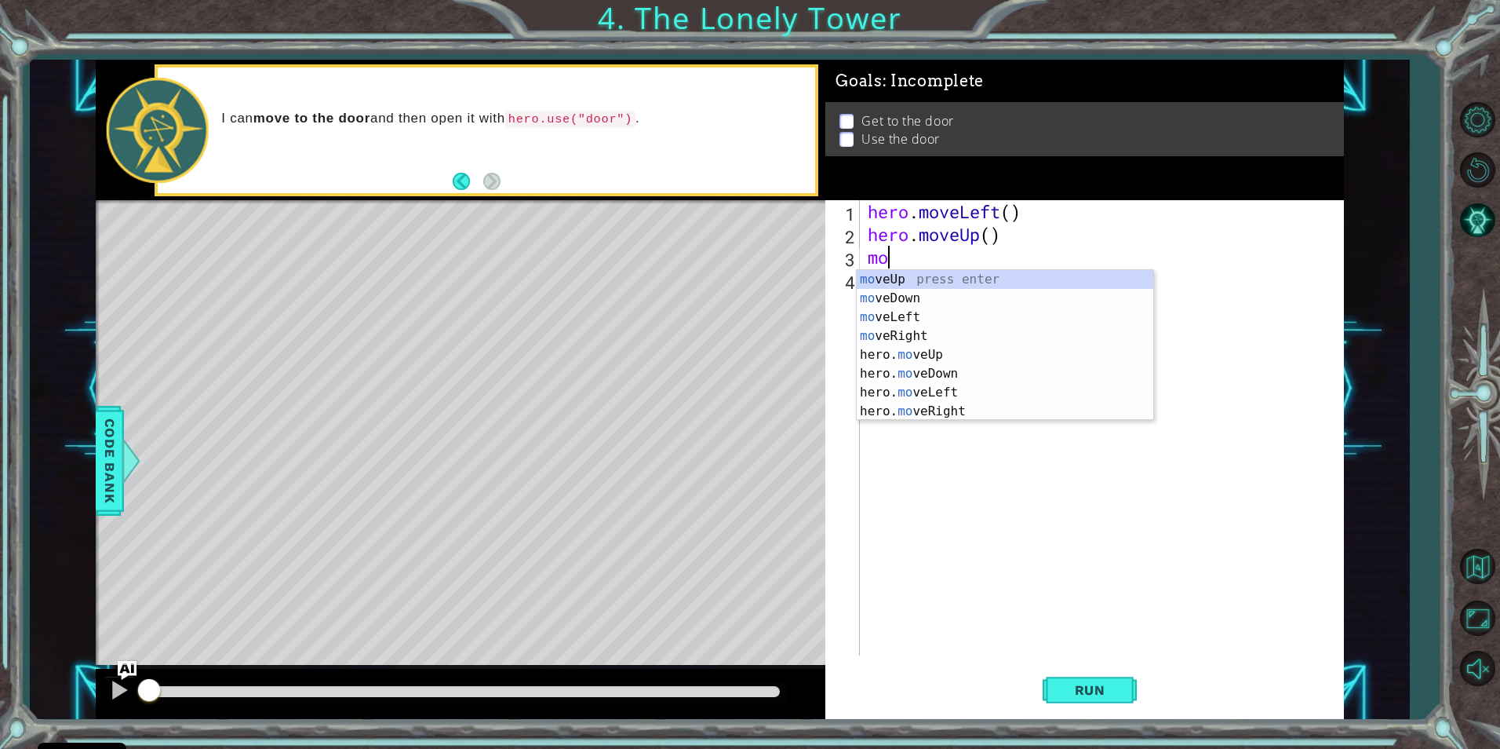
type textarea "mov"
click at [885, 276] on div "mov eUp press enter mov eDown press enter mov eLeft press enter mov eRight pres…" at bounding box center [1005, 364] width 297 height 188
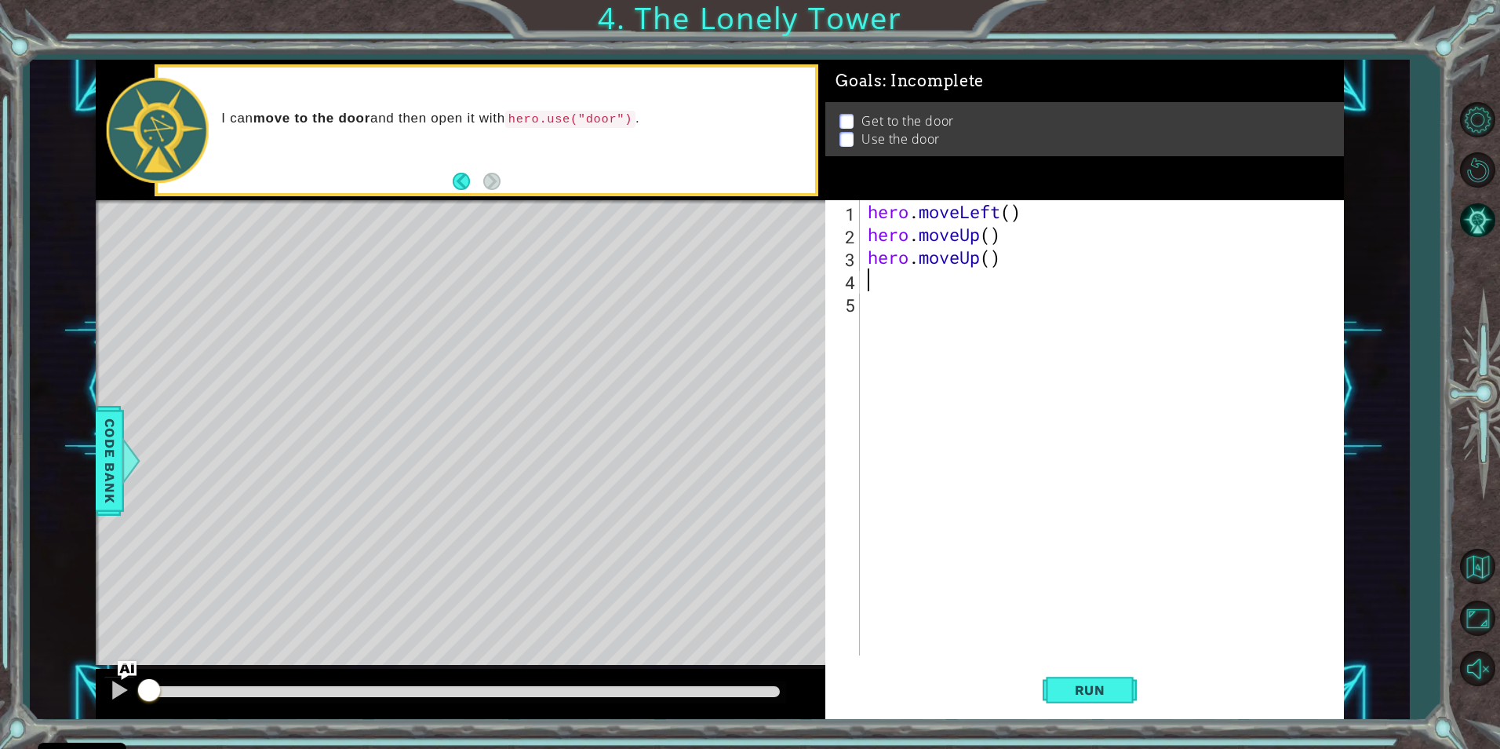
scroll to position [0, 0]
click at [1078, 675] on button "Run" at bounding box center [1090, 690] width 94 height 52
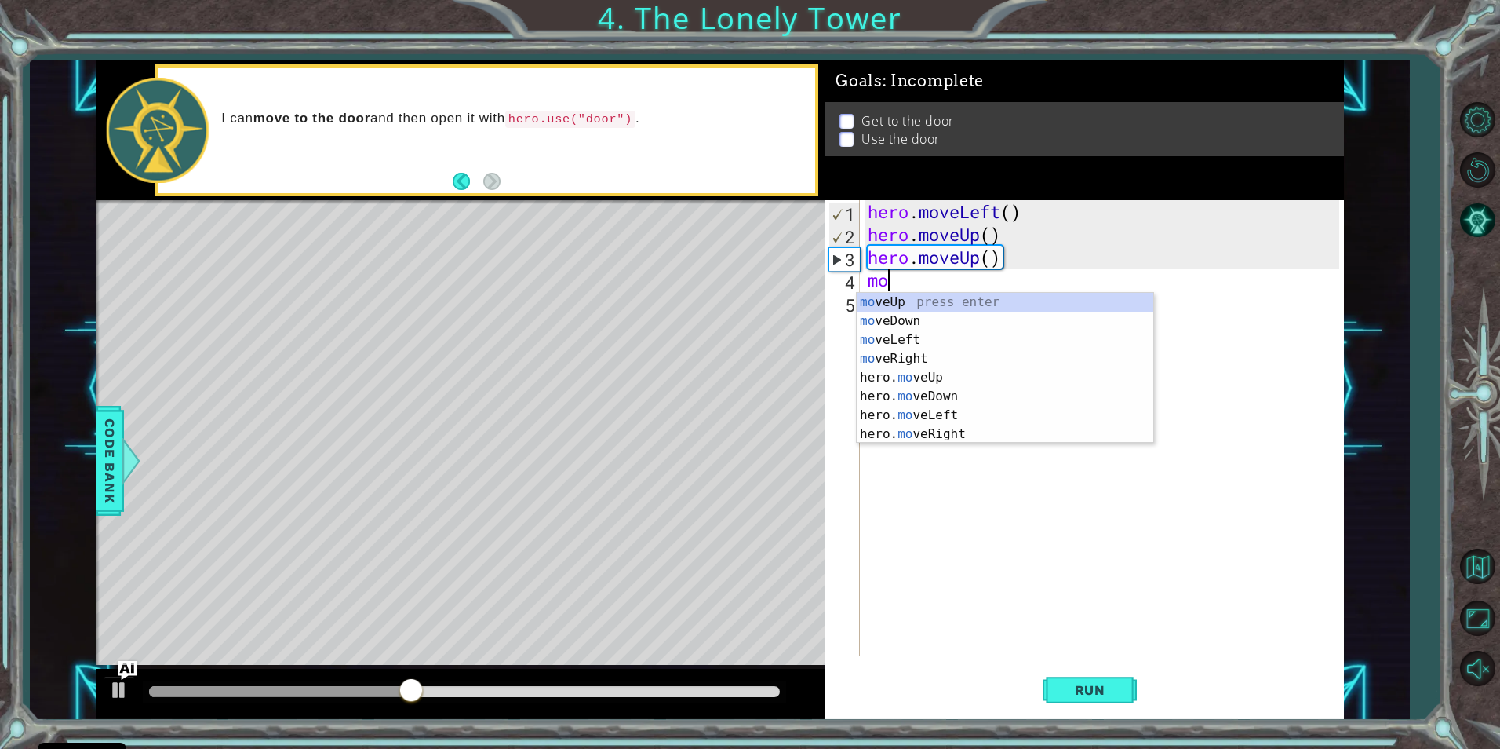
type textarea "mov"
drag, startPoint x: 975, startPoint y: 304, endPoint x: 961, endPoint y: 315, distance: 18.4
click at [967, 319] on div "mov eUp press enter mov eDown press enter mov eLeft press enter mov eRight pres…" at bounding box center [1005, 387] width 297 height 188
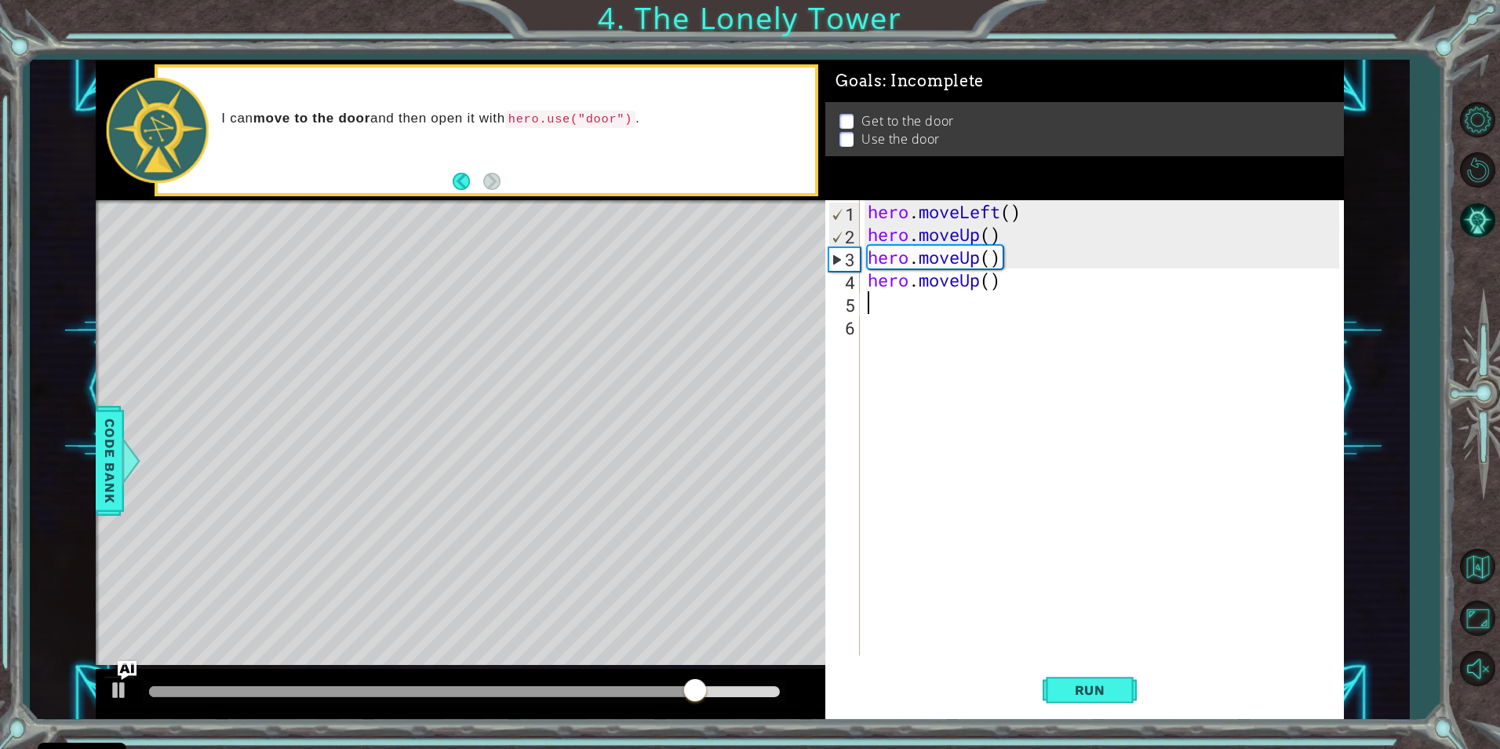
drag, startPoint x: 1077, startPoint y: 693, endPoint x: 1062, endPoint y: 631, distance: 63.8
click at [1069, 695] on span "Run" at bounding box center [1090, 690] width 62 height 16
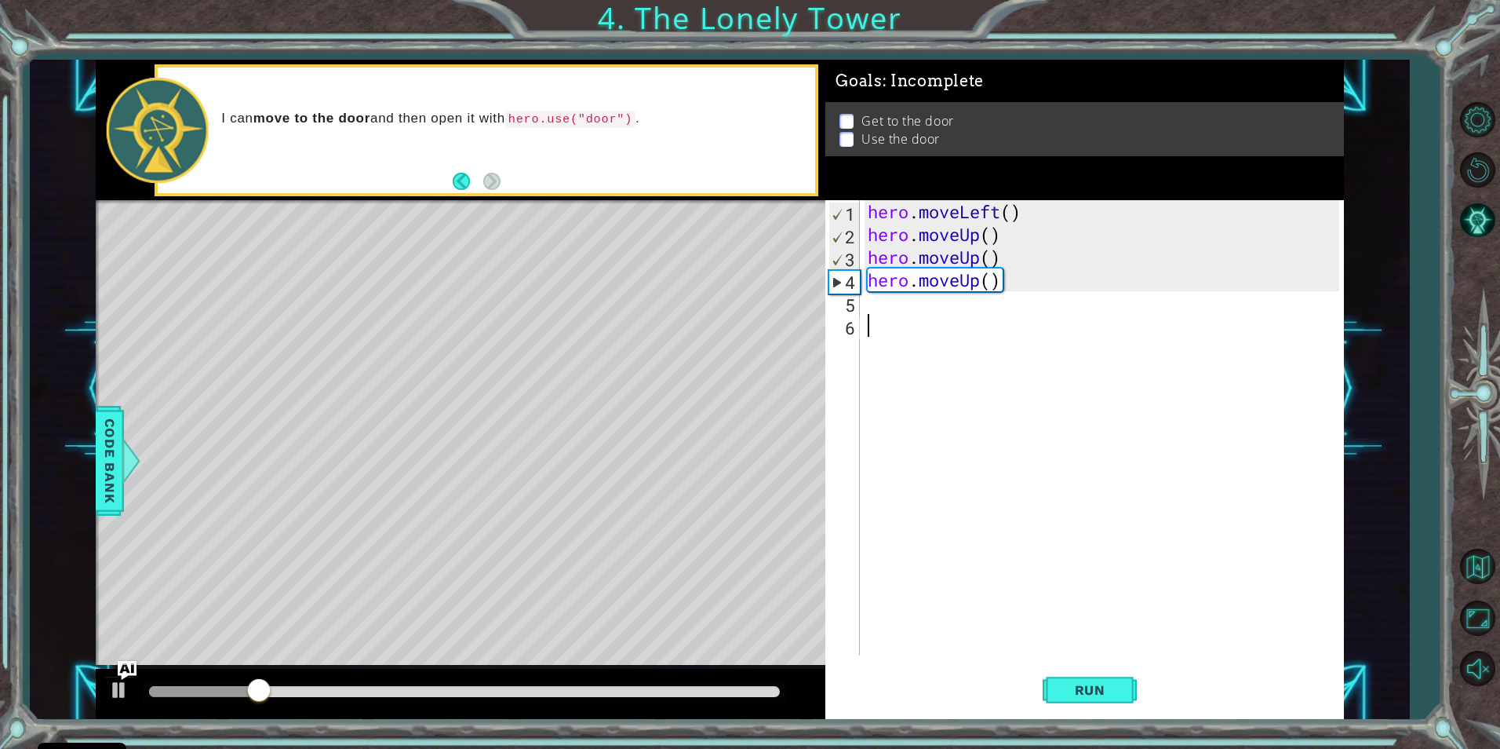
click at [1095, 635] on div "hero . moveLeft ( ) hero . moveUp ( ) hero . moveUp ( ) hero . moveUp ( )" at bounding box center [1106, 450] width 482 height 501
click at [1080, 687] on span "Run" at bounding box center [1090, 690] width 62 height 16
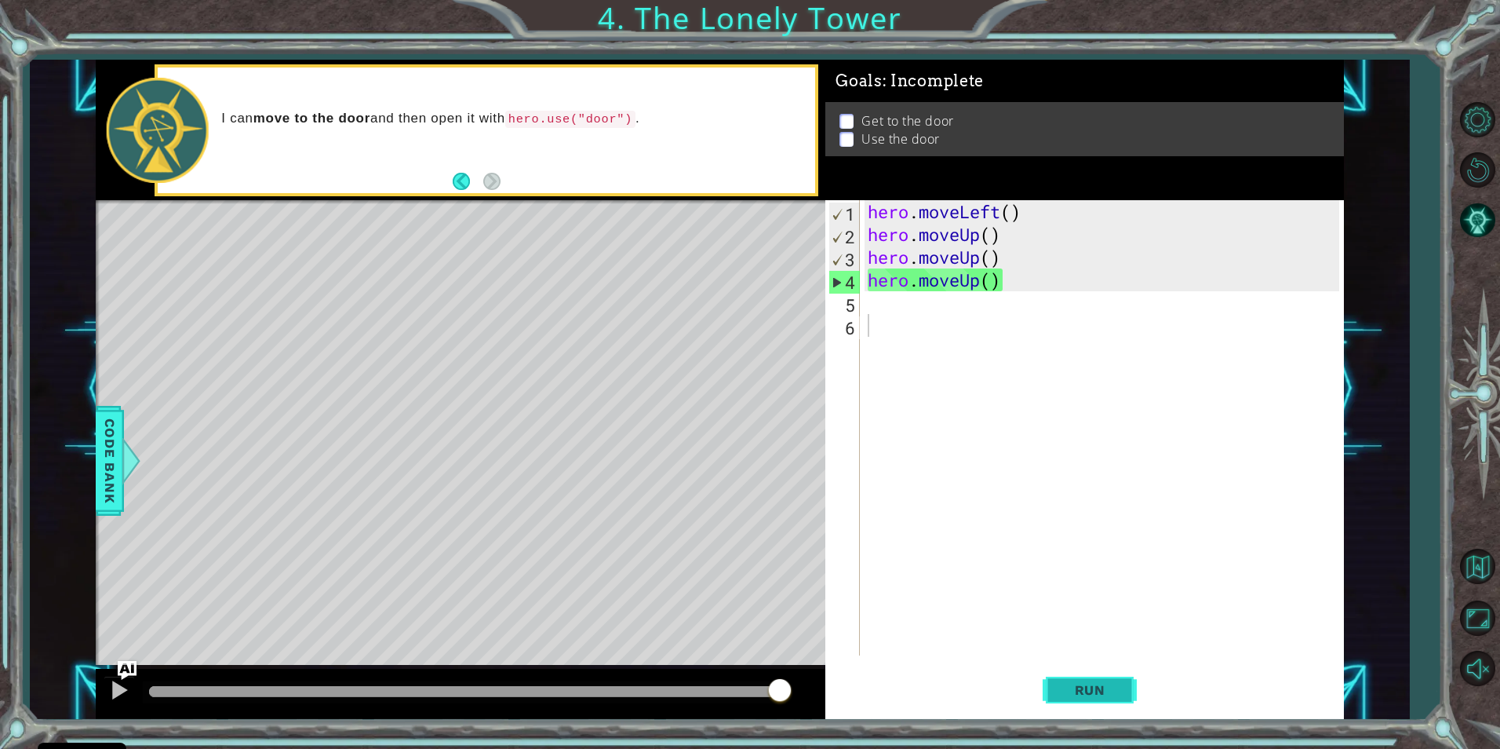
click at [1102, 690] on span "Run" at bounding box center [1090, 690] width 62 height 16
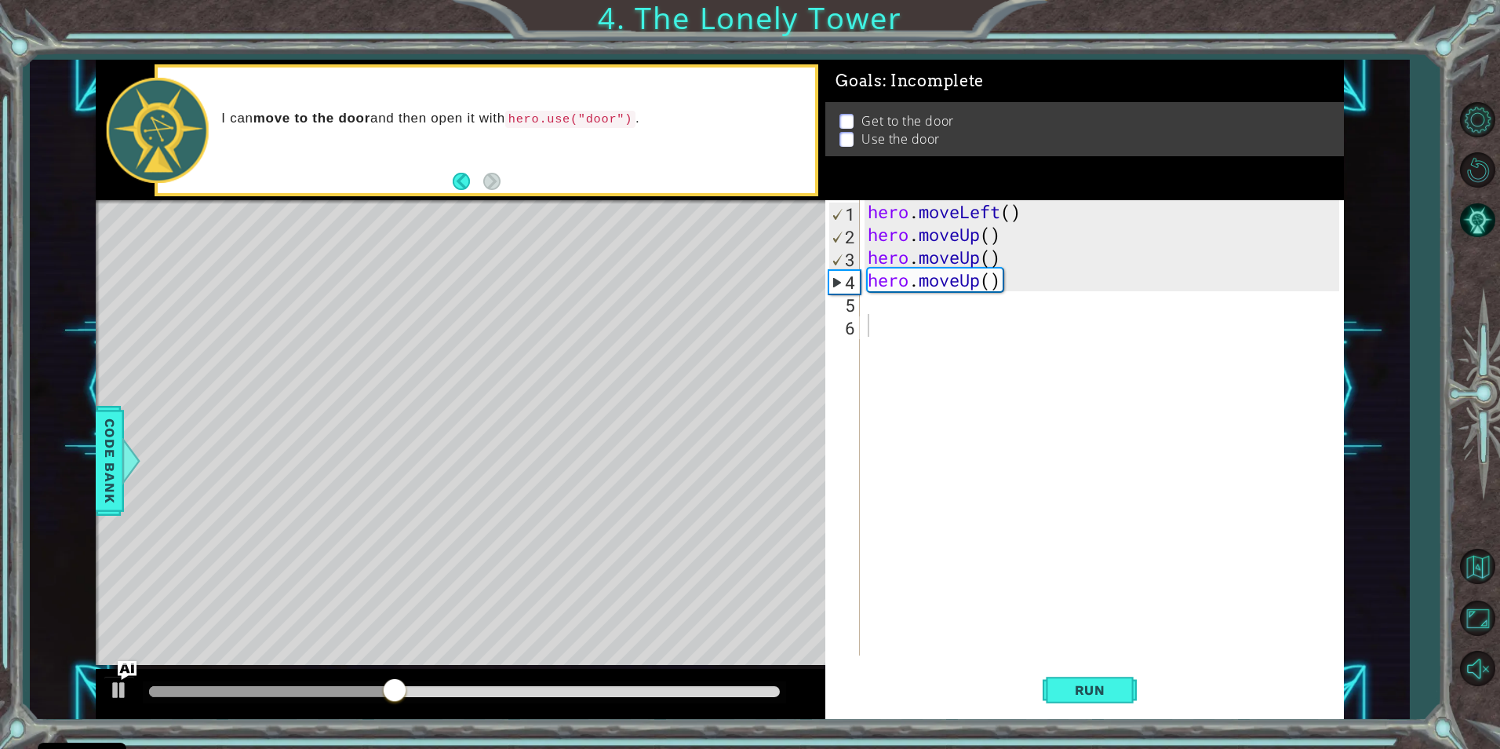
drag, startPoint x: 435, startPoint y: 566, endPoint x: 284, endPoint y: 549, distance: 151.5
click at [284, 549] on div "Level Map" at bounding box center [458, 431] width 725 height 462
type textarea "hero.moveUp()"
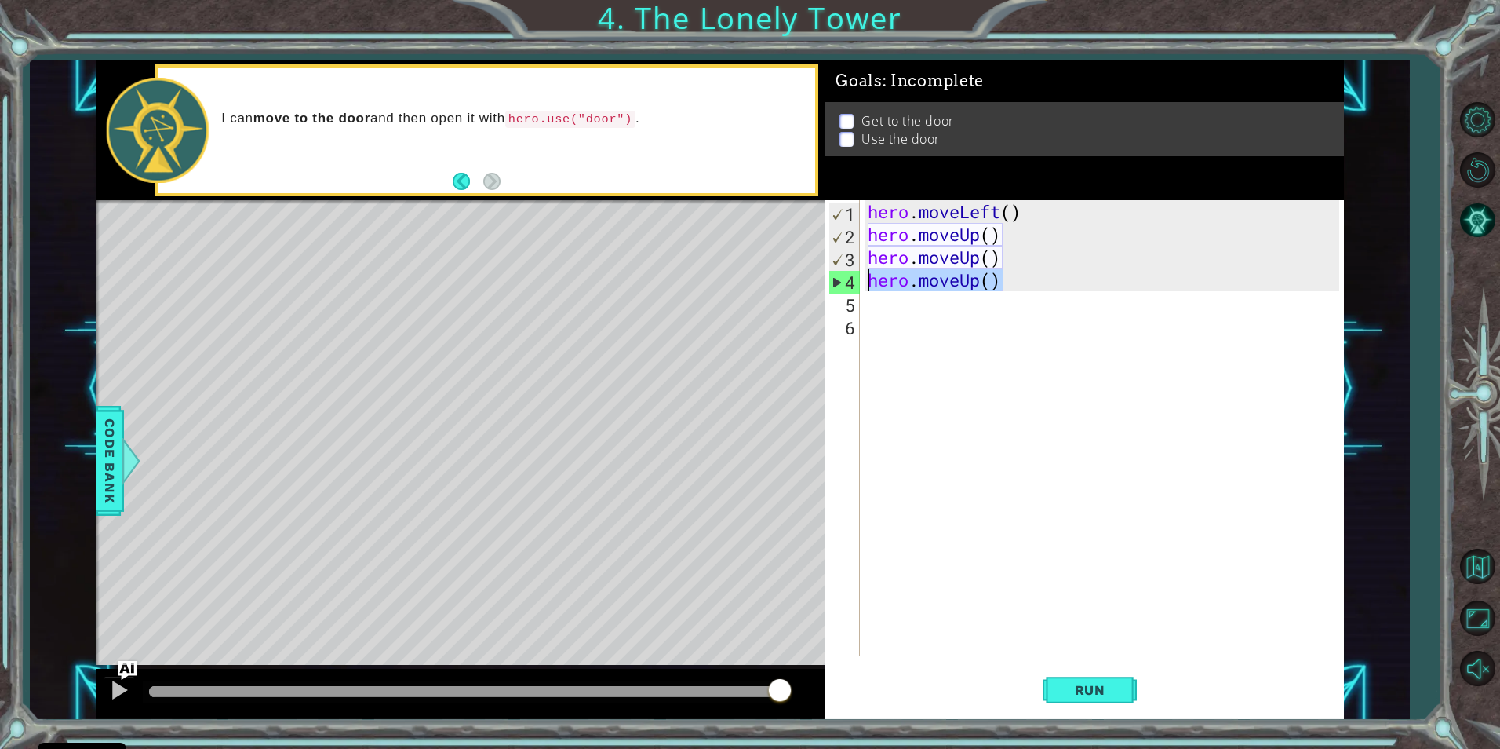
drag, startPoint x: 1007, startPoint y: 283, endPoint x: 870, endPoint y: 282, distance: 137.3
click at [870, 282] on div "hero . moveLeft ( ) hero . moveUp ( ) hero . moveUp ( ) hero . moveUp ( )" at bounding box center [1106, 450] width 482 height 501
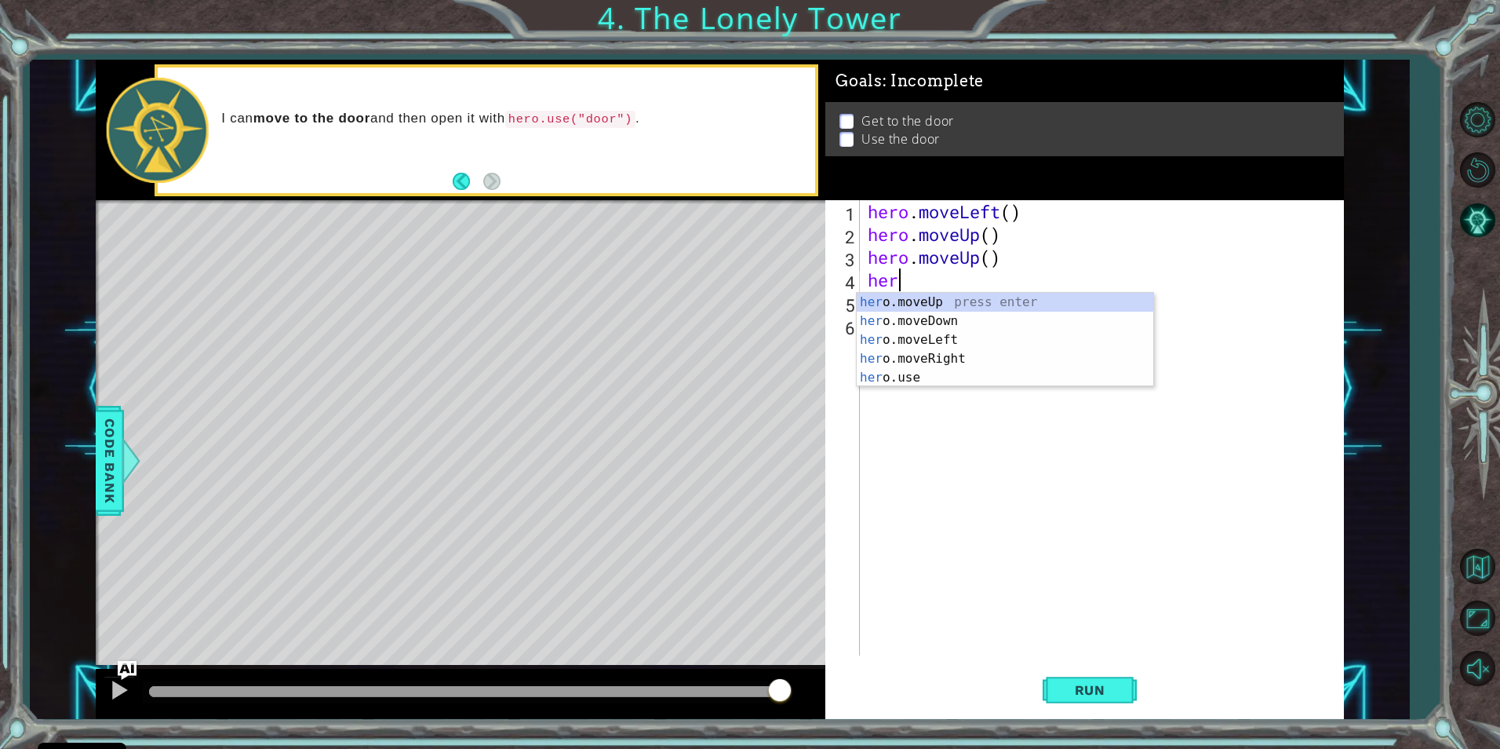
scroll to position [0, 1]
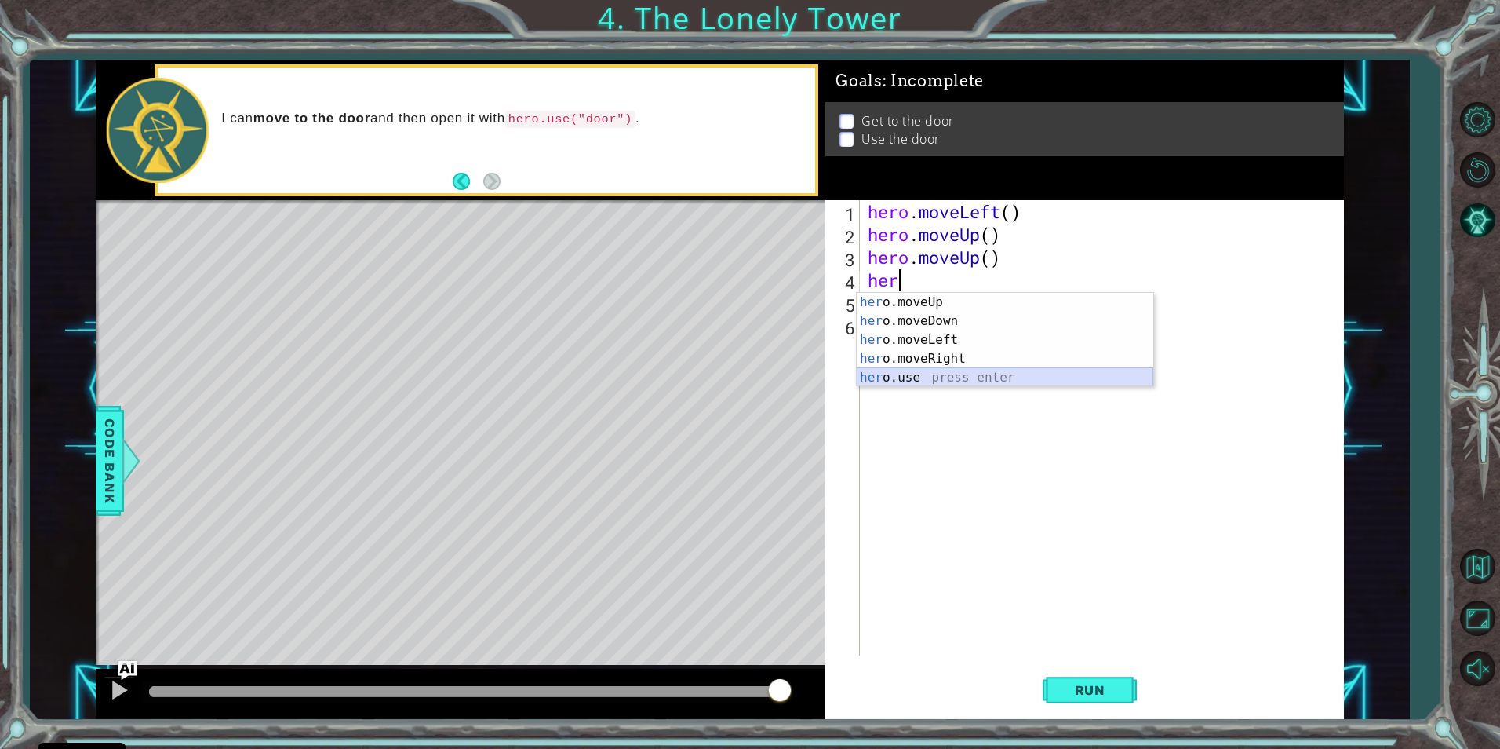
click at [964, 381] on div "her o.moveUp press enter her o.moveDown press enter her o.moveLeft press enter …" at bounding box center [1005, 359] width 297 height 132
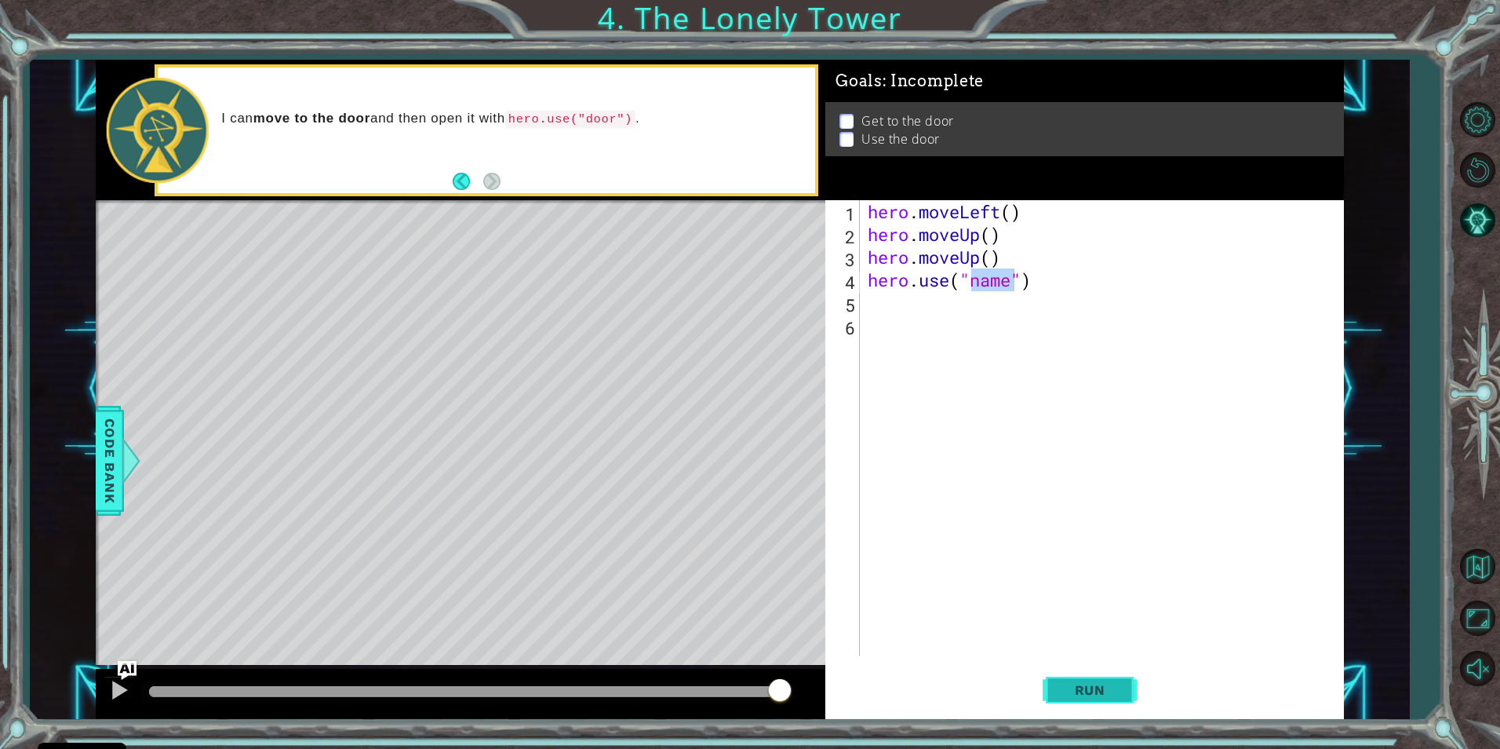
click at [1087, 698] on button "Run" at bounding box center [1090, 690] width 94 height 52
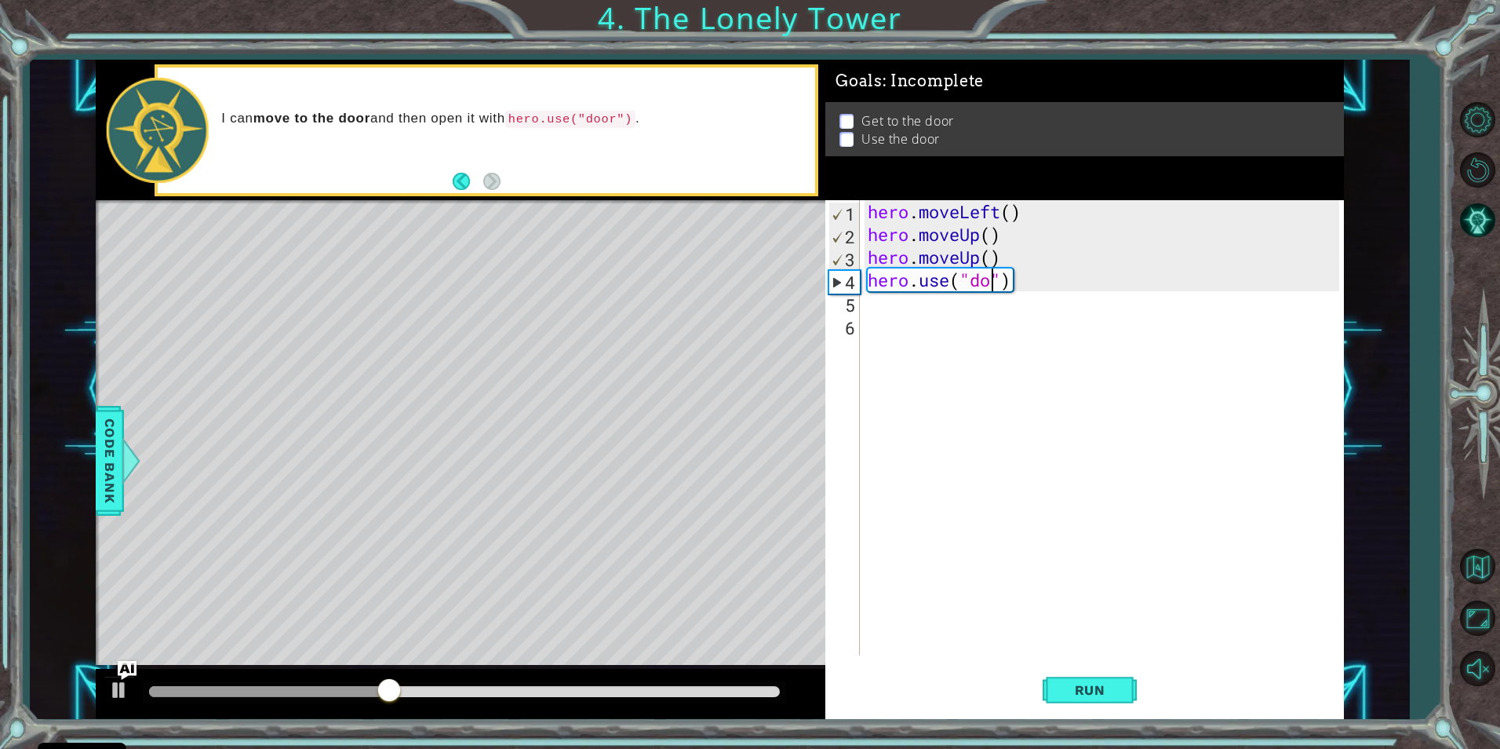
type textarea "hero.use("door")"
click at [1102, 697] on button "Run" at bounding box center [1090, 690] width 94 height 52
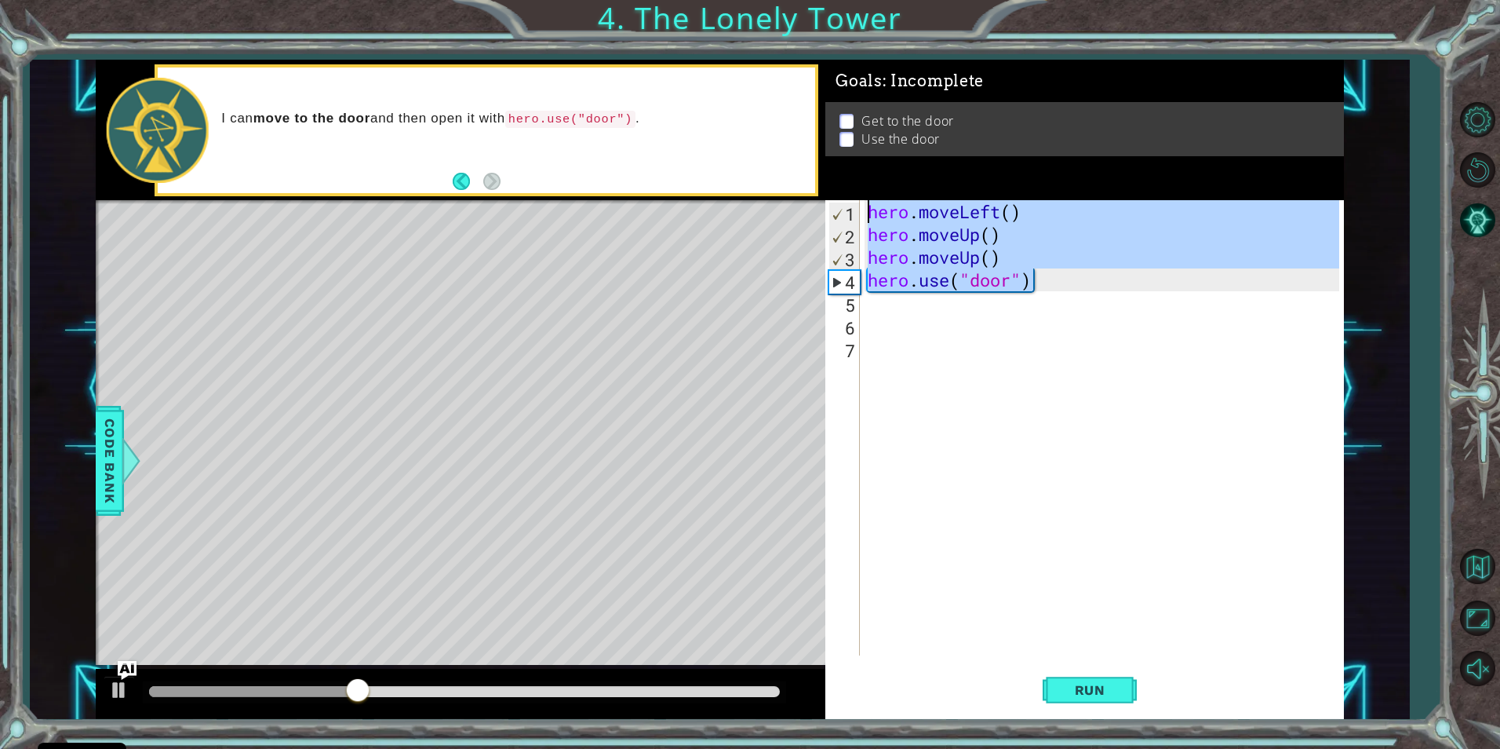
drag, startPoint x: 1100, startPoint y: 285, endPoint x: 853, endPoint y: 177, distance: 269.5
click at [832, 168] on div "Goals : Incomplete Get to the door Use the door 1 2 3 4 5 6 7 hero . moveLeft (…" at bounding box center [1084, 389] width 519 height 659
type textarea "hero.moveLeft() hero.moveUp()"
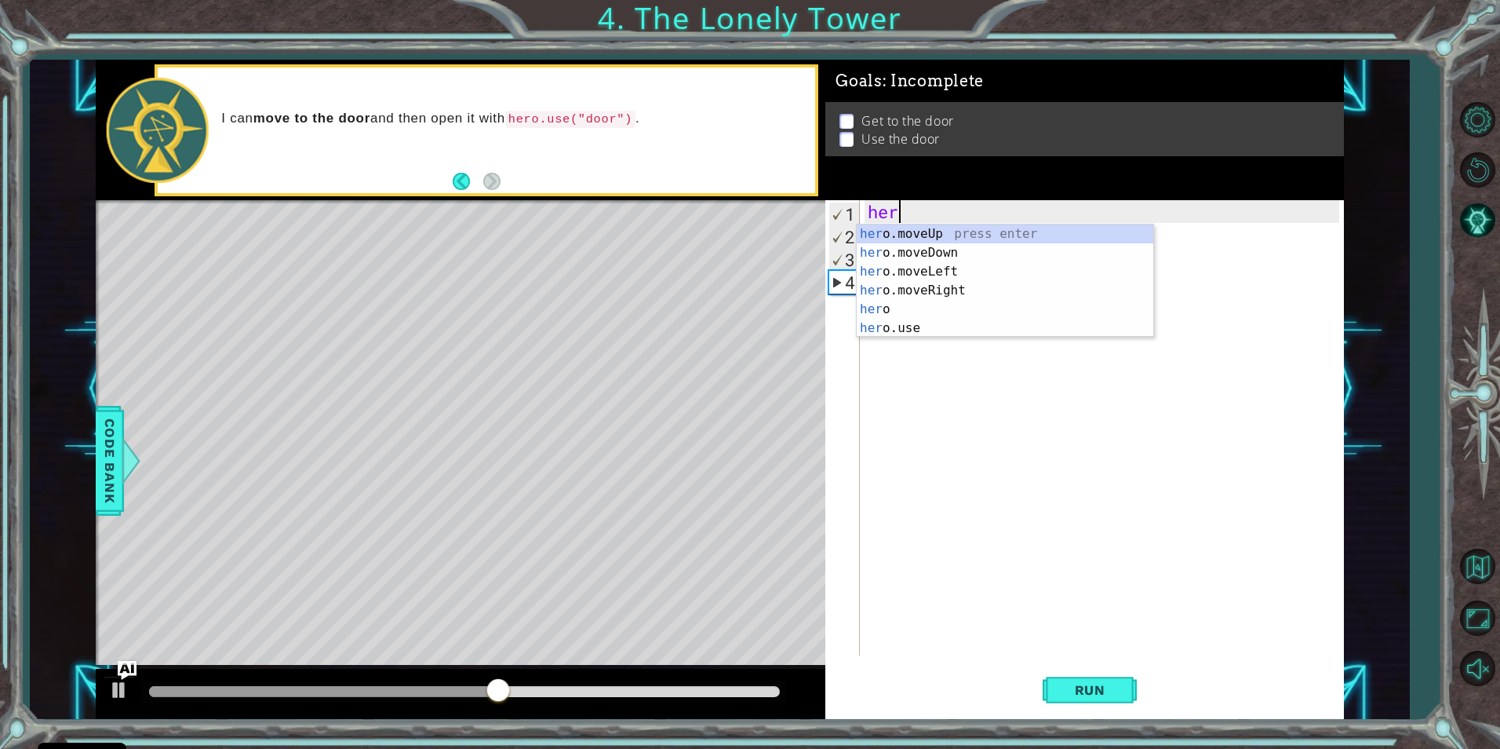
scroll to position [0, 1]
type textarea "hero"
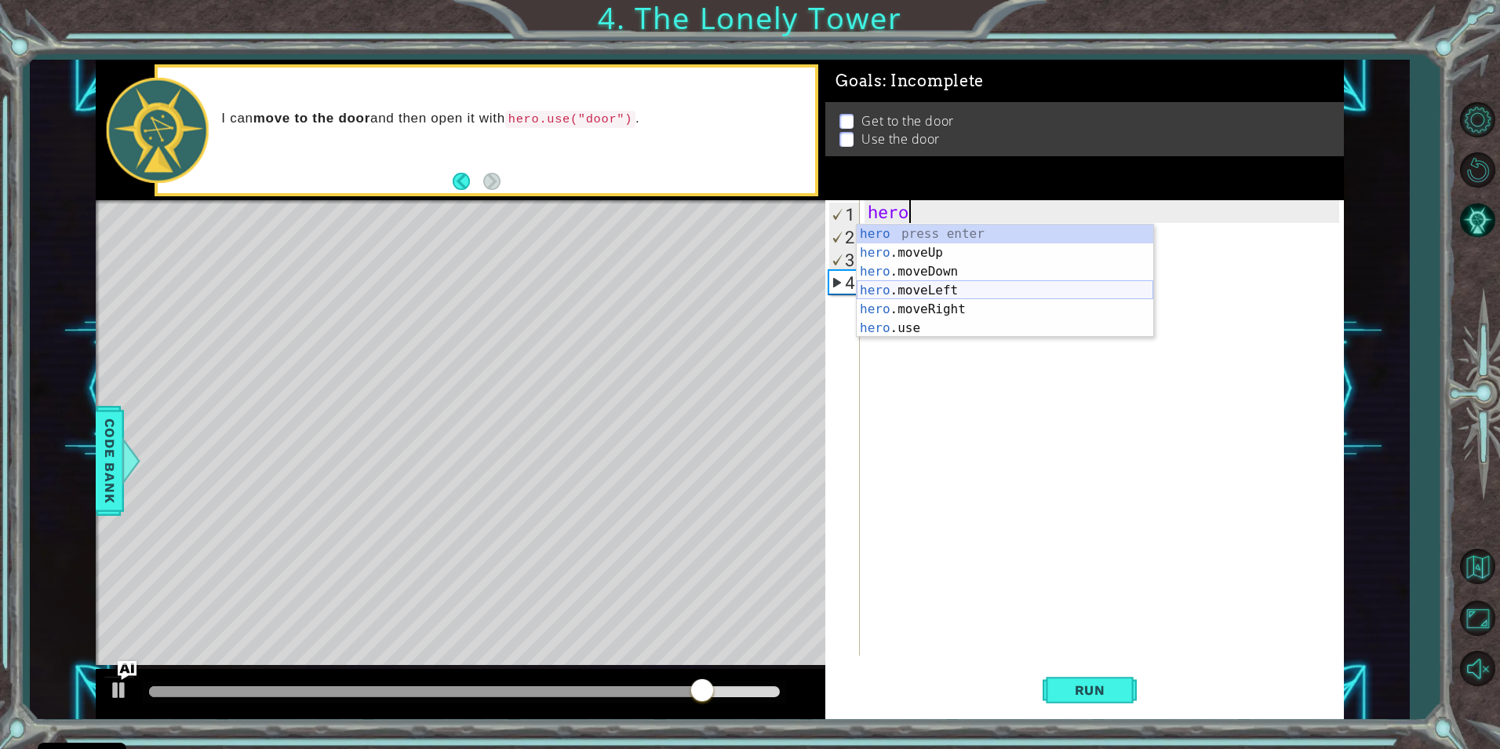
click at [880, 290] on div "hero press enter hero .moveUp press enter hero .moveDown press enter hero .move…" at bounding box center [1005, 299] width 297 height 151
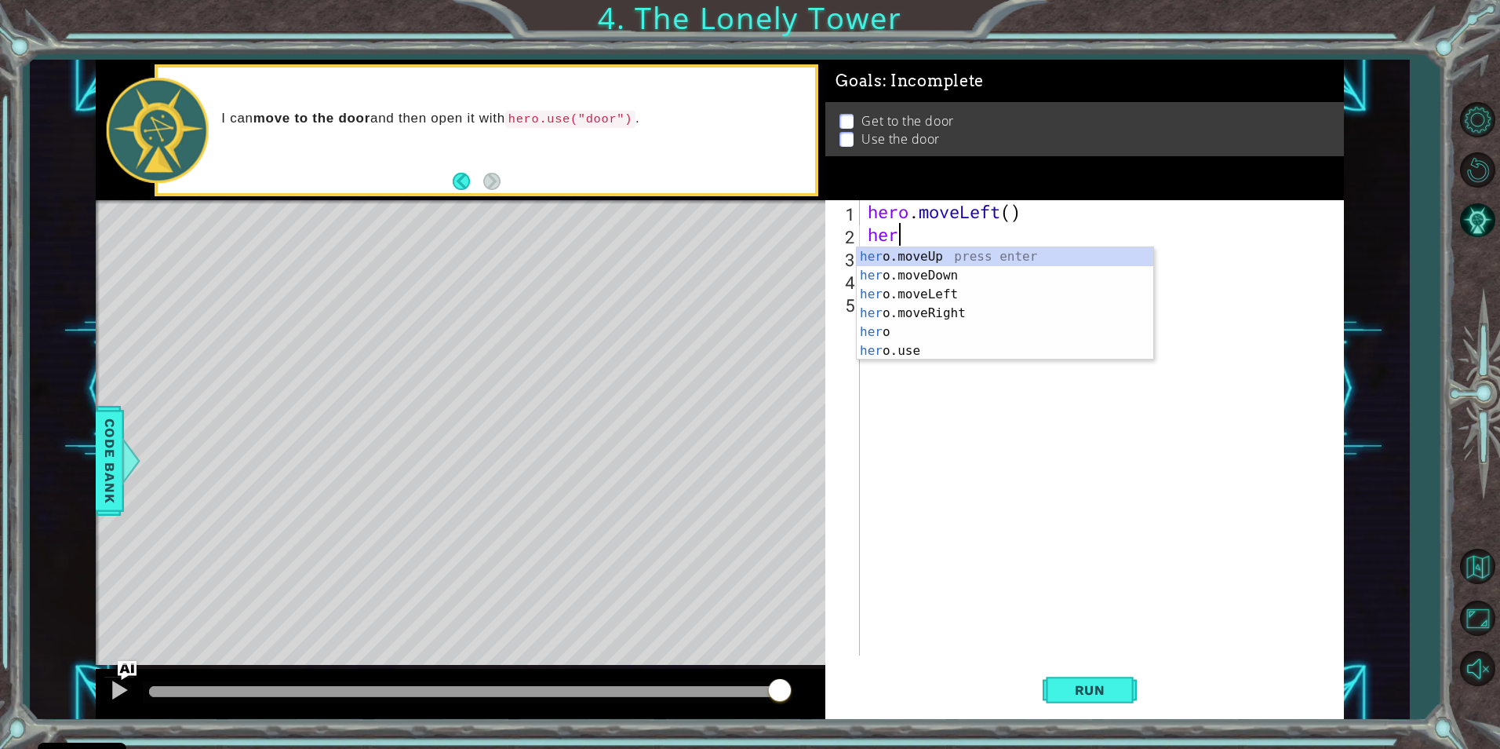
type textarea "hero"
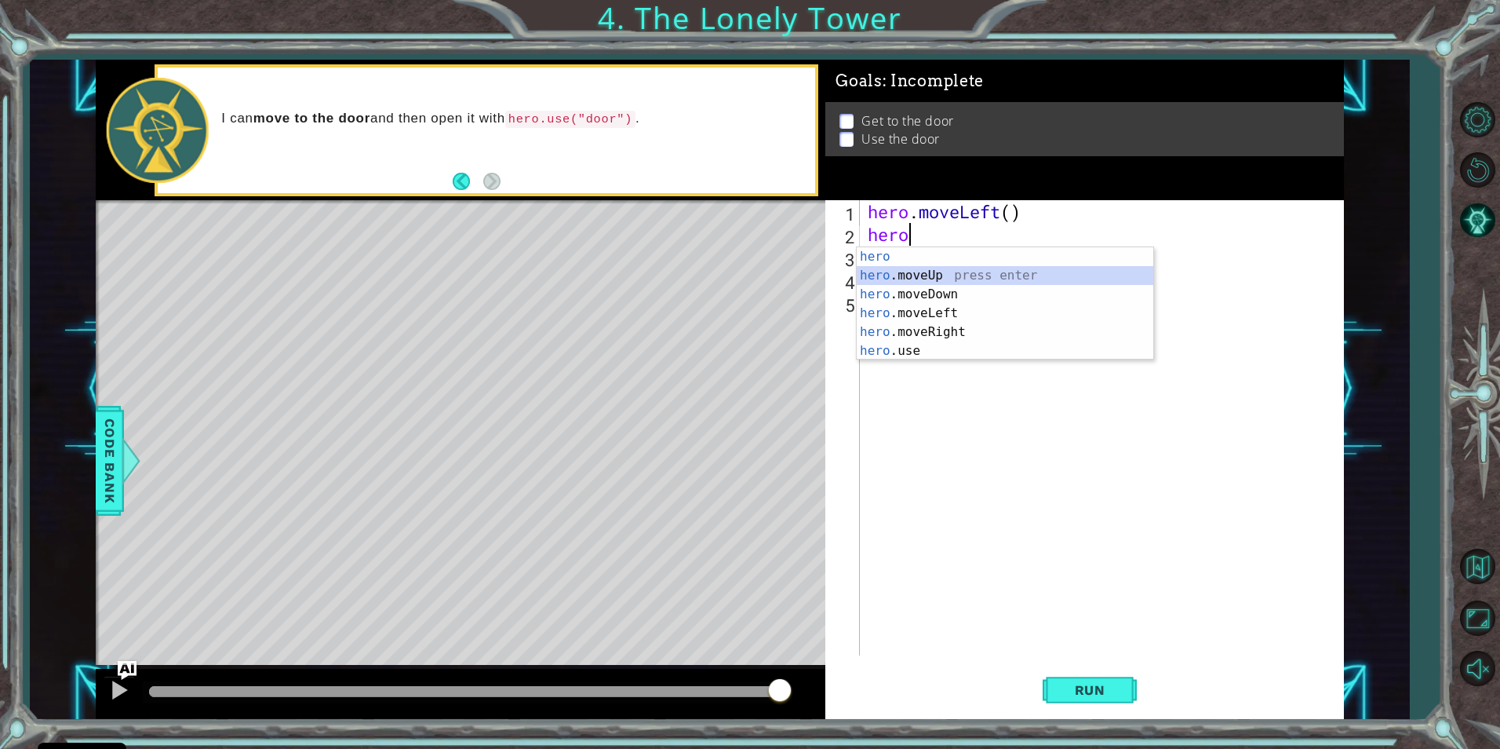
click at [921, 275] on div "hero press enter hero .moveUp press enter hero .moveDown press enter hero .move…" at bounding box center [1005, 322] width 297 height 151
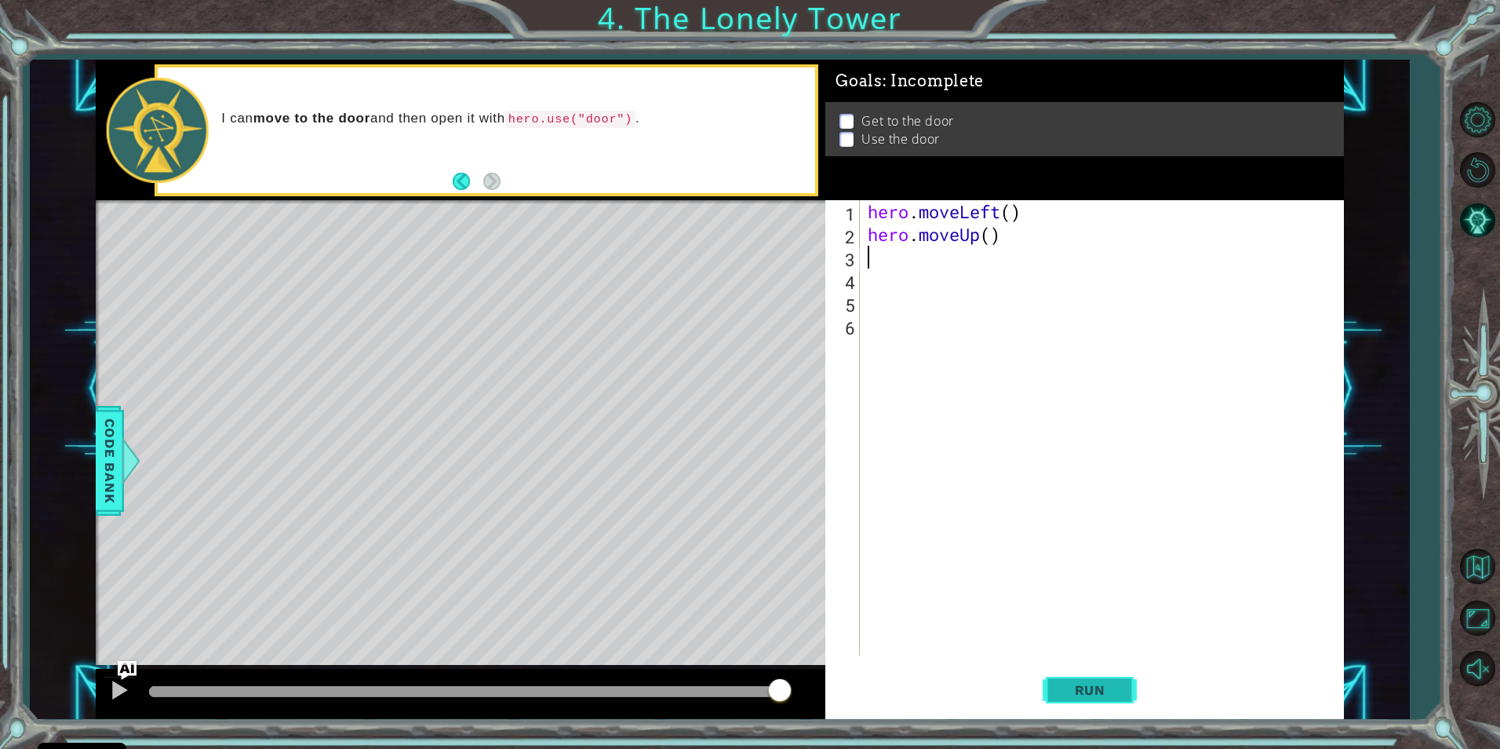
click at [1066, 696] on span "Run" at bounding box center [1090, 690] width 62 height 16
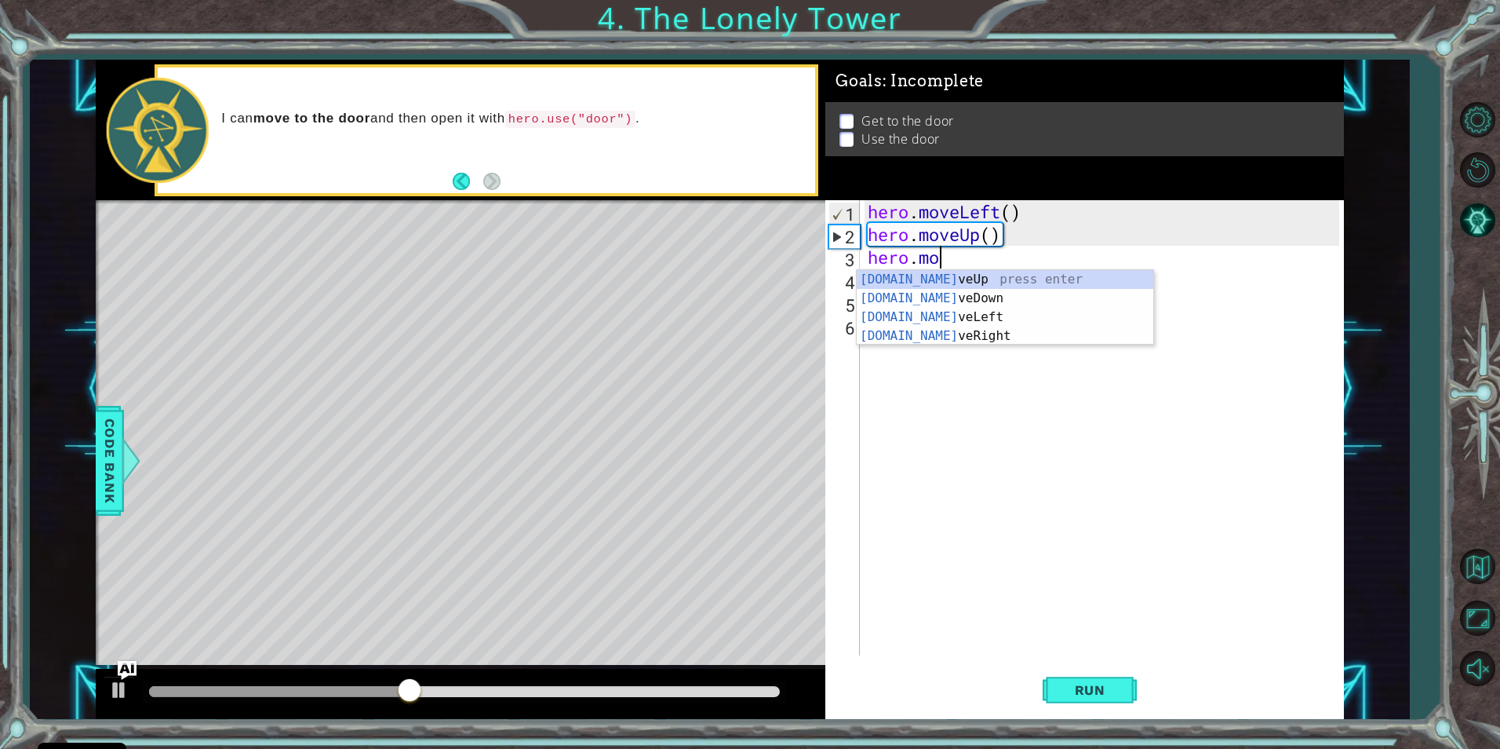
scroll to position [0, 3]
type textarea "hero.move"
click at [913, 315] on div "hero.move Up press enter hero.move Down press enter hero.move Left press enter …" at bounding box center [1005, 326] width 297 height 113
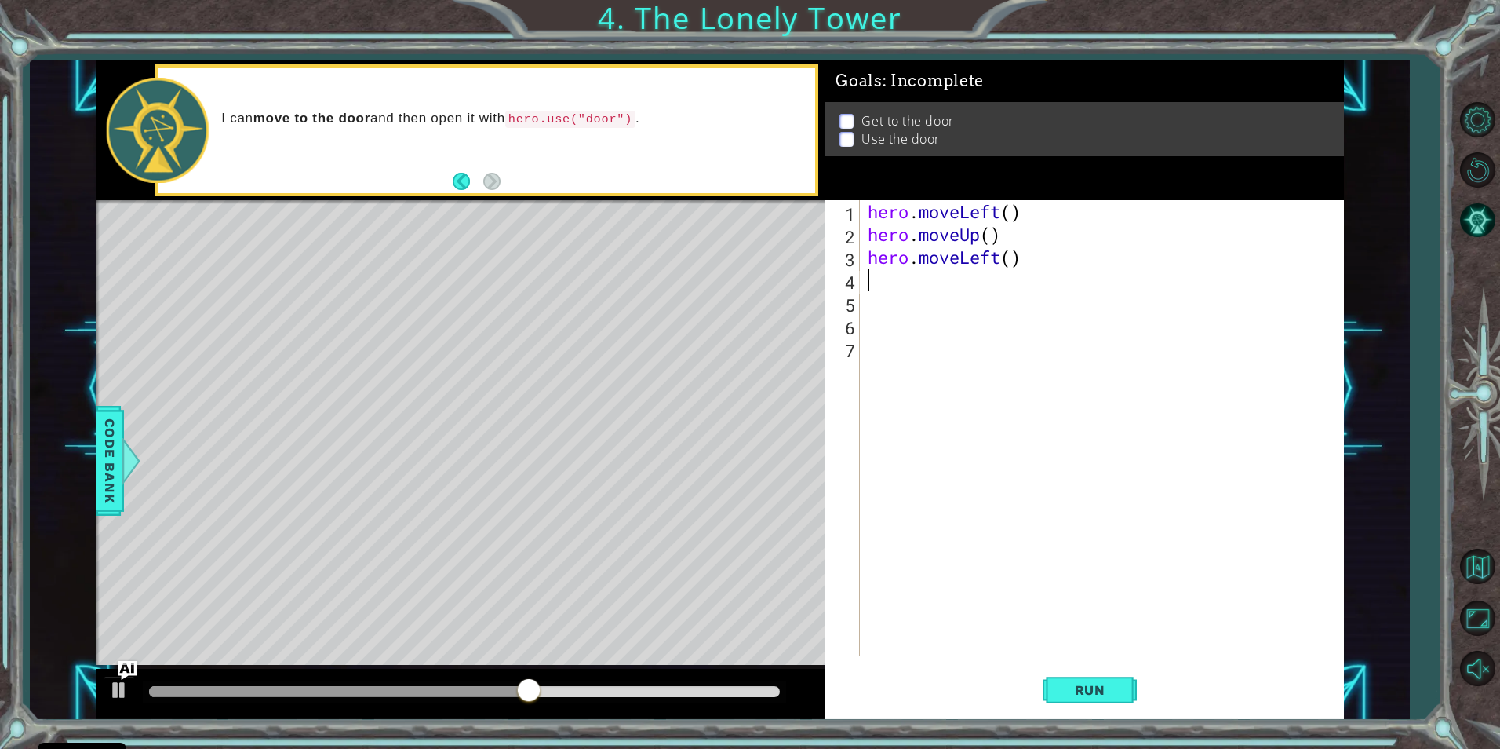
scroll to position [0, 0]
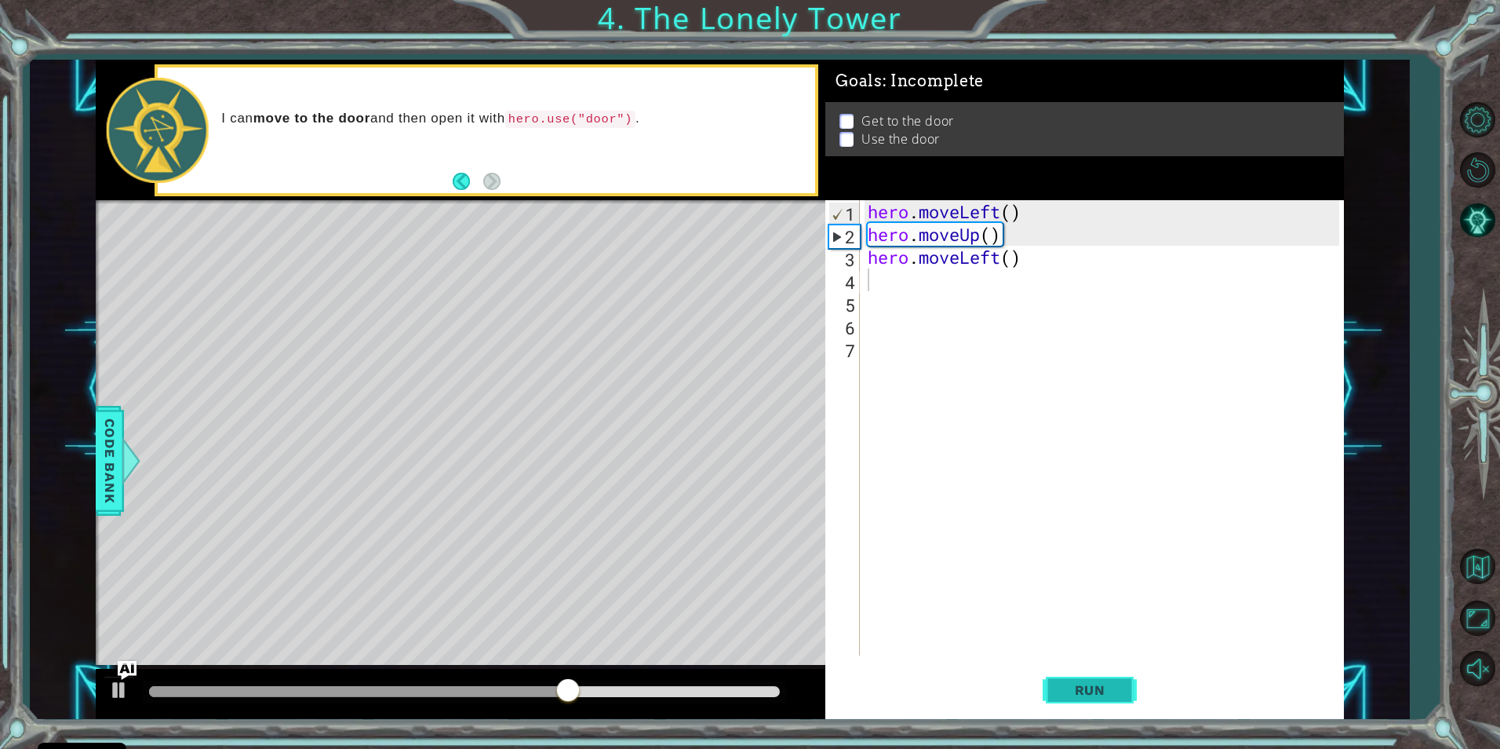
click at [1081, 697] on span "Run" at bounding box center [1090, 690] width 62 height 16
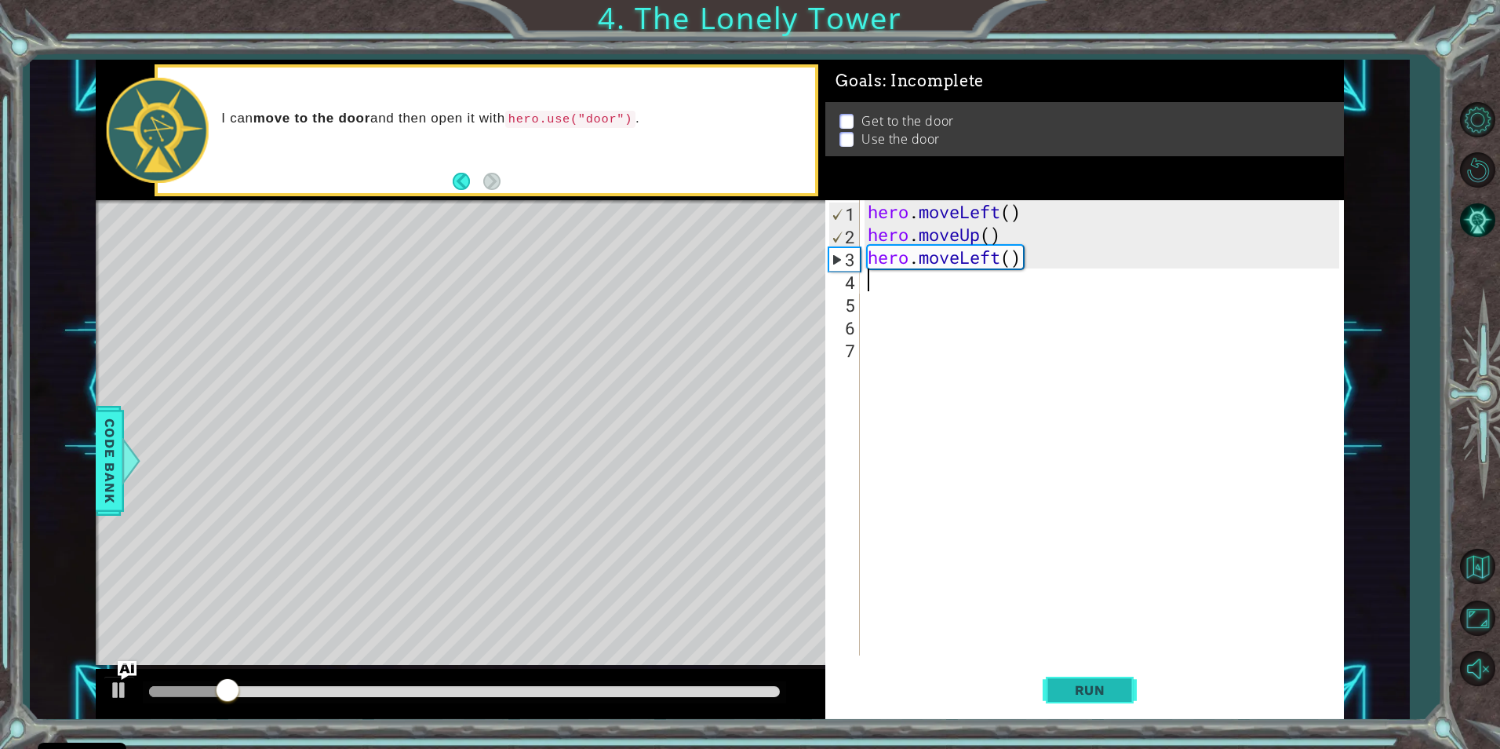
click at [1069, 695] on span "Run" at bounding box center [1090, 690] width 62 height 16
drag, startPoint x: 1007, startPoint y: 234, endPoint x: 856, endPoint y: 225, distance: 151.7
click at [856, 225] on div "1 2 3 4 5 6 7 hero . moveLeft ( ) hero . moveUp ( ) hero . moveLeft ( ) ההההההה…" at bounding box center [1081, 427] width 513 height 455
type textarea "hero.moveUp()"
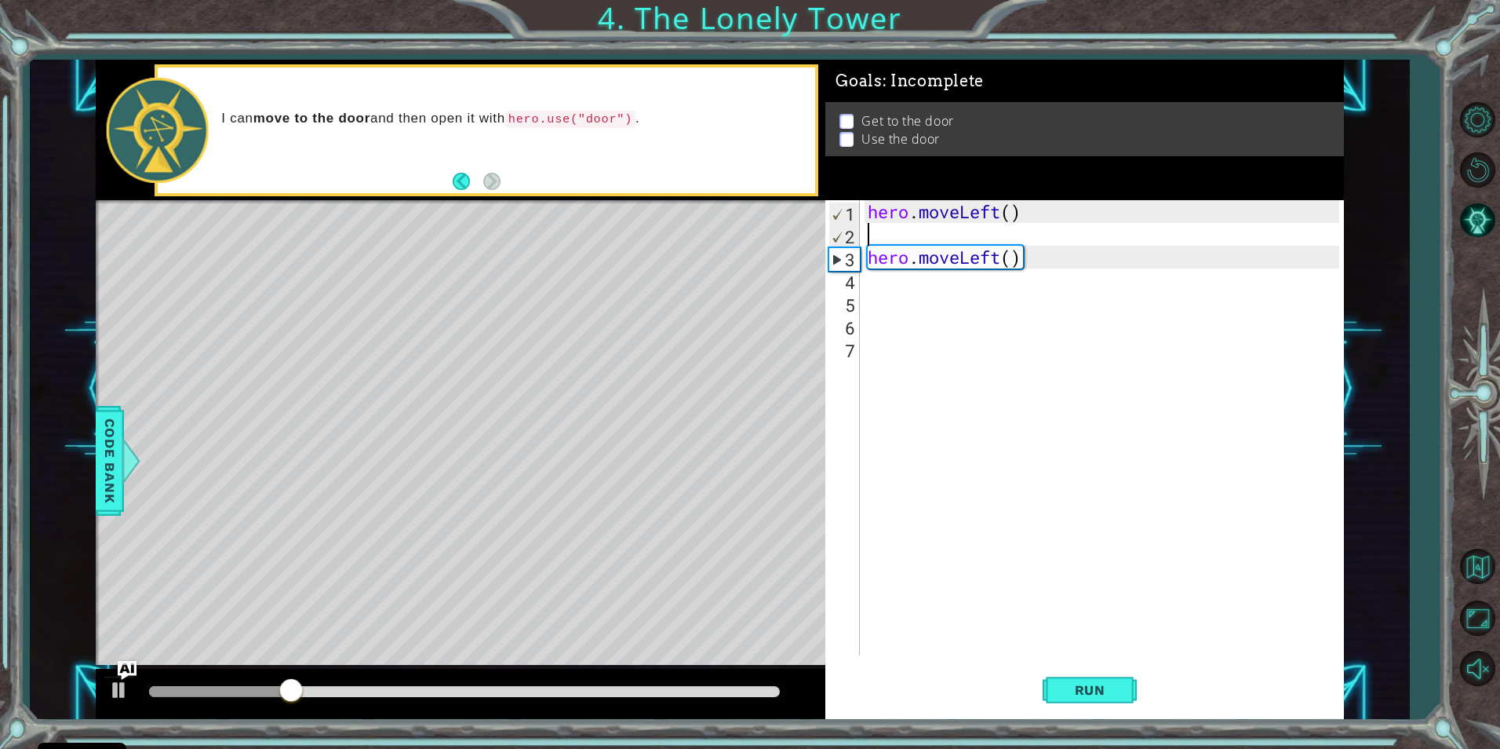
type textarea "hero.moveLeft()"
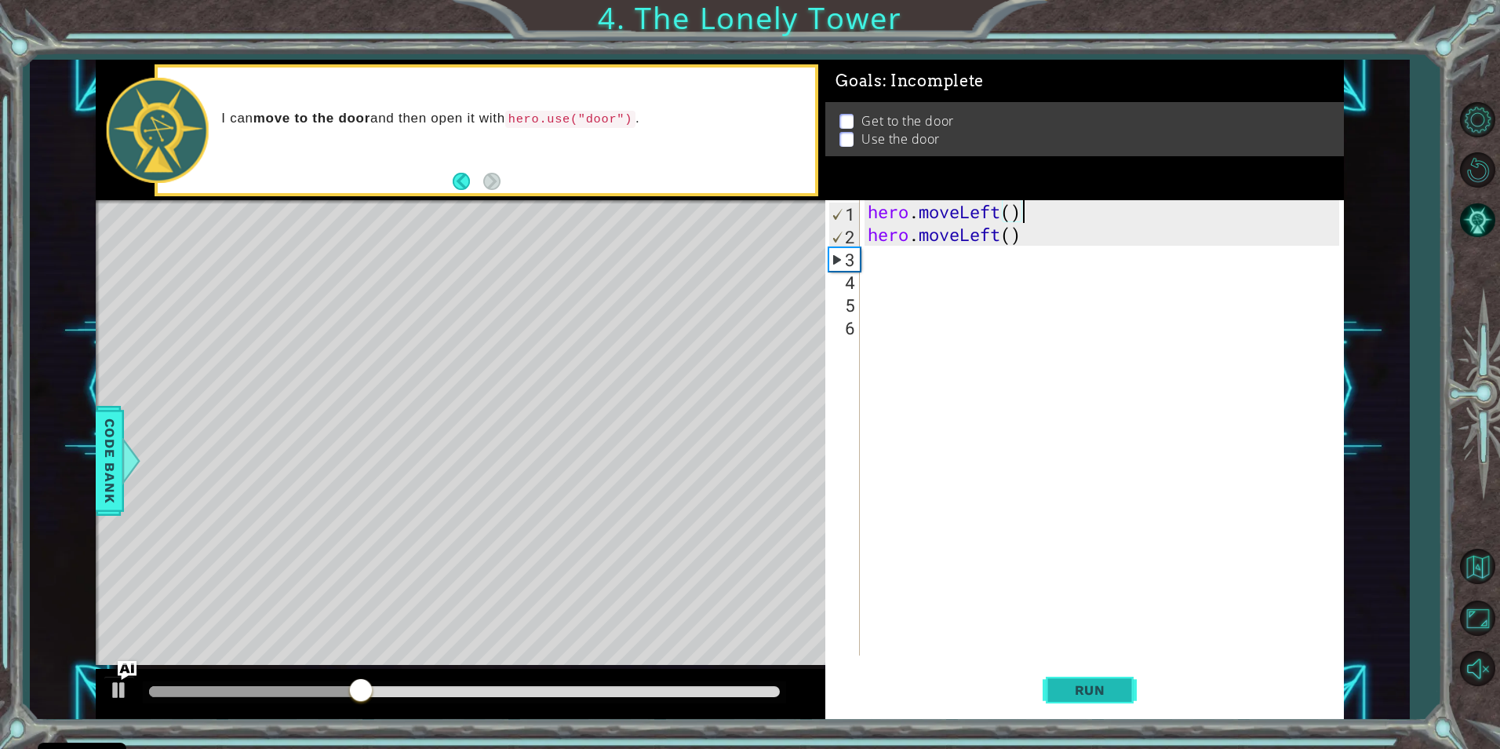
click at [1103, 686] on span "Run" at bounding box center [1090, 690] width 62 height 16
click at [1032, 226] on div "hero . moveLeft ( ) hero . moveLeft ( )" at bounding box center [1106, 450] width 482 height 501
click at [1035, 242] on div "hero . moveLeft ( ) hero . moveLeft ( )" at bounding box center [1106, 450] width 482 height 501
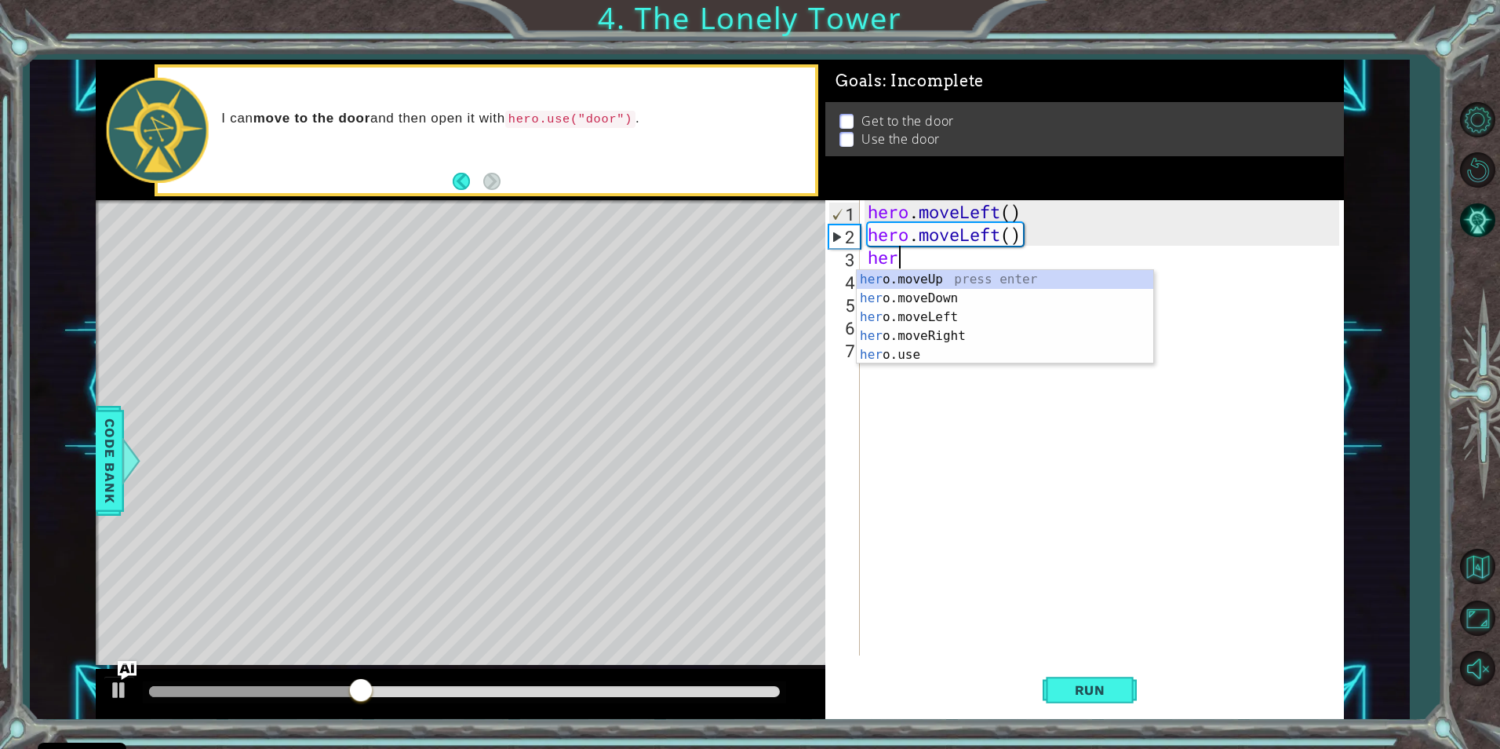
scroll to position [0, 1]
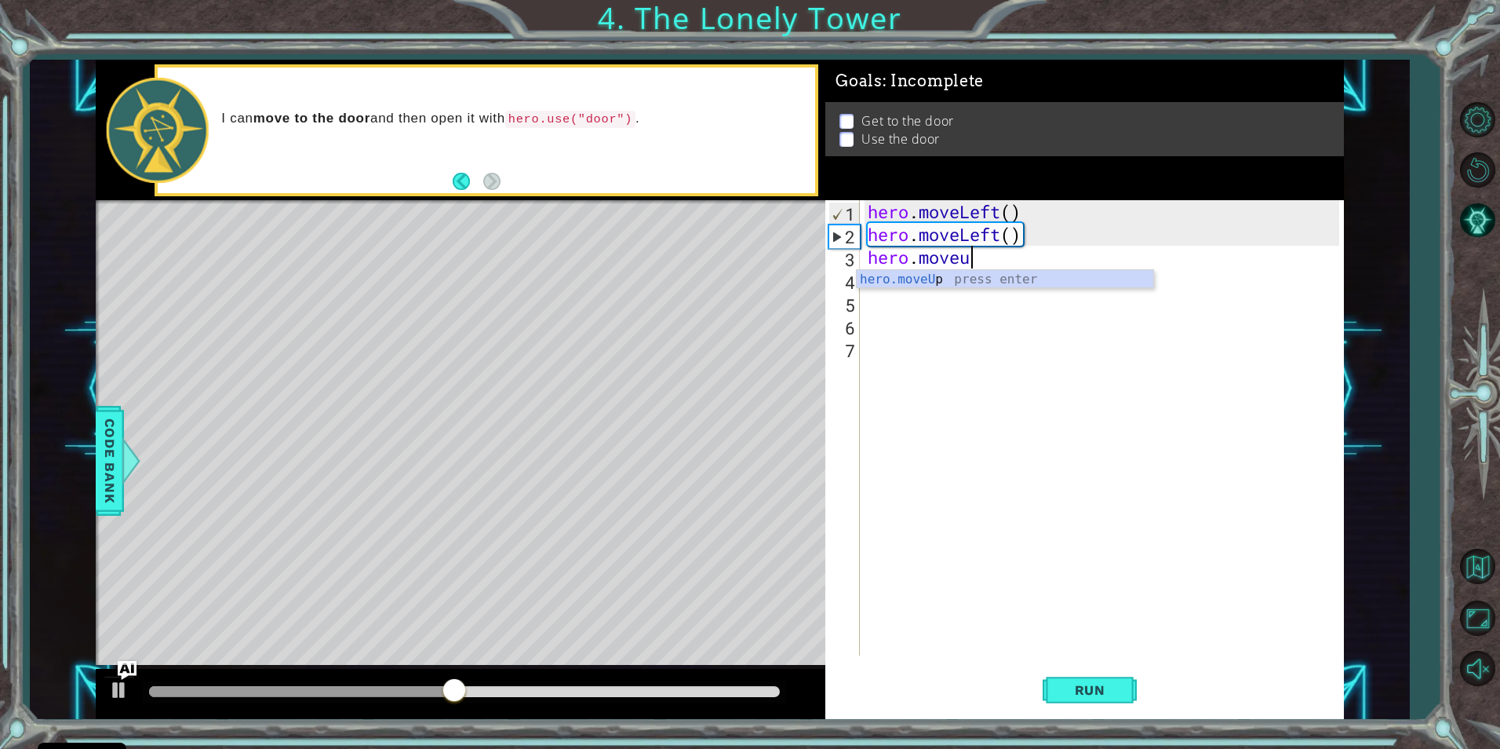
type textarea "hero.moveup"
click at [1012, 259] on div "hero . moveLeft ( ) hero . moveLeft ( ) hero . moveUp ( )" at bounding box center [1106, 450] width 482 height 501
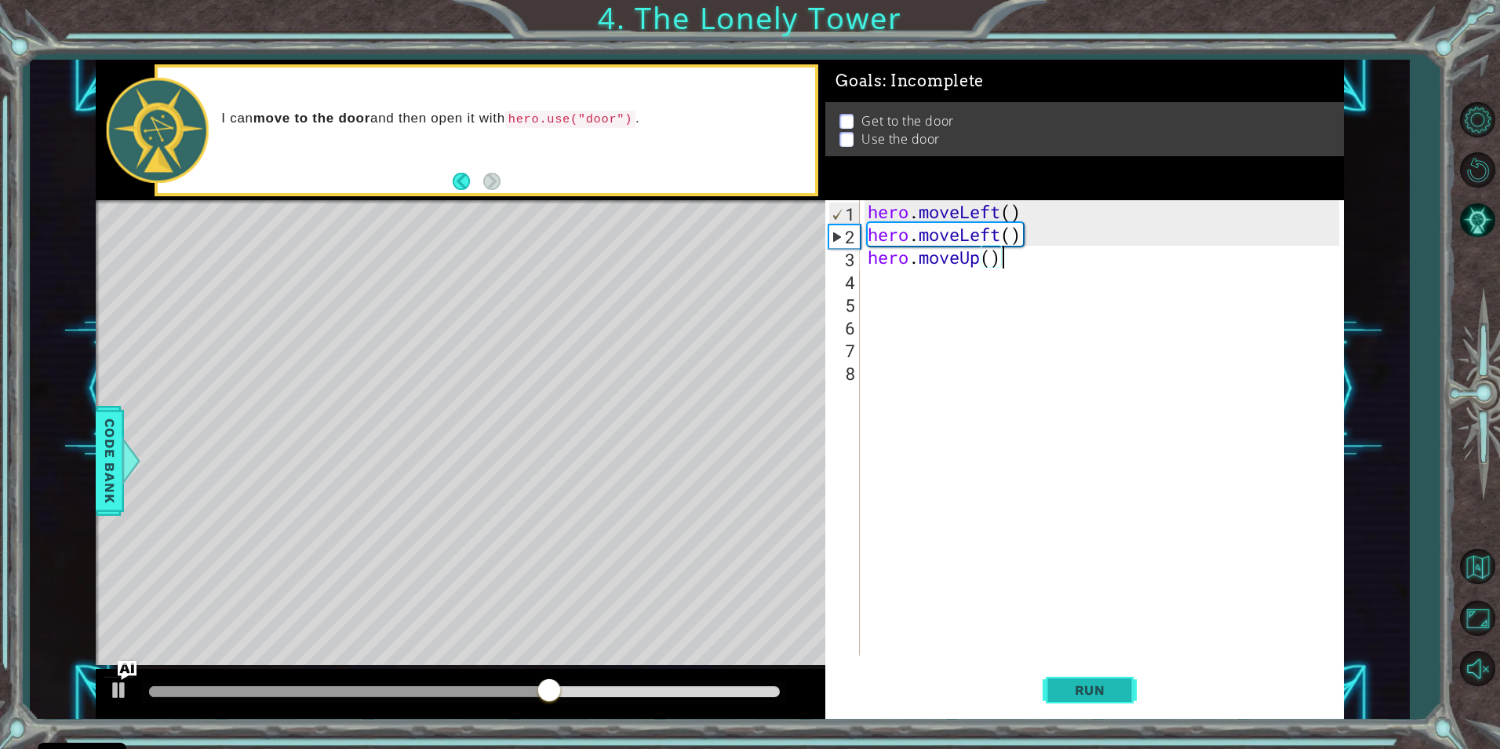
type textarea "hero.moveUp()"
click at [1082, 692] on span "Run" at bounding box center [1090, 690] width 62 height 16
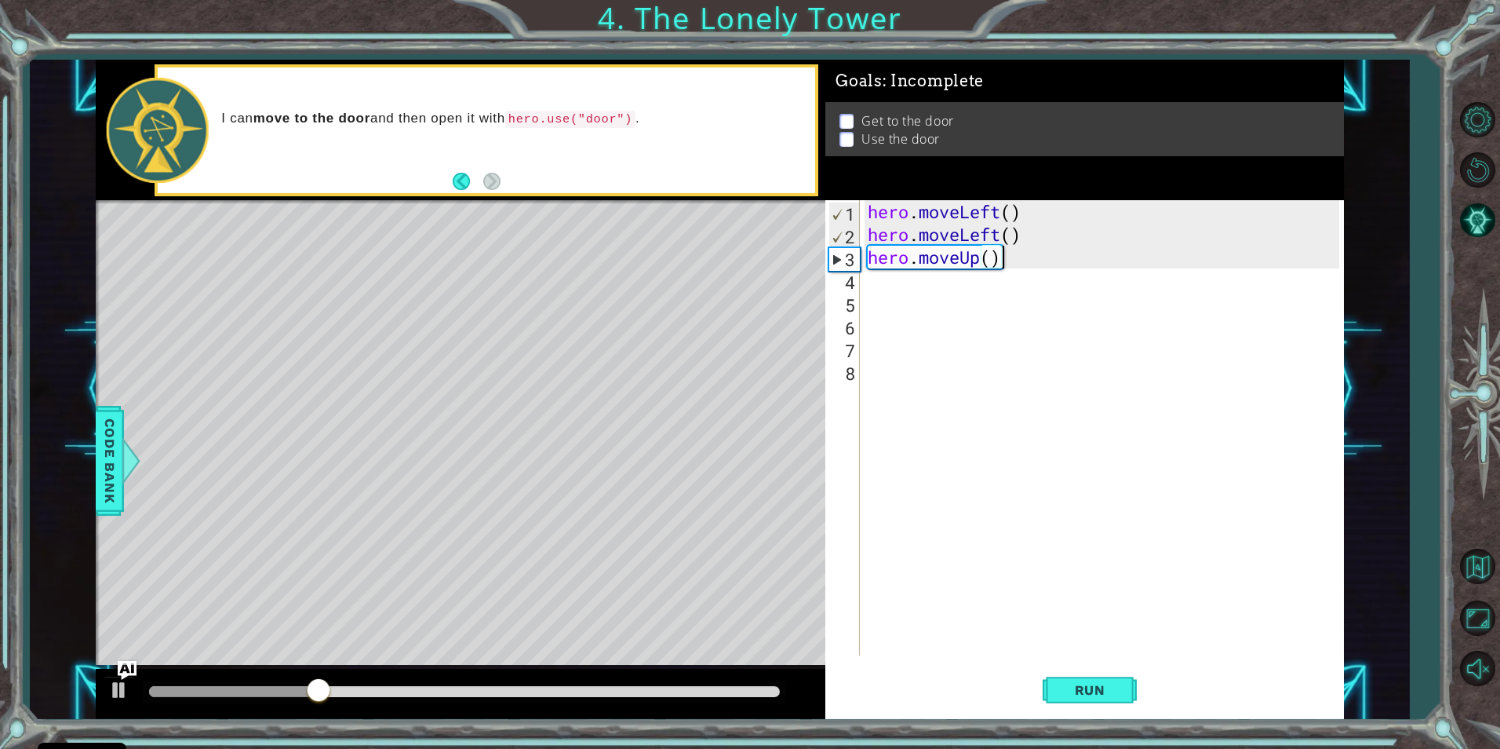
click at [1029, 263] on div "hero . moveLeft ( ) hero . moveLeft ( ) hero . moveUp ( )" at bounding box center [1106, 450] width 482 height 501
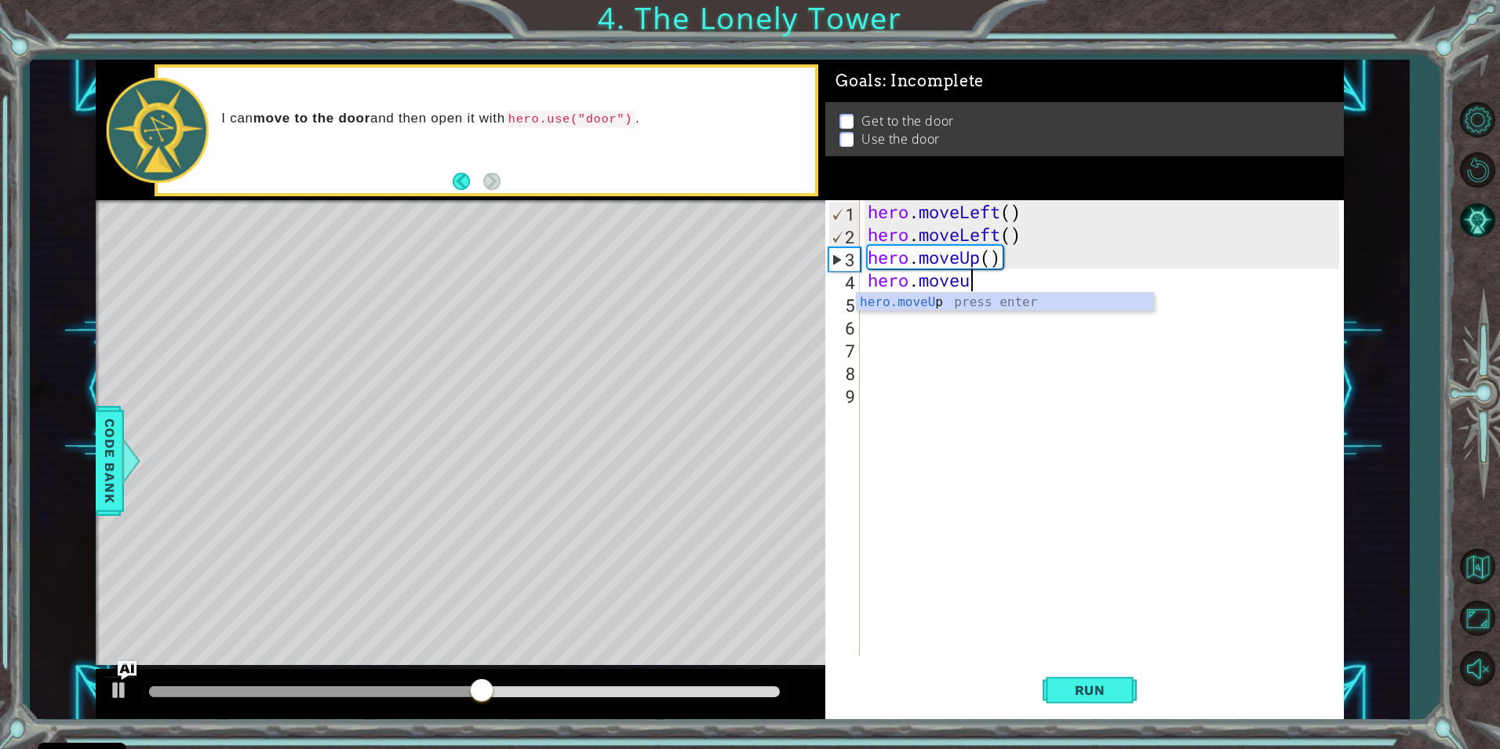
type textarea "hero.moveup"
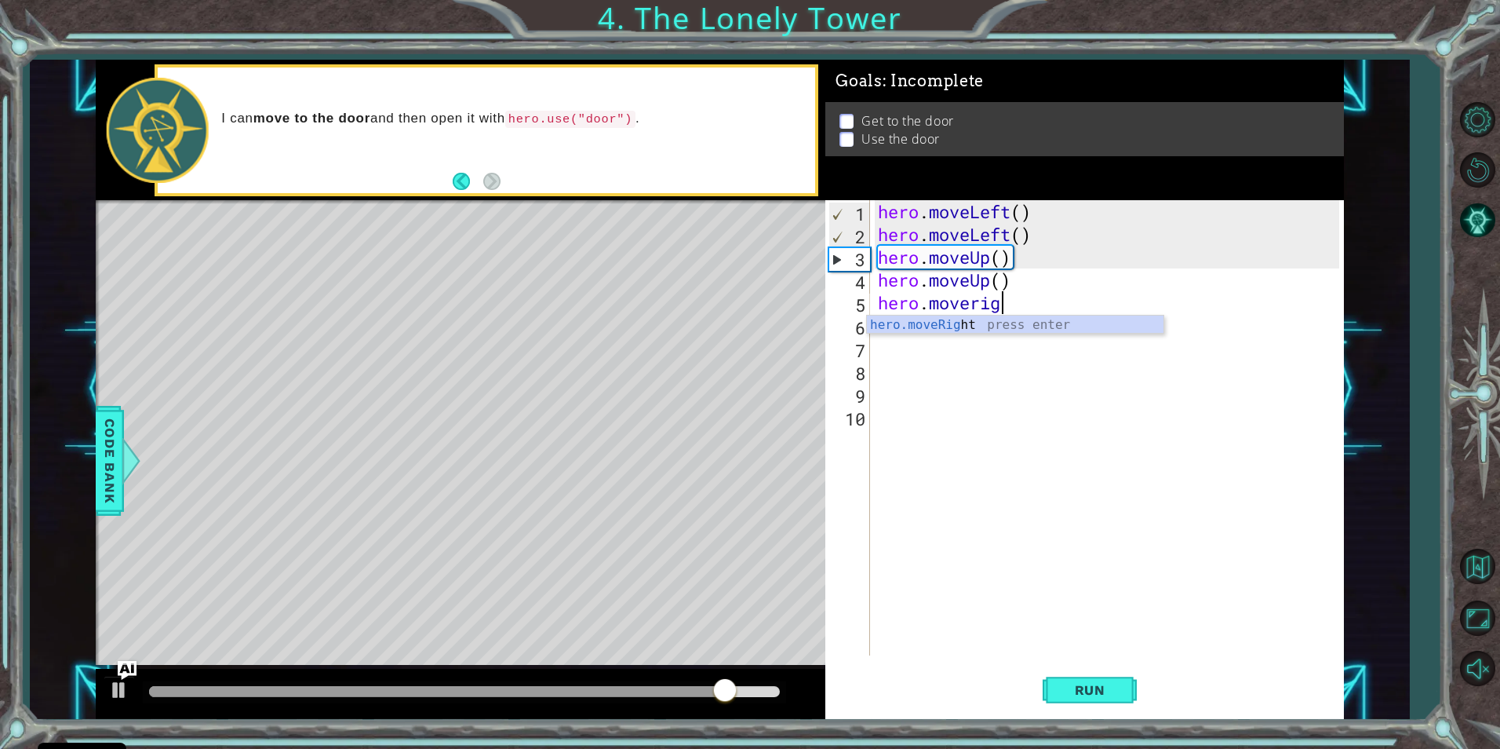
type textarea "hero.moveright"
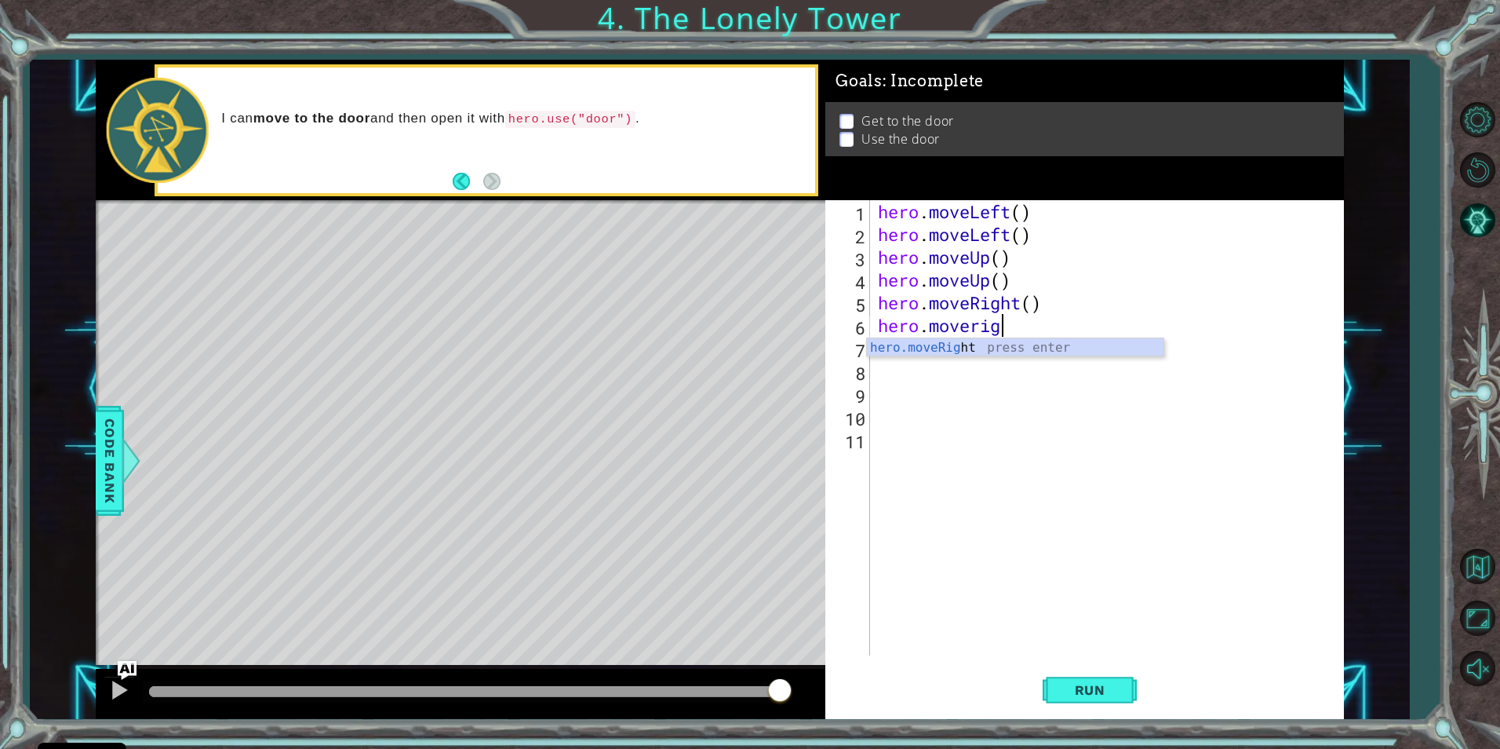
scroll to position [0, 5]
type textarea "hero.moveright"
click at [1074, 692] on span "Run" at bounding box center [1090, 690] width 62 height 16
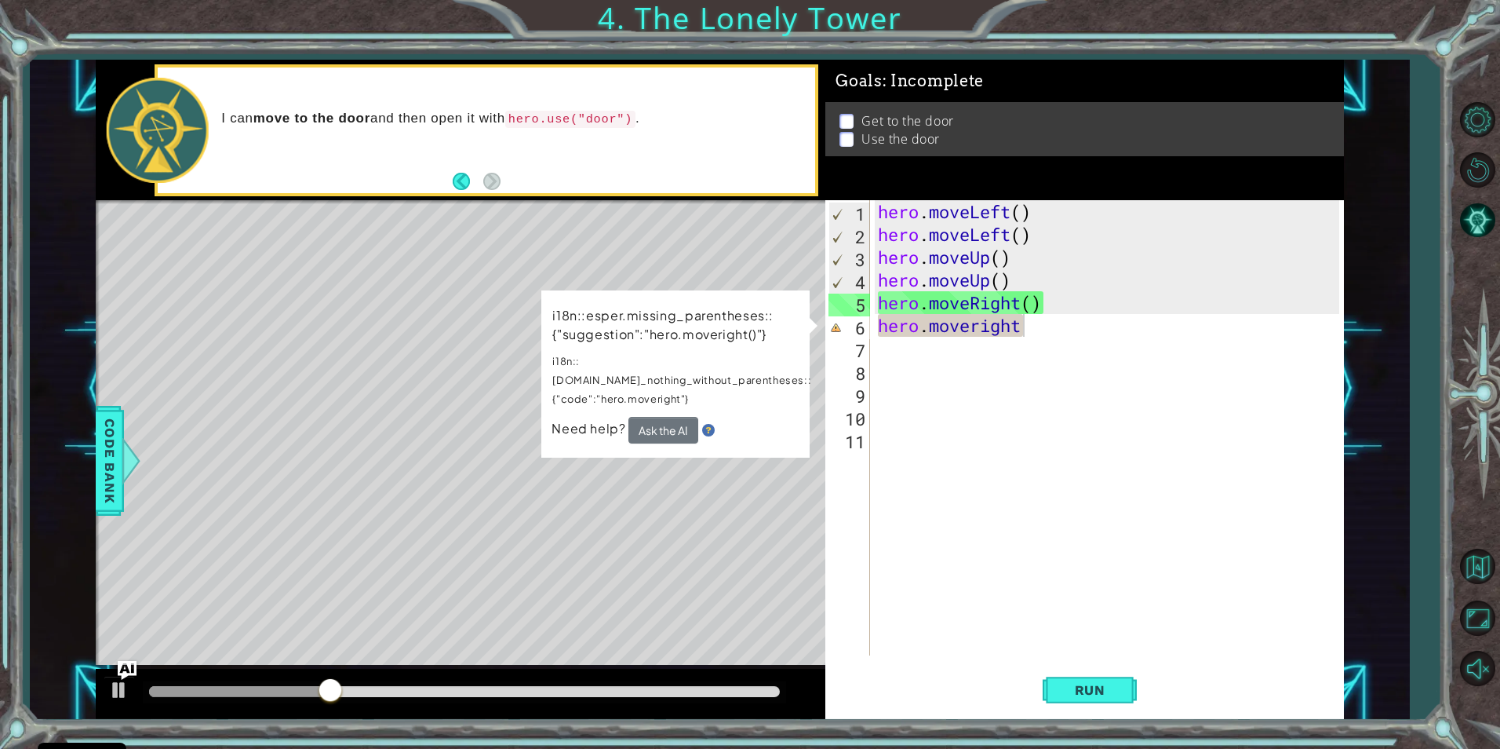
click at [654, 446] on div "Level Map" at bounding box center [458, 431] width 725 height 462
click at [641, 458] on div "Level Map" at bounding box center [458, 431] width 725 height 462
